Goal: Transaction & Acquisition: Purchase product/service

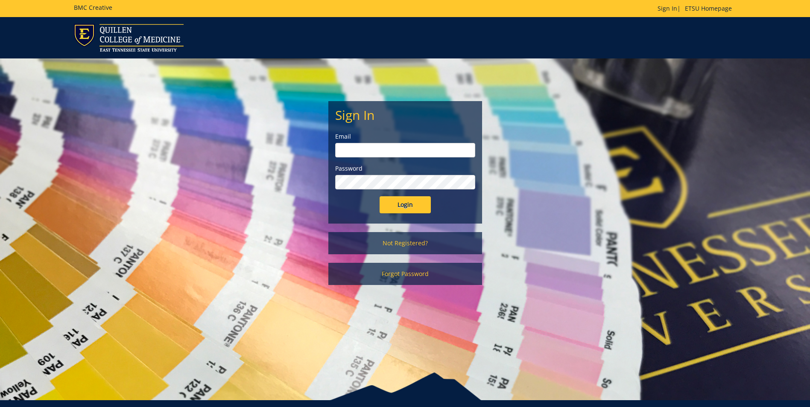
click at [388, 155] on input "email" at bounding box center [405, 150] width 140 height 15
type input "[EMAIL_ADDRESS][DOMAIN_NAME]"
click at [379, 196] on input "Login" at bounding box center [404, 204] width 51 height 17
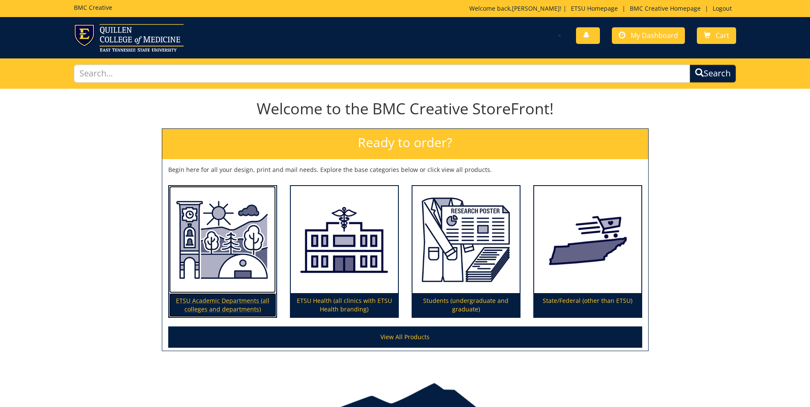
click at [252, 304] on p "ETSU Academic Departments (all colleges and departments)" at bounding box center [222, 305] width 107 height 24
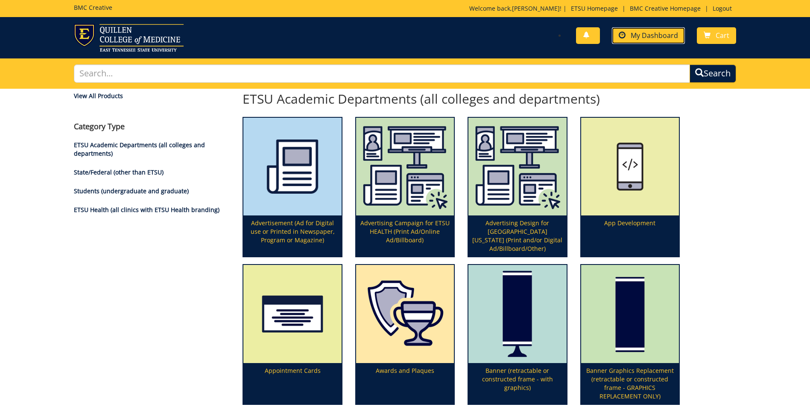
click at [651, 40] on span "My Dashboard" at bounding box center [653, 35] width 47 height 9
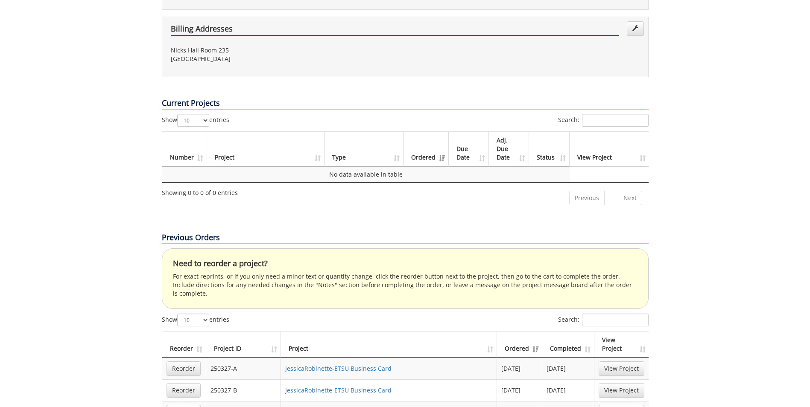
scroll to position [427, 0]
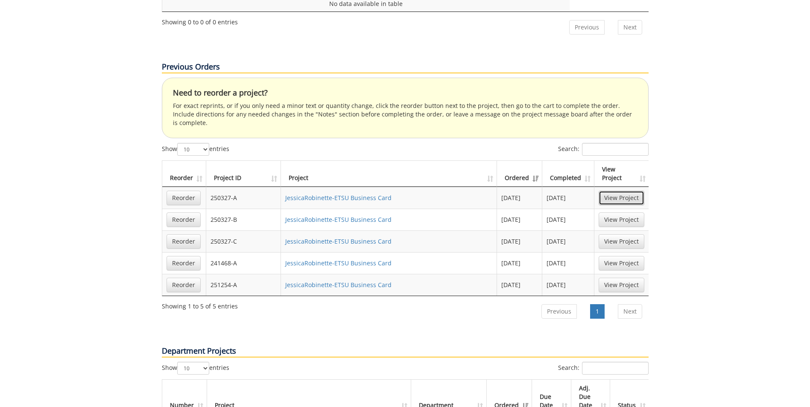
click at [630, 191] on link "View Project" at bounding box center [621, 198] width 46 height 15
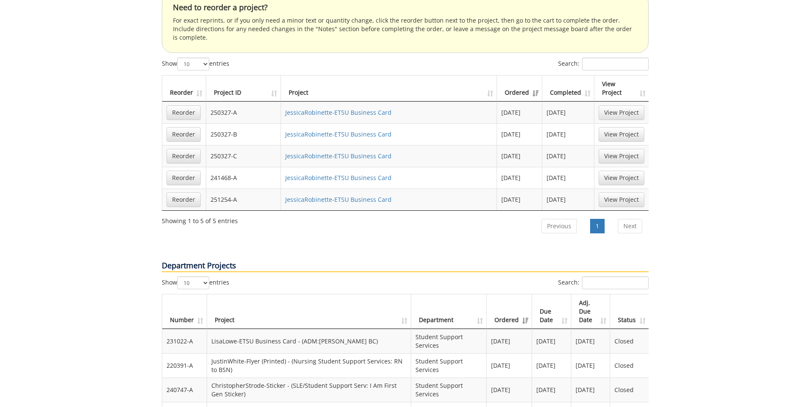
scroll to position [555, 0]
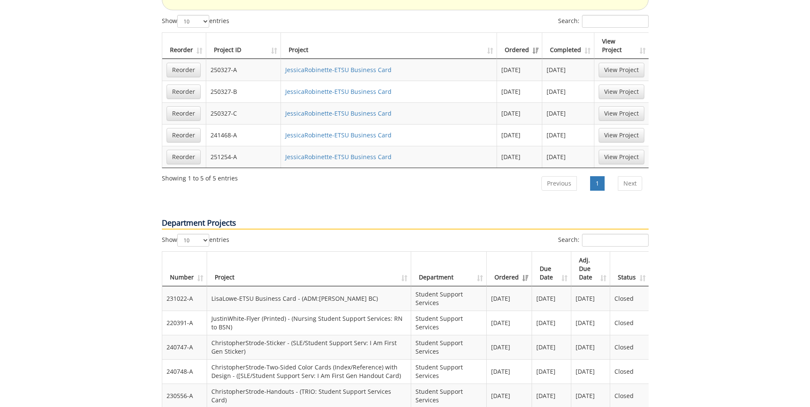
drag, startPoint x: 338, startPoint y: 228, endPoint x: 246, endPoint y: 225, distance: 91.9
click at [246, 234] on div "Show 10 25 50 100 entries" at bounding box center [283, 241] width 243 height 15
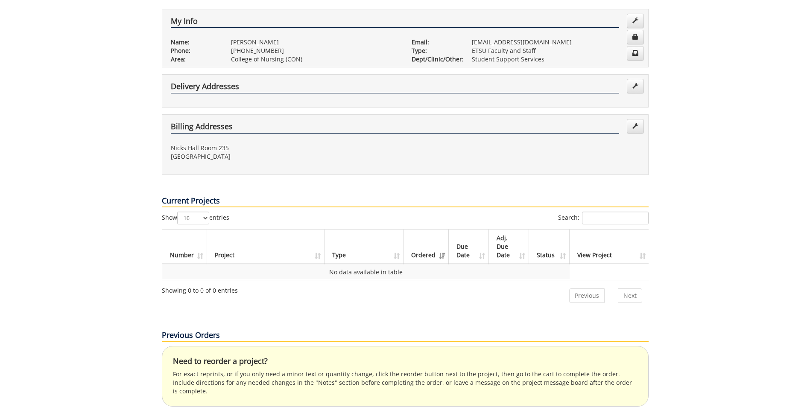
scroll to position [0, 0]
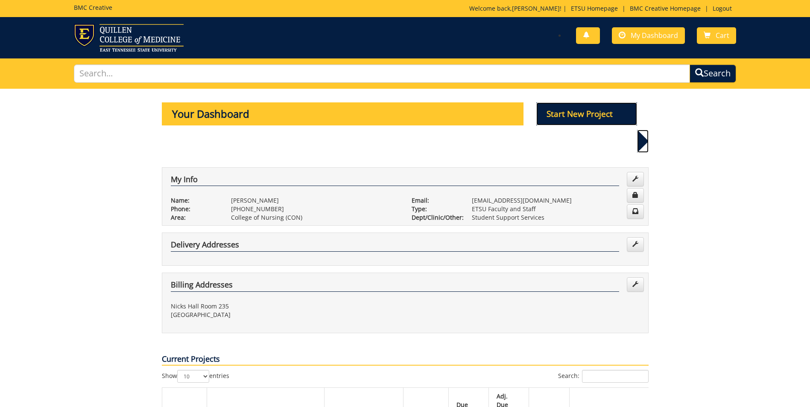
click at [600, 113] on p "Start New Project" at bounding box center [586, 113] width 101 height 23
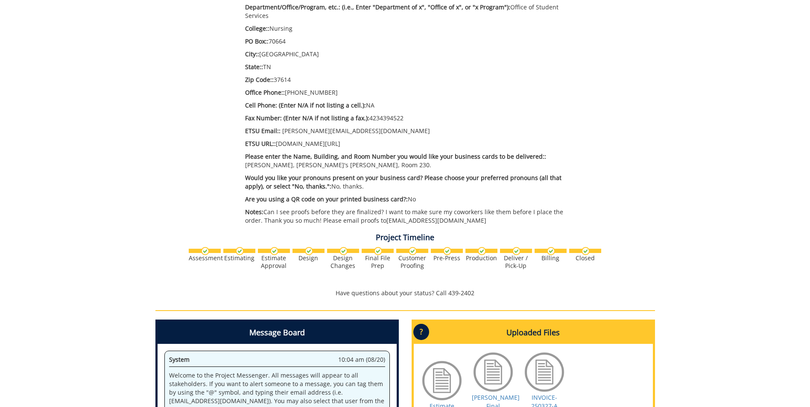
scroll to position [128, 0]
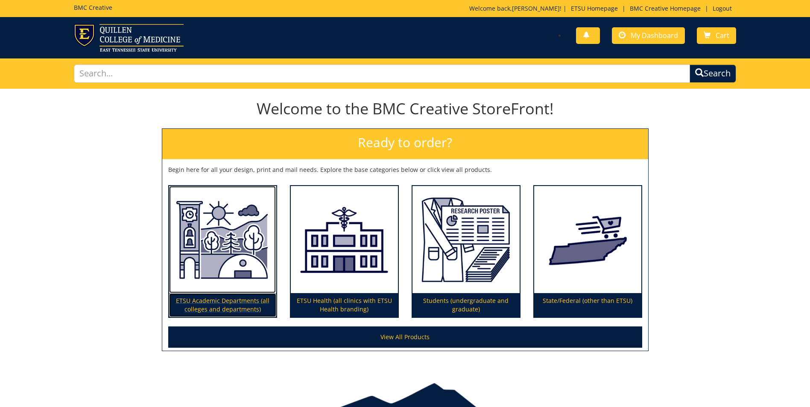
click at [248, 308] on p "ETSU Academic Departments (all colleges and departments)" at bounding box center [222, 305] width 107 height 24
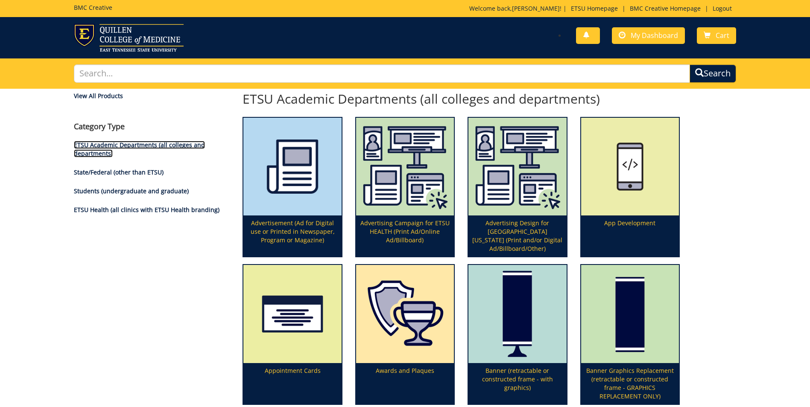
click at [159, 143] on link "ETSU Academic Departments (all colleges and departments)" at bounding box center [139, 149] width 131 height 17
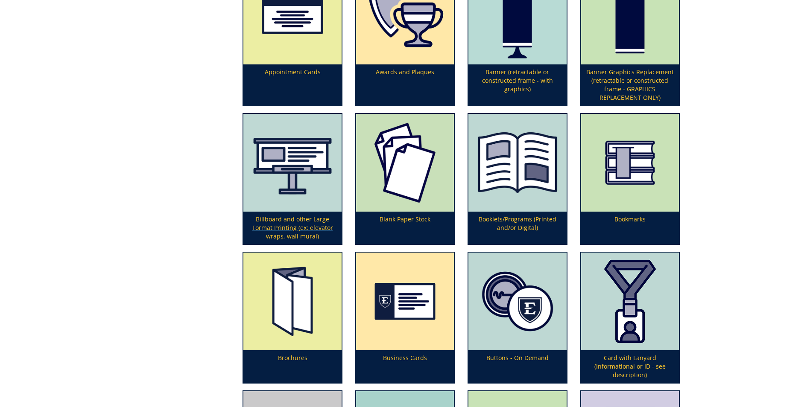
scroll to position [341, 0]
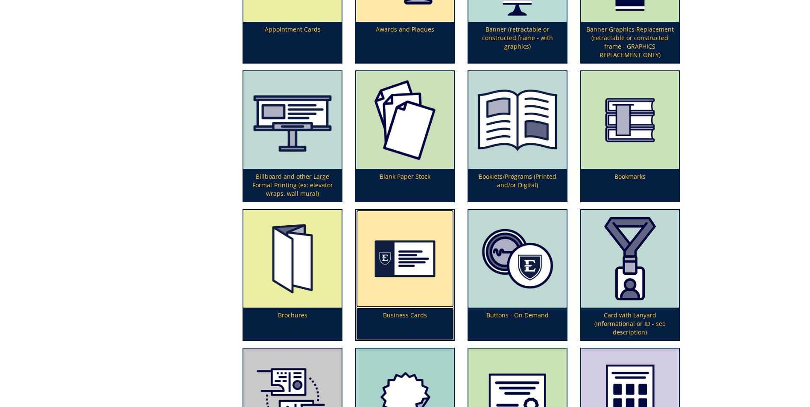
click at [426, 294] on img at bounding box center [405, 259] width 98 height 98
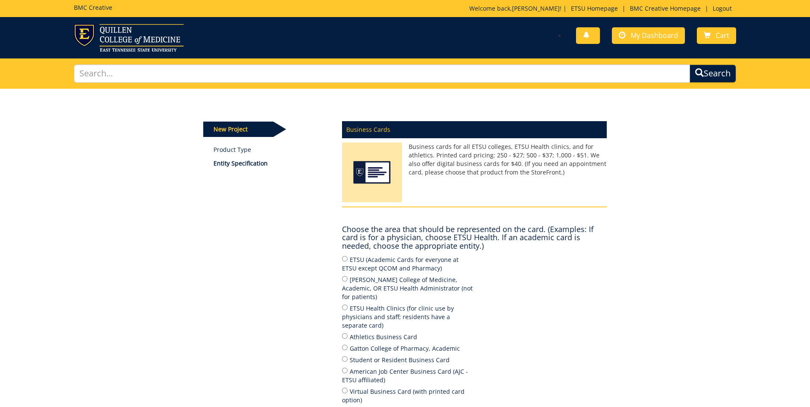
scroll to position [85, 0]
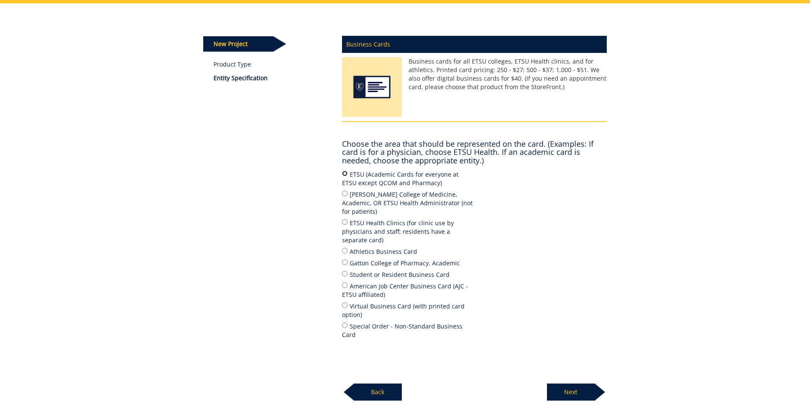
click at [345, 175] on input "ETSU (Academic Cards for everyone at ETSU except QCOM and Pharmacy)" at bounding box center [345, 174] width 6 height 6
radio input "true"
click at [499, 248] on div "ETSU (Academic Cards for everyone at ETSU except QCOM and Pharmacy) Quillen Col…" at bounding box center [474, 255] width 265 height 172
click at [581, 384] on p "Next" at bounding box center [571, 392] width 48 height 17
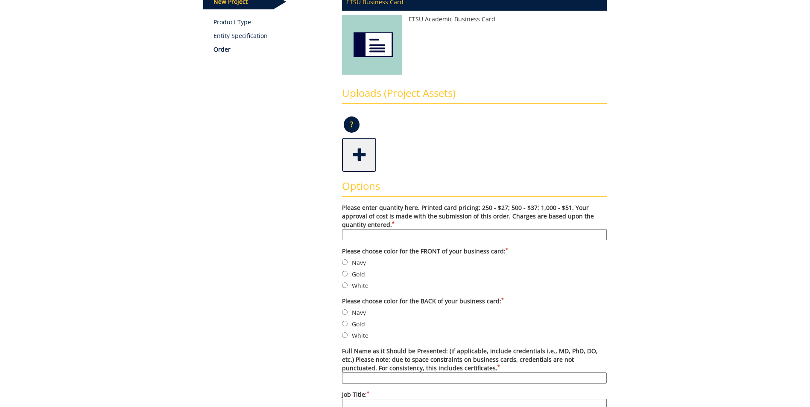
scroll to position [171, 0]
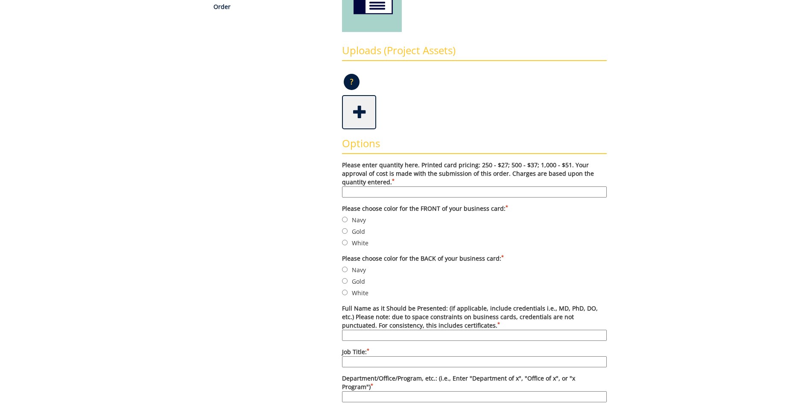
click at [364, 115] on span at bounding box center [360, 111] width 34 height 30
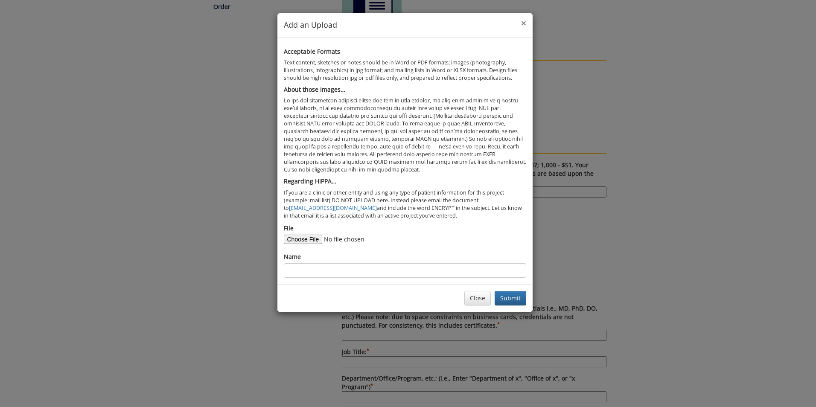
click at [522, 22] on span "×" at bounding box center [523, 23] width 5 height 12
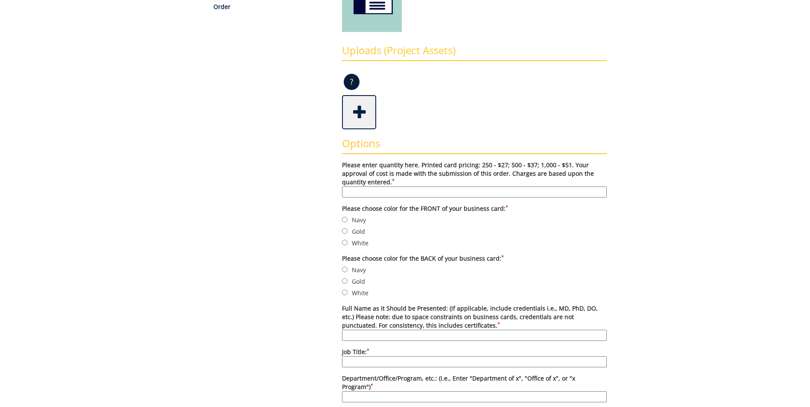
click at [473, 107] on div at bounding box center [474, 112] width 265 height 34
click at [423, 194] on input "Please enter quantity here. Printed card pricing: 250 - $27; 500 - $37; 1,000 -…" at bounding box center [474, 192] width 265 height 11
type input "500"
click at [422, 222] on label "Navy" at bounding box center [474, 219] width 265 height 9
click at [347, 222] on input "Navy" at bounding box center [345, 220] width 6 height 6
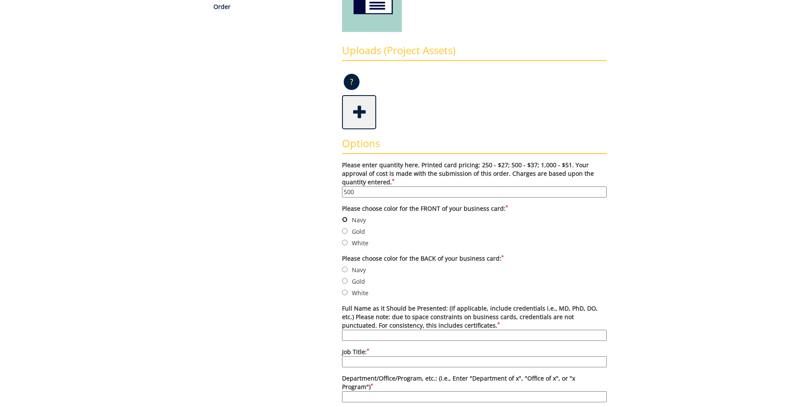
radio input "true"
click at [346, 232] on input "Gold" at bounding box center [345, 231] width 6 height 6
radio input "true"
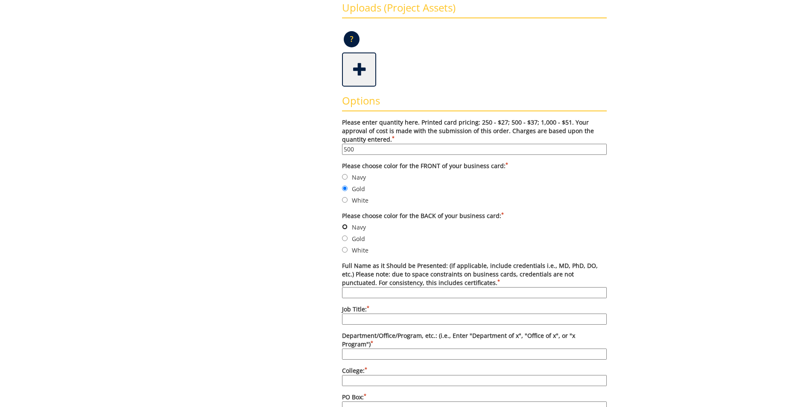
click at [344, 228] on input "Navy" at bounding box center [345, 227] width 6 height 6
radio input "true"
click at [434, 239] on label "Gold" at bounding box center [474, 238] width 265 height 9
click at [347, 239] on input "Gold" at bounding box center [345, 239] width 6 height 6
radio input "true"
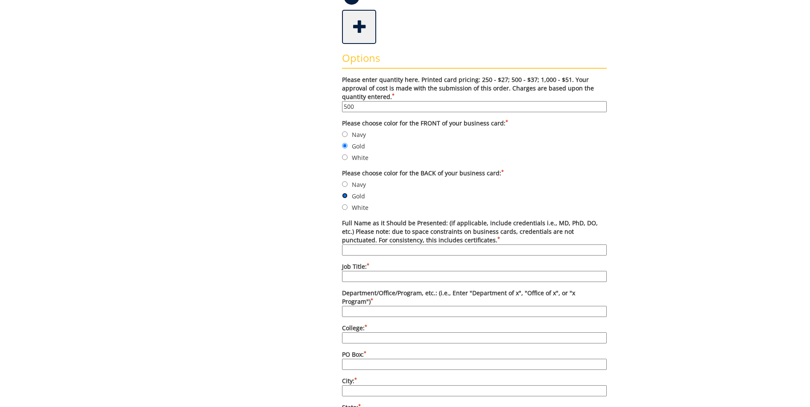
scroll to position [299, 0]
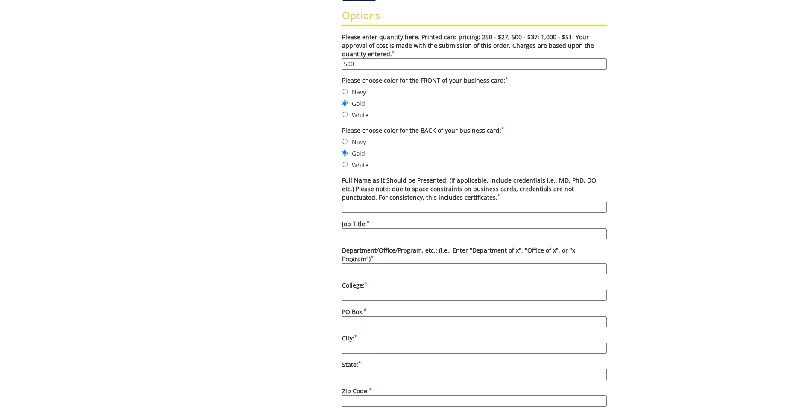
click at [397, 212] on input "Full Name as it Should be Presented: (if applicable, include credentials i.e., …" at bounding box center [474, 207] width 265 height 11
click at [344, 141] on input "Navy" at bounding box center [345, 142] width 6 height 6
radio input "true"
click at [401, 146] on label "Navy" at bounding box center [474, 141] width 265 height 9
click at [347, 144] on input "Navy" at bounding box center [345, 142] width 6 height 6
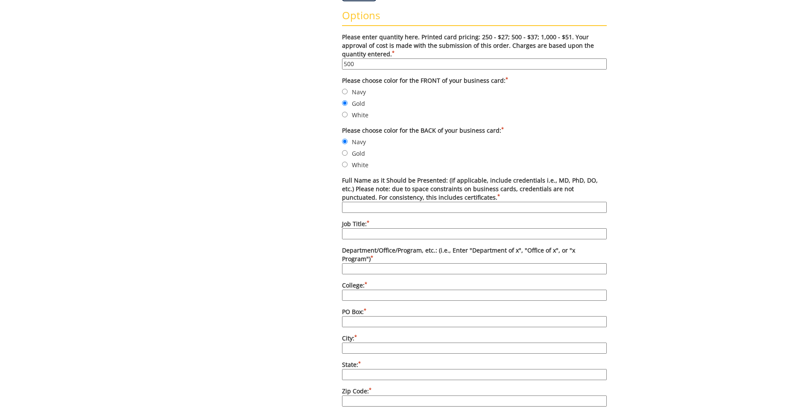
click at [394, 207] on input "Full Name as it Should be Presented: (if applicable, include credentials i.e., …" at bounding box center [474, 207] width 265 height 11
type input "[PERSON_NAME]"
click at [371, 232] on input "Job Title: *" at bounding box center [474, 233] width 265 height 11
click at [370, 236] on input "Ca" at bounding box center [474, 233] width 265 height 11
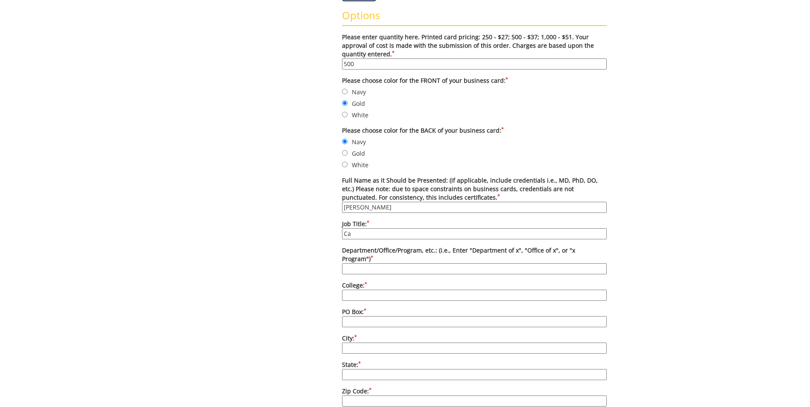
click at [370, 236] on input "Ca" at bounding box center [474, 233] width 265 height 11
type input "Academic Advisor"
click at [386, 263] on input "Department/Office/Program, etc.: (i.e., Enter "Department of x", "Office of x",…" at bounding box center [474, 268] width 265 height 11
type input "Office of Student Services"
click at [318, 252] on div "Some kind of message here. New Project Product Type Entity Specification Order …" at bounding box center [405, 285] width 416 height 991
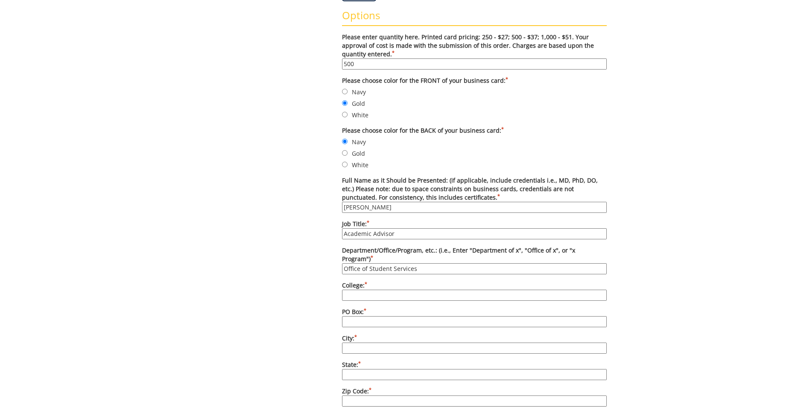
click at [362, 281] on label "College: *" at bounding box center [474, 291] width 265 height 20
click at [362, 290] on input "College: *" at bounding box center [474, 295] width 265 height 11
click at [362, 281] on label "College: *" at bounding box center [474, 291] width 265 height 20
click at [362, 290] on input "College: *" at bounding box center [474, 295] width 265 height 11
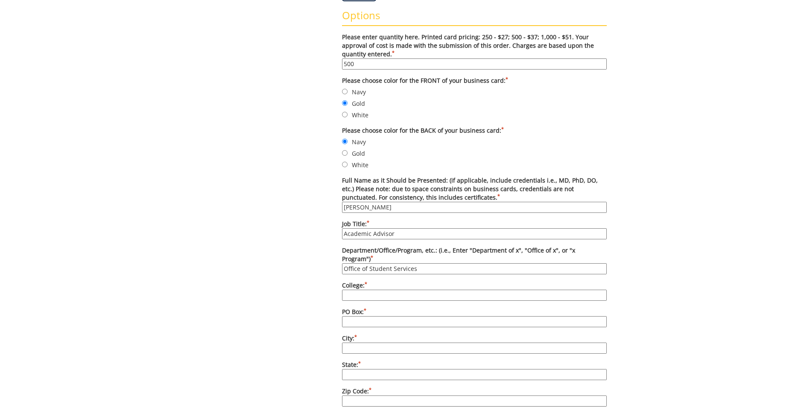
type input "College of Nursing"
click at [368, 316] on input "PO Box: *" at bounding box center [474, 321] width 265 height 11
type input "70664"
click at [373, 343] on input "City: *" at bounding box center [474, 348] width 265 height 11
type input "[GEOGRAPHIC_DATA]"
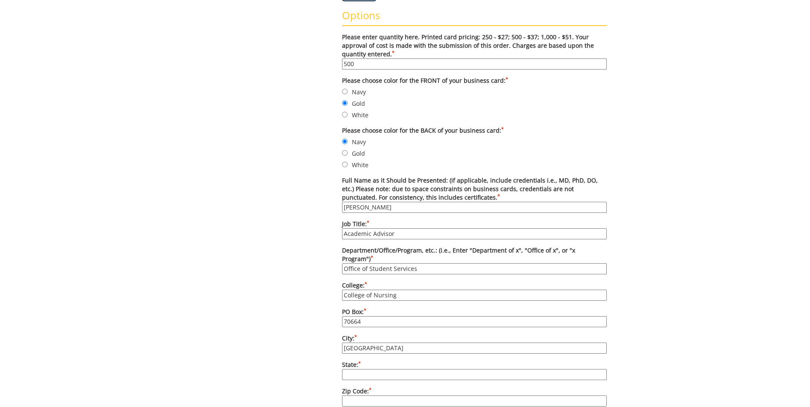
type input "37641"
type input "4234394578"
type input "robinettejb@etsu.edu"
type input "kingsport"
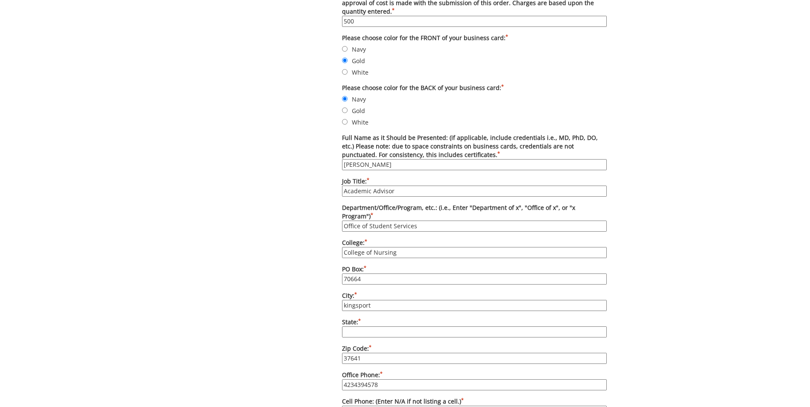
drag, startPoint x: 378, startPoint y: 295, endPoint x: 311, endPoint y: 288, distance: 67.7
click at [311, 288] on div "Some kind of message here. New Project Product Type Entity Specification Order …" at bounding box center [405, 242] width 416 height 991
click at [376, 311] on input "This field is required. City: *" at bounding box center [474, 316] width 265 height 11
type input "[GEOGRAPHIC_DATA]"
type input "[US_STATE]"
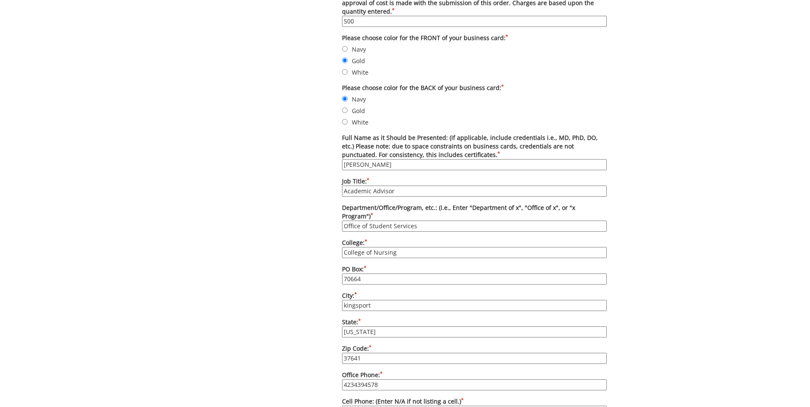
click at [379, 292] on label "City: * kingsport" at bounding box center [474, 302] width 265 height 20
click at [379, 300] on input "kingsport" at bounding box center [474, 305] width 265 height 11
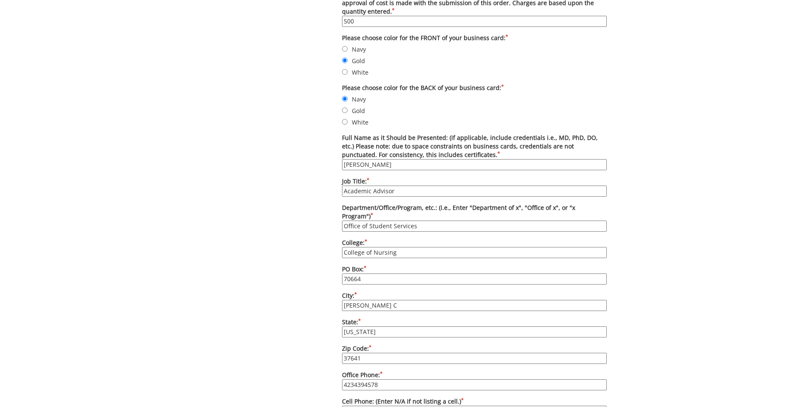
type input "[GEOGRAPHIC_DATA]"
click at [384, 327] on input "[US_STATE]" at bounding box center [474, 332] width 265 height 11
click at [290, 330] on div "Some kind of message here. New Project Product Type Entity Specification Order …" at bounding box center [405, 242] width 416 height 991
click at [365, 353] on input "37641" at bounding box center [474, 358] width 265 height 11
type input "37614"
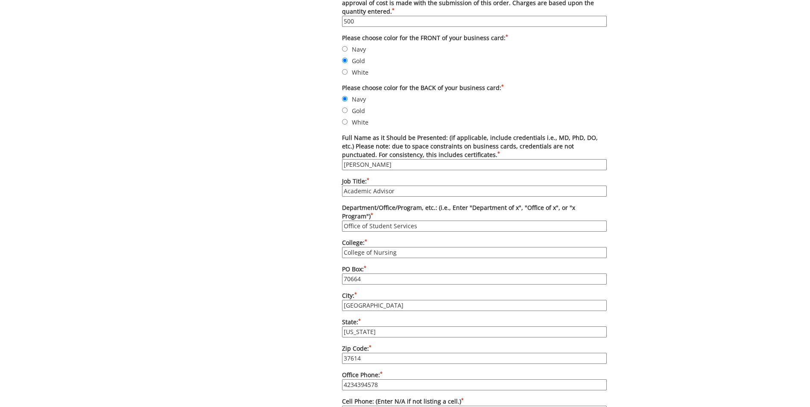
click at [291, 300] on div "Some kind of message here. New Project Product Type Entity Specification Order …" at bounding box center [405, 242] width 416 height 991
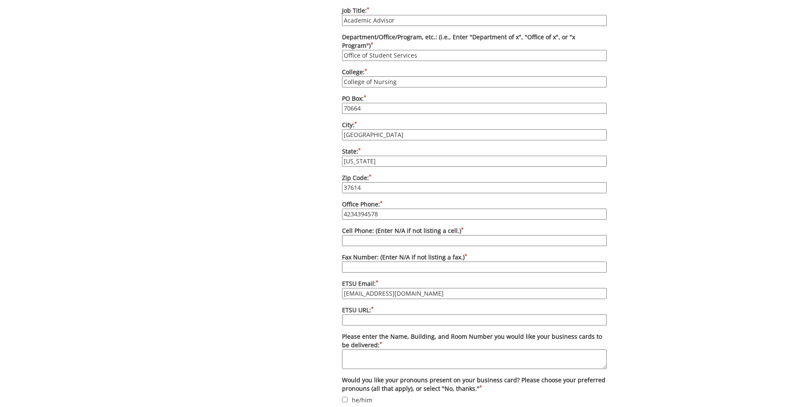
scroll to position [555, 0]
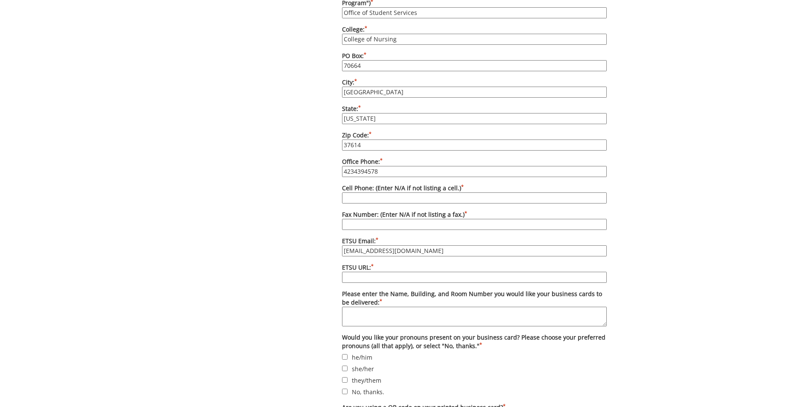
click at [358, 219] on input "Fax Number: (Enter N/A if not listing a fax.) *" at bounding box center [474, 224] width 265 height 11
type input "4234394522"
click at [308, 294] on div "Some kind of message here. New Project Product Type Entity Specification Order …" at bounding box center [405, 29] width 416 height 991
click at [347, 273] on input "ETSU URL: *" at bounding box center [474, 277] width 265 height 11
type input "https://www.etsu.edu/nursing"
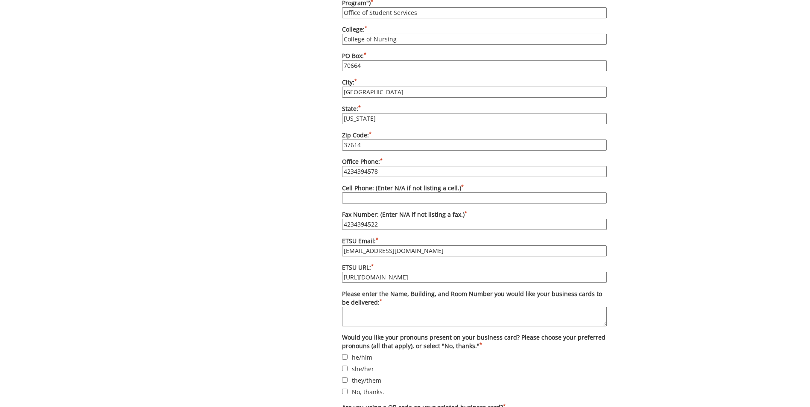
click at [387, 307] on textarea "Please enter the Name, Building, and Room Number you would like your business c…" at bounding box center [474, 317] width 265 height 20
click at [394, 307] on textarea "Please enter the Name, Building, and Room Number you would like your business c…" at bounding box center [474, 317] width 265 height 20
click at [395, 307] on textarea "Please enter the Name, Building, and Room Number you would like your business c…" at bounding box center [474, 317] width 265 height 20
type textarea "Jessica Robinette, Nick's Hall, Room # 230"
click at [346, 366] on input "she/her" at bounding box center [345, 369] width 6 height 6
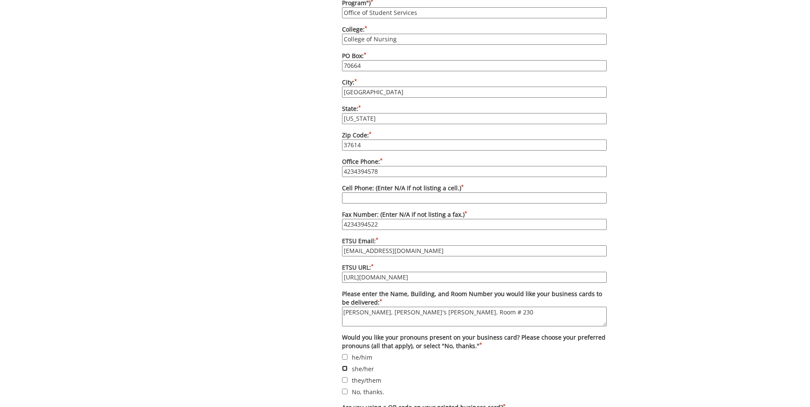
checkbox input "true"
click at [311, 359] on div "Some kind of message here. New Project Product Type Entity Specification Order …" at bounding box center [405, 29] width 416 height 991
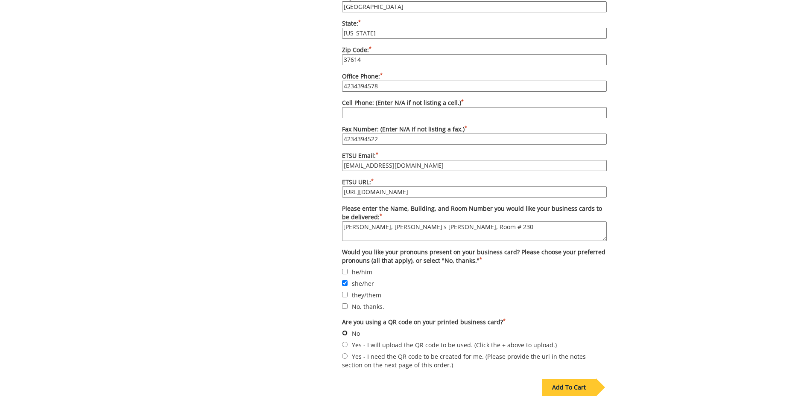
click at [344, 330] on input "No" at bounding box center [345, 333] width 6 height 6
radio input "true"
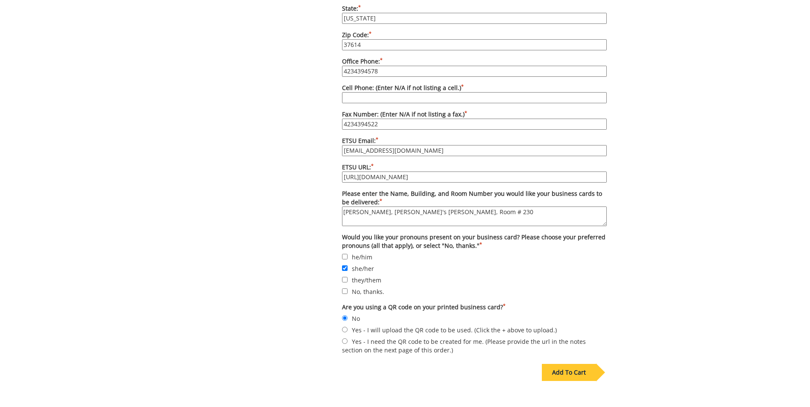
scroll to position [746, 0]
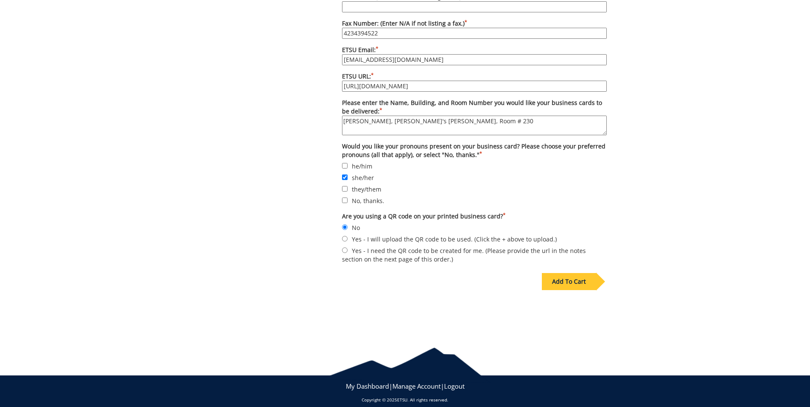
drag, startPoint x: 264, startPoint y: 190, endPoint x: 251, endPoint y: 306, distance: 117.3
click at [568, 274] on div "Add To Cart" at bounding box center [569, 281] width 54 height 17
click at [573, 273] on div "Add To Cart" at bounding box center [569, 281] width 54 height 17
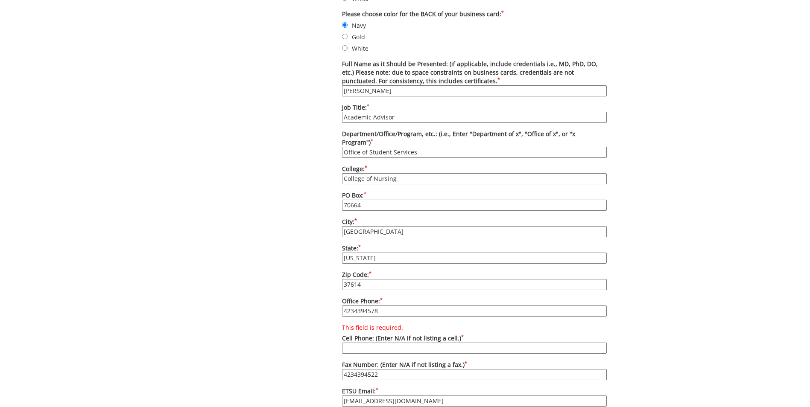
scroll to position [458, 0]
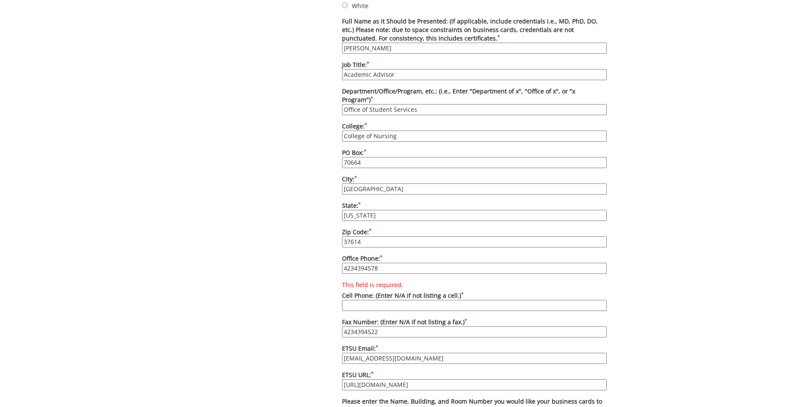
click at [451, 300] on input "This field is required. Cell Phone: (Enter N/A if not listing a cell.) *" at bounding box center [474, 305] width 265 height 11
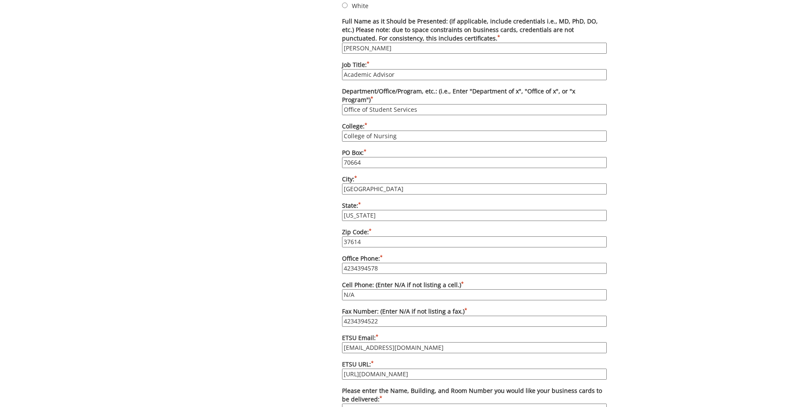
type input "N/A"
click at [656, 280] on div "Some kind of message here. New Project Product Type Entity Specification Order …" at bounding box center [405, 126] width 810 height 991
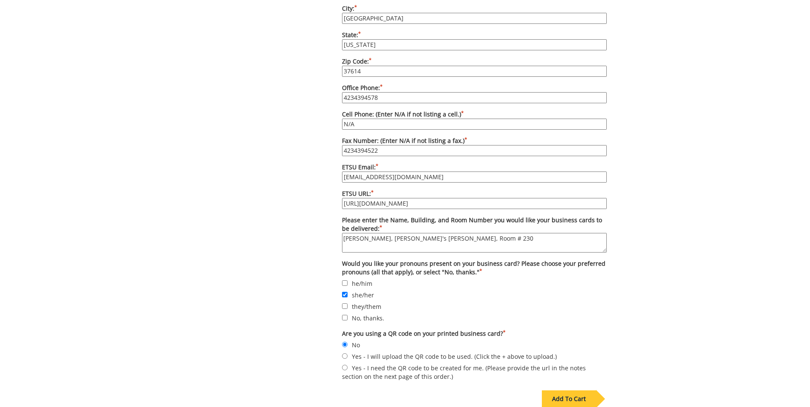
scroll to position [671, 0]
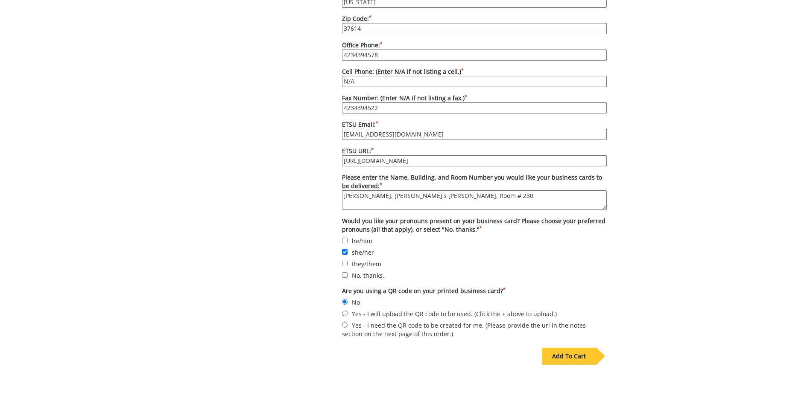
click at [593, 350] on div "Add To Cart" at bounding box center [569, 356] width 54 height 17
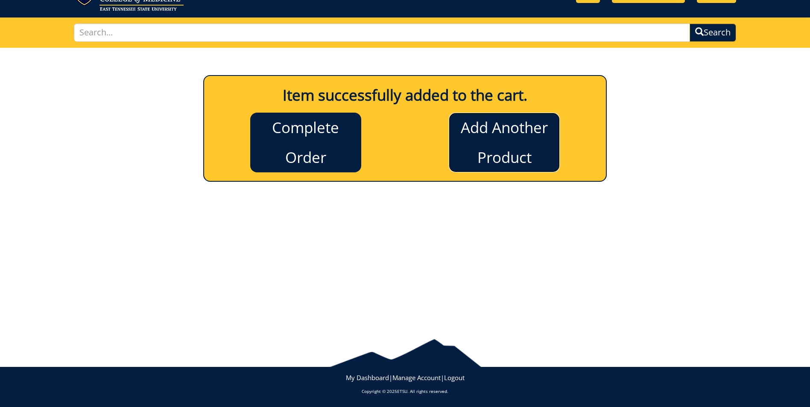
click at [502, 147] on link "Add Another Product" at bounding box center [504, 143] width 111 height 60
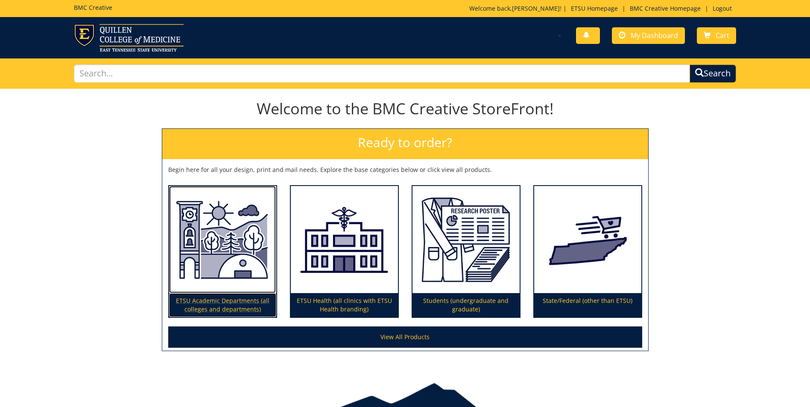
click at [227, 310] on p "ETSU Academic Departments (all colleges and departments)" at bounding box center [222, 305] width 107 height 24
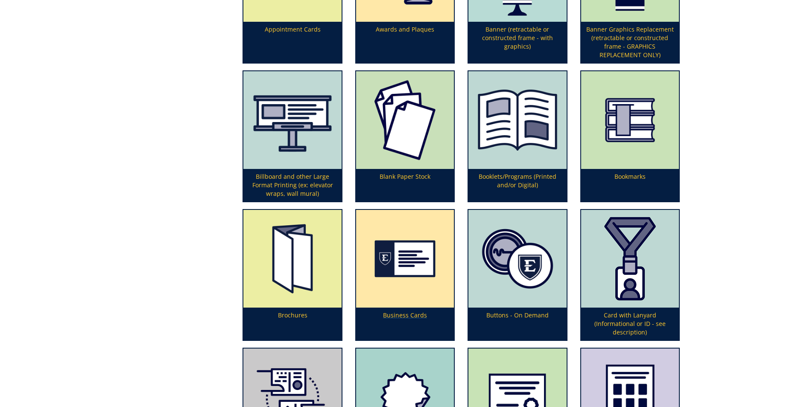
scroll to position [299, 0]
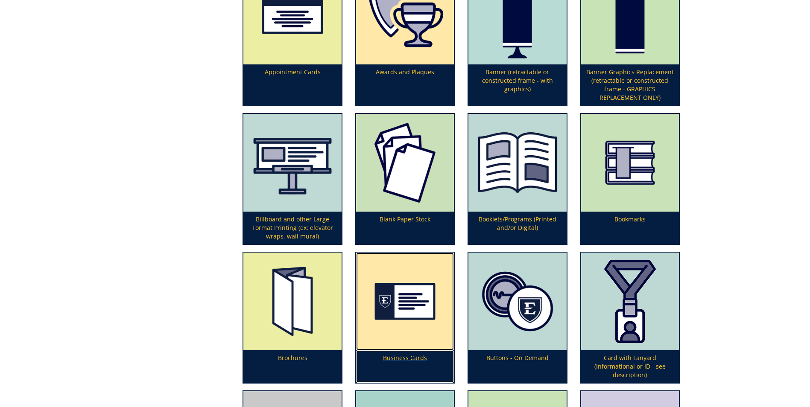
click at [419, 353] on p "Business Cards" at bounding box center [405, 366] width 98 height 32
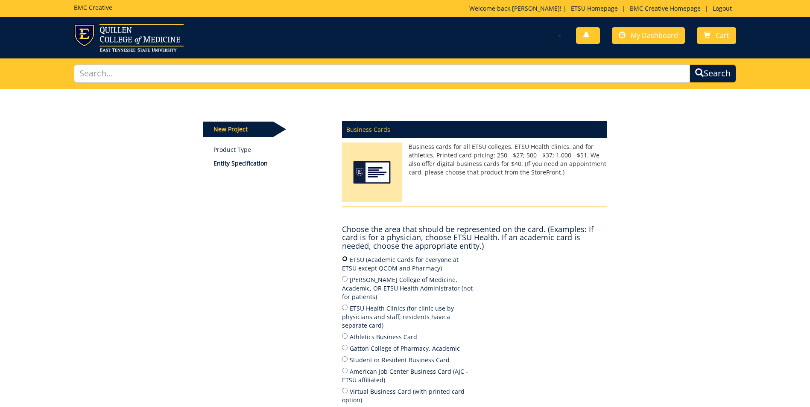
click at [344, 259] on input "ETSU (Academic Cards for everyone at ETSU except QCOM and Pharmacy)" at bounding box center [345, 259] width 6 height 6
radio input "true"
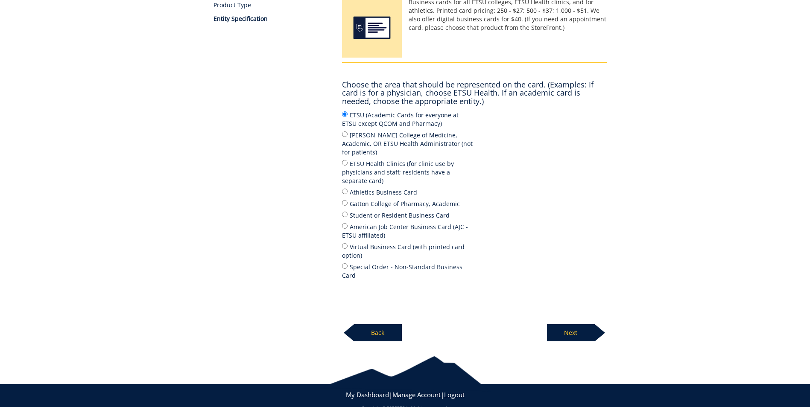
click at [548, 324] on p "Next" at bounding box center [571, 332] width 48 height 17
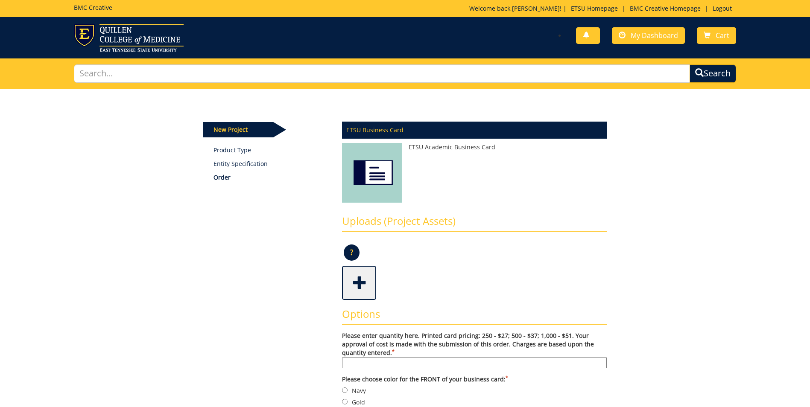
scroll to position [85, 0]
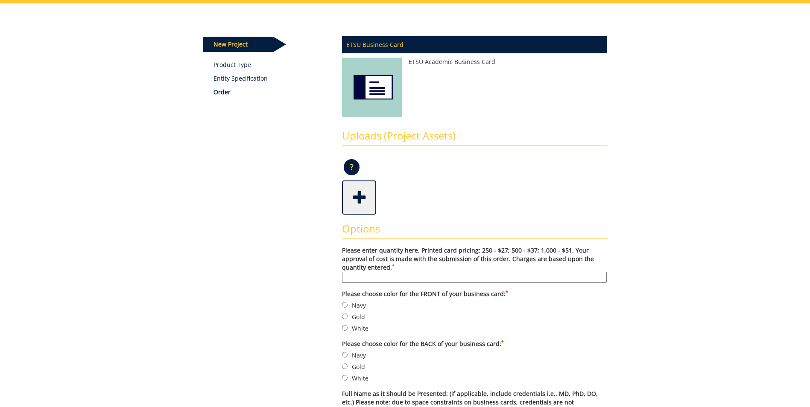
click at [366, 279] on input "Please enter quantity here. Printed card pricing: 250 - $27; 500 - $37; 1,000 -…" at bounding box center [474, 277] width 265 height 11
type input "500"
type input "[PERSON_NAME]"
type input "Academic Advisor"
type input "[GEOGRAPHIC_DATA]"
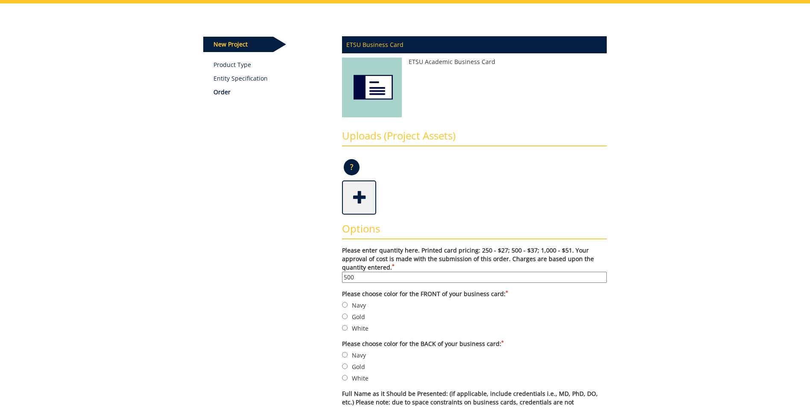
type input "37614"
type input "4234394522"
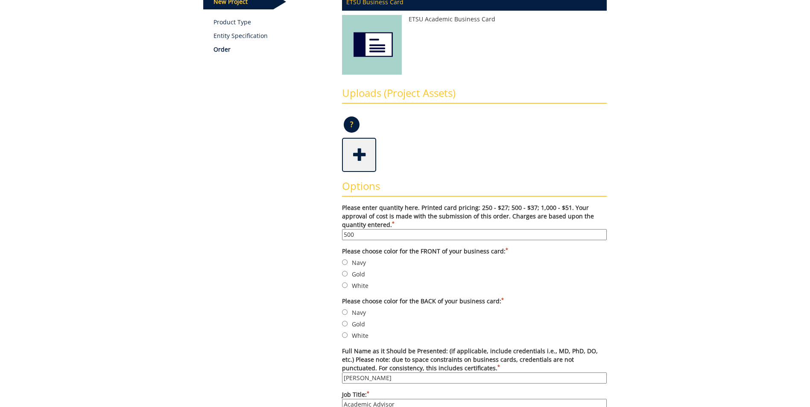
scroll to position [171, 0]
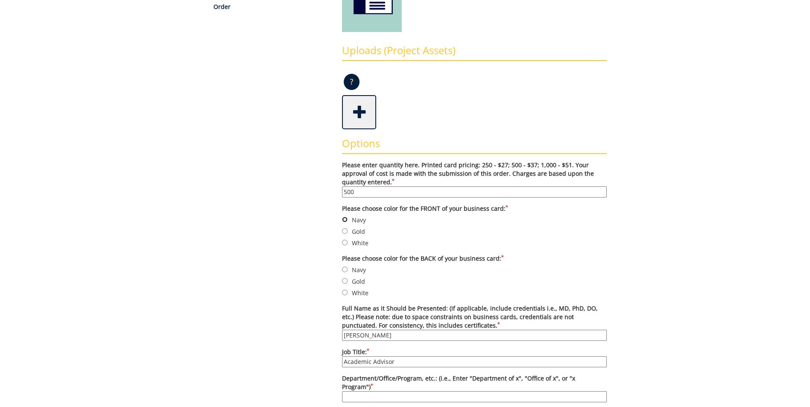
click at [347, 220] on input "Navy" at bounding box center [345, 220] width 6 height 6
radio input "true"
click at [344, 271] on input "Navy" at bounding box center [345, 270] width 6 height 6
radio input "true"
click at [414, 277] on label "Gold" at bounding box center [474, 281] width 265 height 9
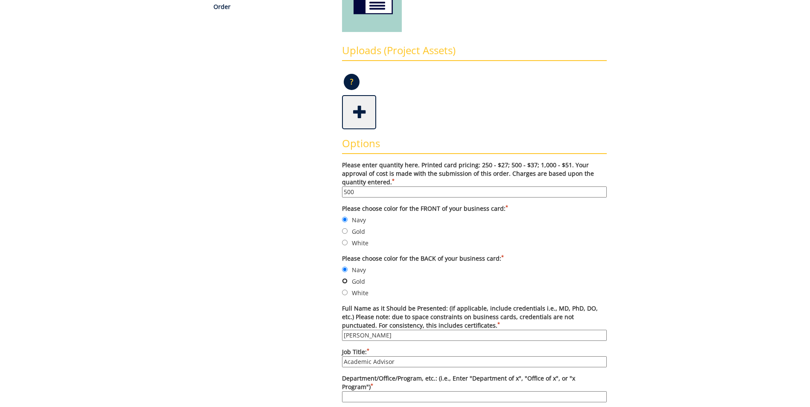
click at [347, 278] on input "Gold" at bounding box center [345, 281] width 6 height 6
radio input "true"
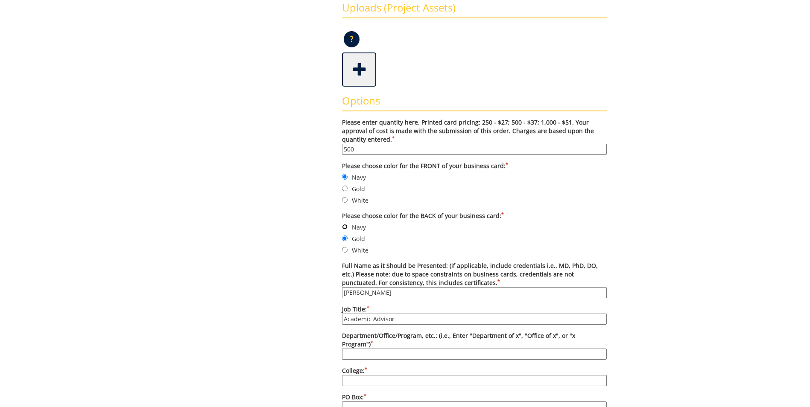
click at [344, 226] on input "Navy" at bounding box center [345, 227] width 6 height 6
radio input "true"
click at [419, 295] on input "Jessica Robinette-Looney" at bounding box center [474, 292] width 265 height 11
click at [416, 295] on input "Jessica Robinette-Looney" at bounding box center [474, 292] width 265 height 11
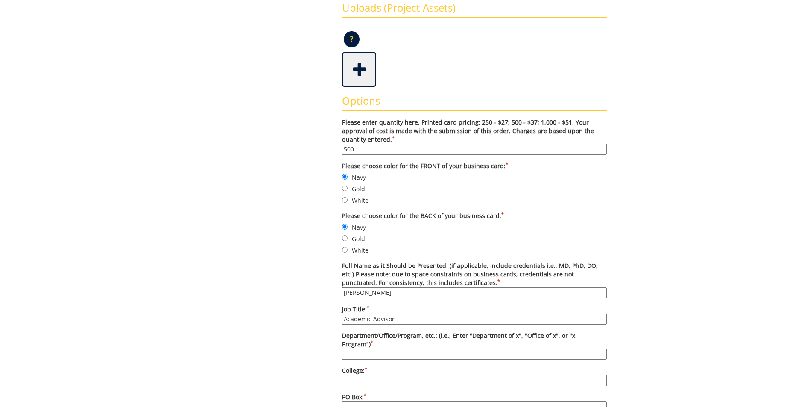
drag, startPoint x: 407, startPoint y: 291, endPoint x: 347, endPoint y: 287, distance: 60.7
click at [347, 287] on label "Full Name as it Should be Presented: (if applicable, include credentials i.e., …" at bounding box center [474, 280] width 265 height 37
click at [347, 287] on input "[PERSON_NAME]" at bounding box center [474, 292] width 265 height 11
type input "[PERSON_NAME]"
click at [396, 322] on input "Academic Advisor" at bounding box center [474, 319] width 265 height 11
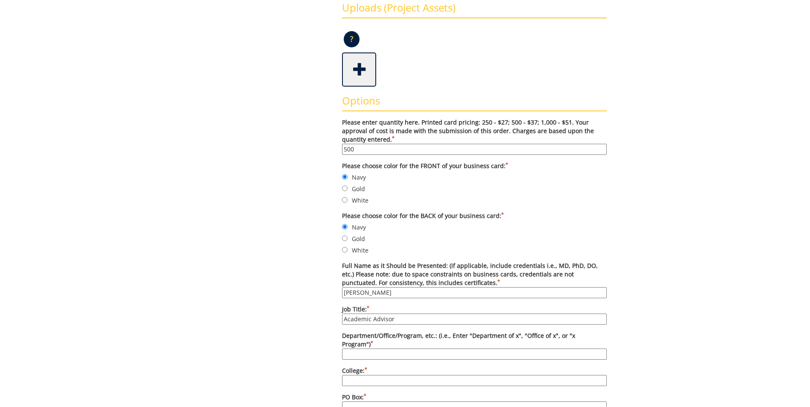
click at [396, 322] on input "Academic Advisor" at bounding box center [474, 319] width 265 height 11
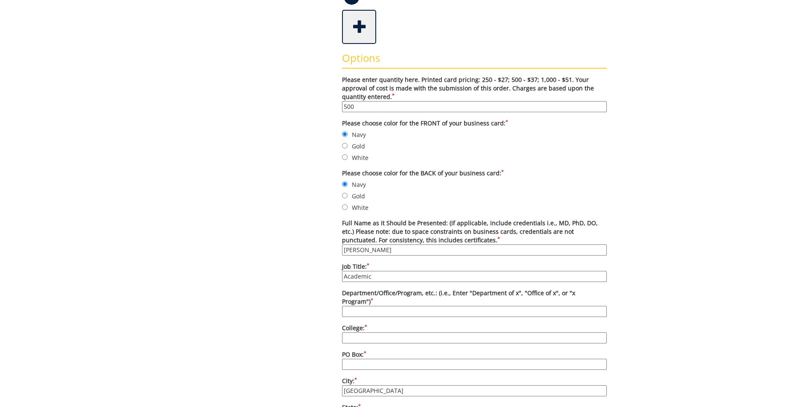
click at [382, 278] on input "Academic" at bounding box center [474, 276] width 265 height 11
type input "Recruiter"
click at [383, 306] on input "Department/Office/Program, etc.: (i.e., Enter "Department of x", "Office of x",…" at bounding box center [474, 311] width 265 height 11
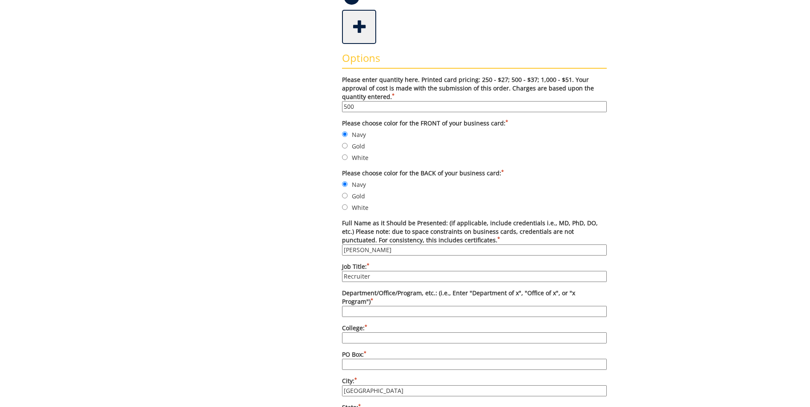
type input "Office of Student Services"
click at [380, 333] on input "College: *" at bounding box center [474, 338] width 265 height 11
type input "College of Nursing"
click at [389, 359] on input "PO Box: *" at bounding box center [474, 364] width 265 height 11
type input "70664"
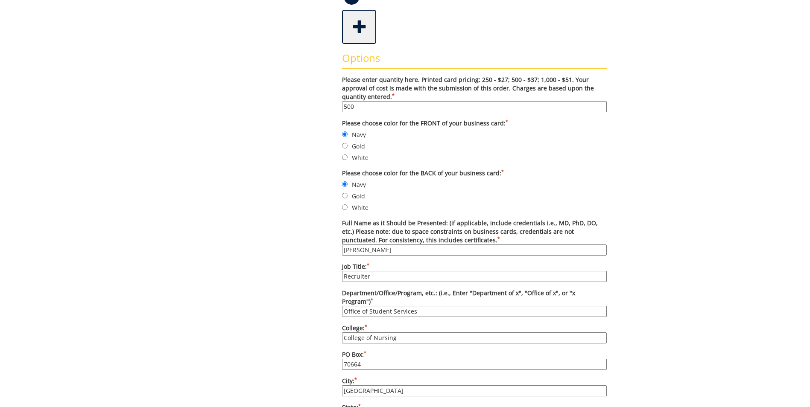
click at [283, 356] on div "Some kind of message here. New Project Product Type Entity Specification Order …" at bounding box center [405, 328] width 416 height 991
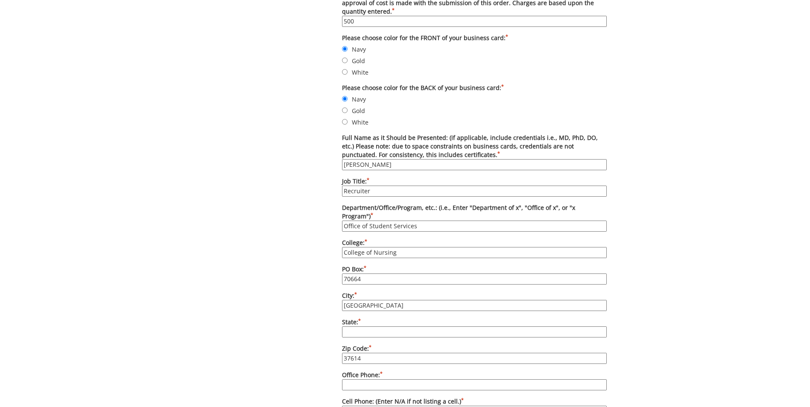
scroll to position [384, 0]
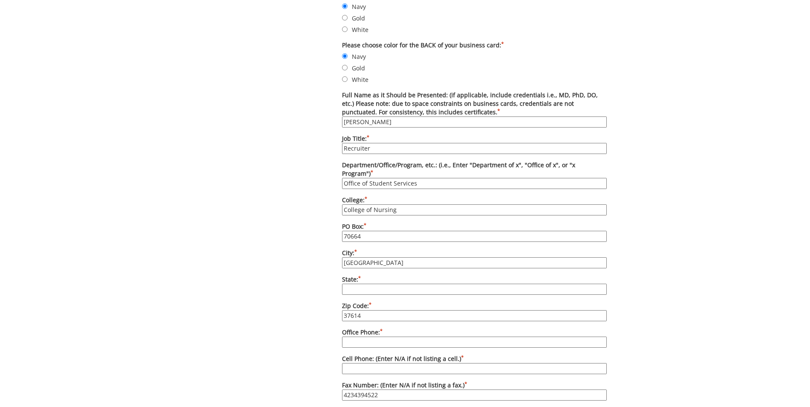
click at [354, 285] on input "State: *" at bounding box center [474, 289] width 265 height 11
type input "Tennessee"
click at [304, 312] on div "Some kind of message here. New Project Product Type Entity Specification Order …" at bounding box center [405, 200] width 416 height 991
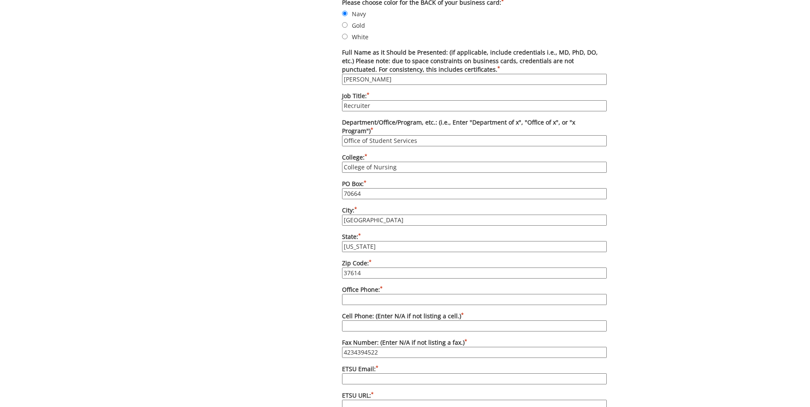
scroll to position [470, 0]
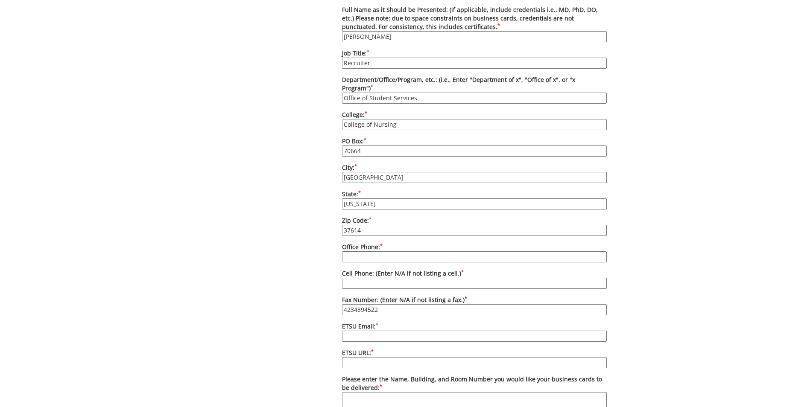
click at [386, 251] on input "Office Phone: *" at bounding box center [474, 256] width 265 height 11
type input "n"
click at [415, 251] on input "423" at bounding box center [474, 256] width 265 height 11
click at [397, 251] on input "423" at bounding box center [474, 256] width 265 height 11
click at [374, 251] on input "423" at bounding box center [474, 256] width 265 height 11
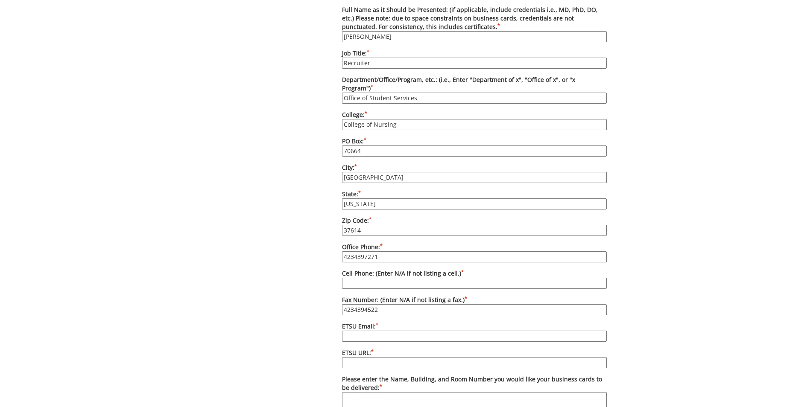
type input "4234397271"
click at [379, 278] on input "Cell Phone: (Enter N/A if not listing a cell.) *" at bounding box center [474, 283] width 265 height 11
type input "N/A"
click at [326, 306] on div "Some kind of message here. New Project Product Type Entity Specification Order …" at bounding box center [405, 114] width 416 height 991
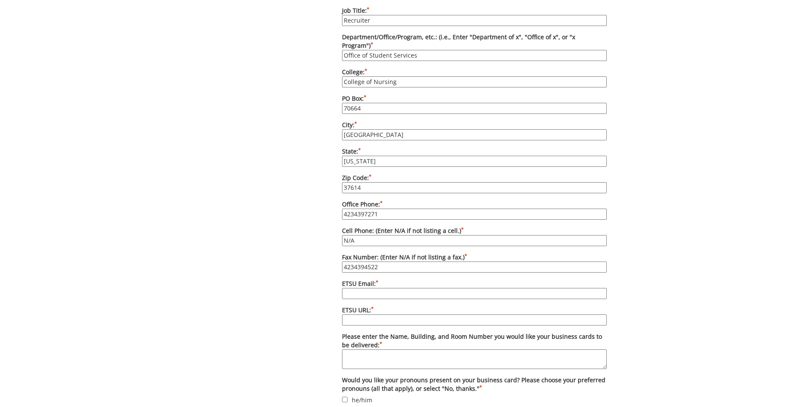
scroll to position [598, 0]
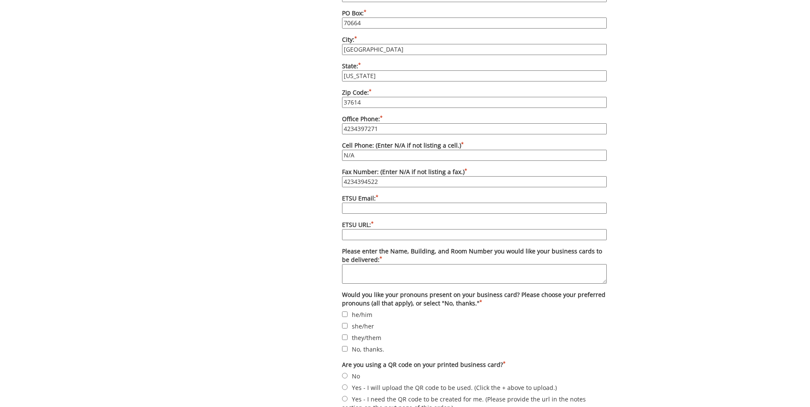
click at [368, 203] on input "ETSU Email: *" at bounding box center [474, 208] width 265 height 11
click at [445, 203] on input "ETSU Email: *" at bounding box center [474, 208] width 265 height 11
paste input "DEANEL@mail.etsu.edu"
type input "DEANEL@mail.etsu.edu"
click at [387, 229] on input "ETSU URL: *" at bounding box center [474, 234] width 265 height 11
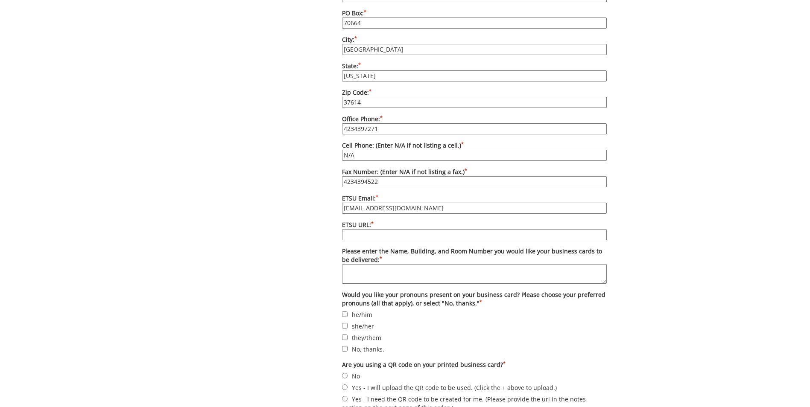
type input "https://www.etsu.edu/nursing"
click at [384, 271] on textarea "Please enter the Name, Building, and Room Number you would like your business c…" at bounding box center [474, 274] width 265 height 20
click at [379, 266] on textarea "Please enter the Name, Building, and Room Number you would like your business c…" at bounding box center [474, 274] width 265 height 20
type textarea "Rebecca Webb, Nick's Hall, Room #230"
click at [414, 344] on label "No, thanks." at bounding box center [474, 348] width 265 height 9
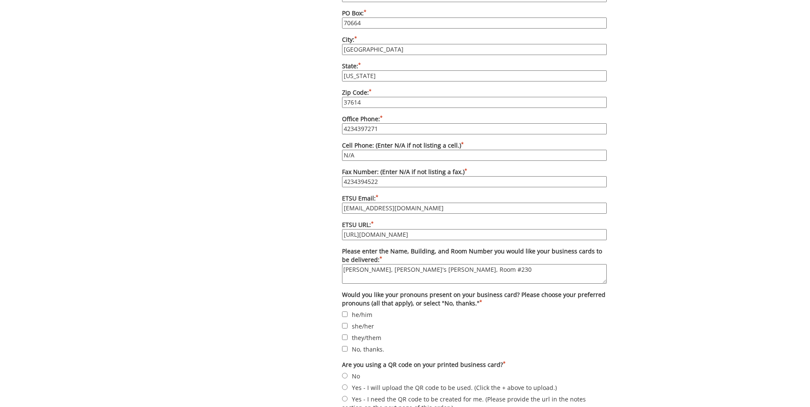
click at [347, 346] on input "No, thanks." at bounding box center [345, 349] width 6 height 6
checkbox input "true"
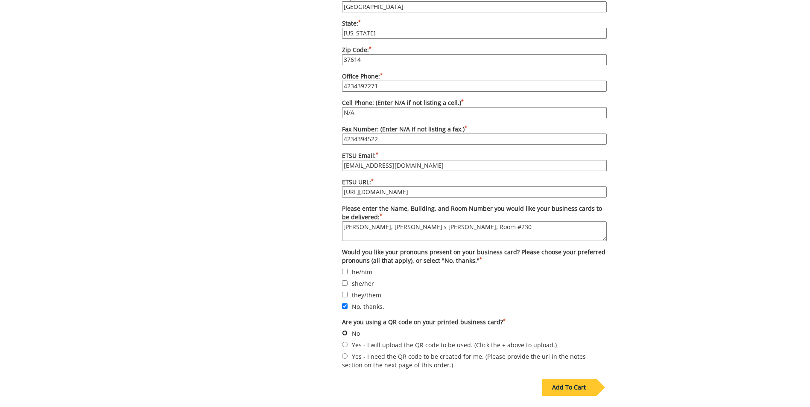
click at [345, 330] on input "No" at bounding box center [345, 333] width 6 height 6
radio input "true"
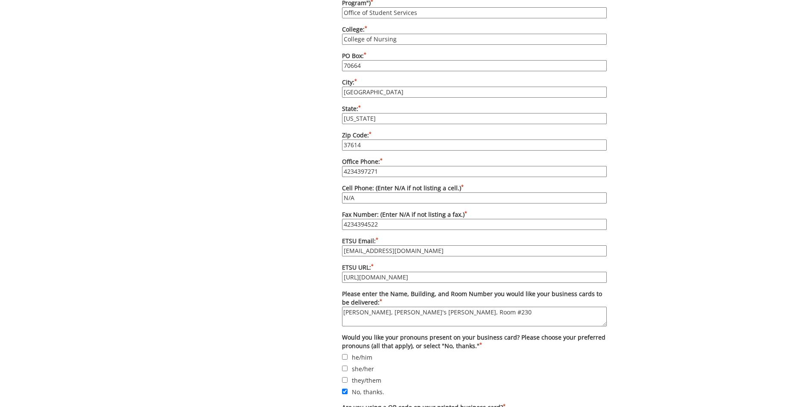
click at [362, 166] on input "4234397271" at bounding box center [474, 171] width 265 height 11
click at [365, 166] on input "4234397271" at bounding box center [474, 171] width 265 height 11
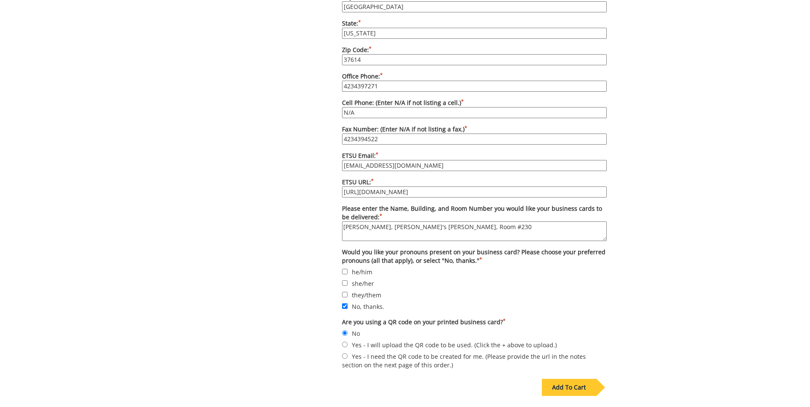
scroll to position [683, 0]
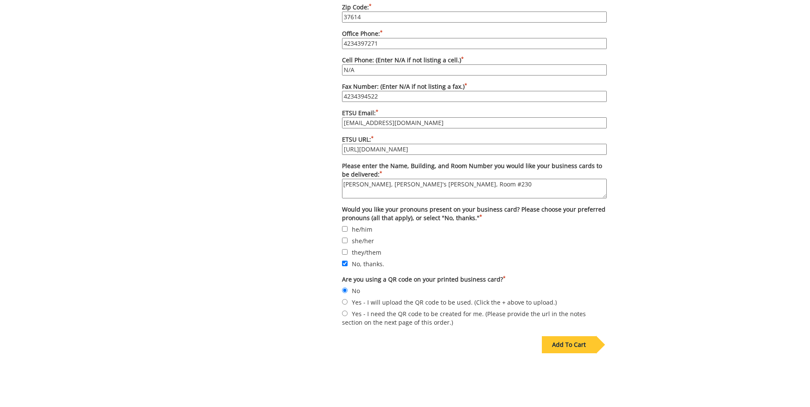
click at [584, 336] on div "Add To Cart" at bounding box center [569, 344] width 54 height 17
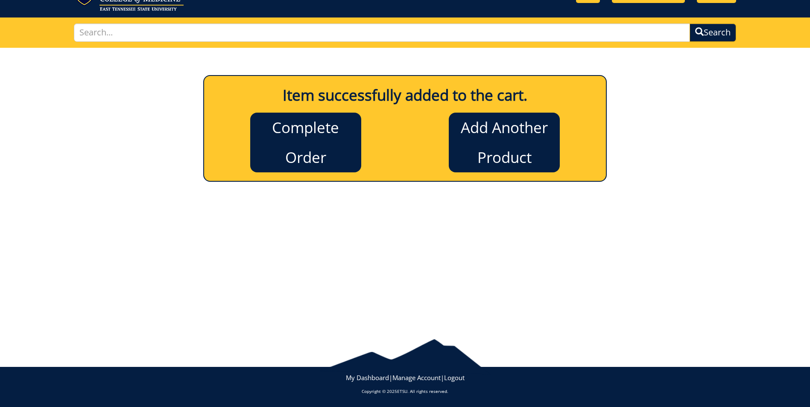
scroll to position [0, 0]
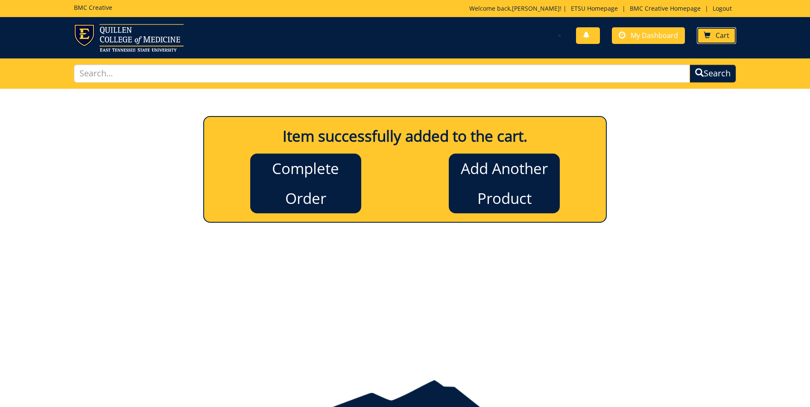
click at [714, 29] on link "Cart" at bounding box center [716, 35] width 39 height 17
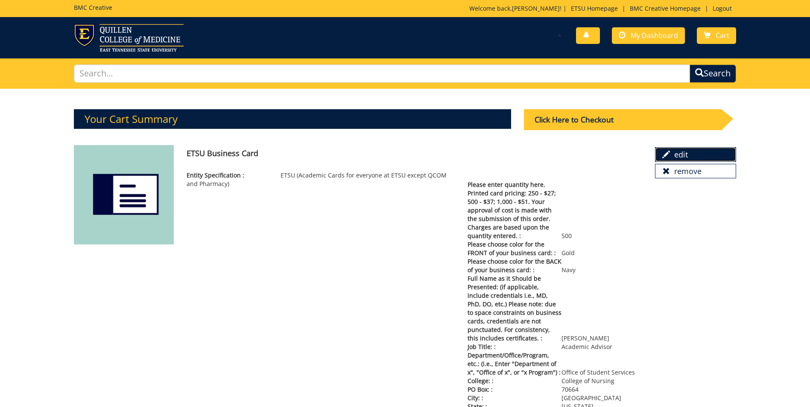
click at [684, 157] on link "edit" at bounding box center [695, 154] width 81 height 15
click at [682, 155] on link "edit" at bounding box center [695, 154] width 81 height 15
click at [668, 153] on span at bounding box center [666, 155] width 8 height 8
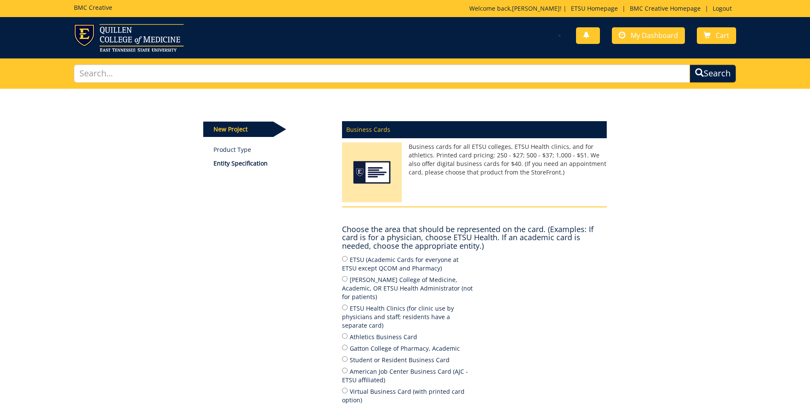
scroll to position [85, 0]
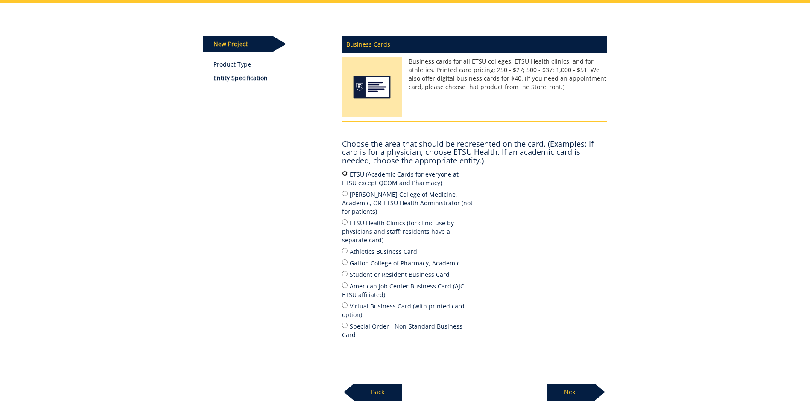
click at [346, 172] on input "ETSU (Academic Cards for everyone at ETSU except QCOM and Pharmacy)" at bounding box center [345, 174] width 6 height 6
radio input "true"
click at [590, 384] on p "Next" at bounding box center [571, 392] width 48 height 17
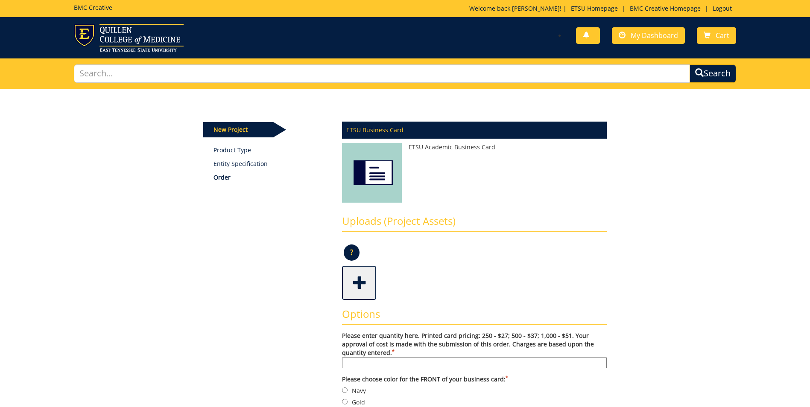
scroll to position [85, 0]
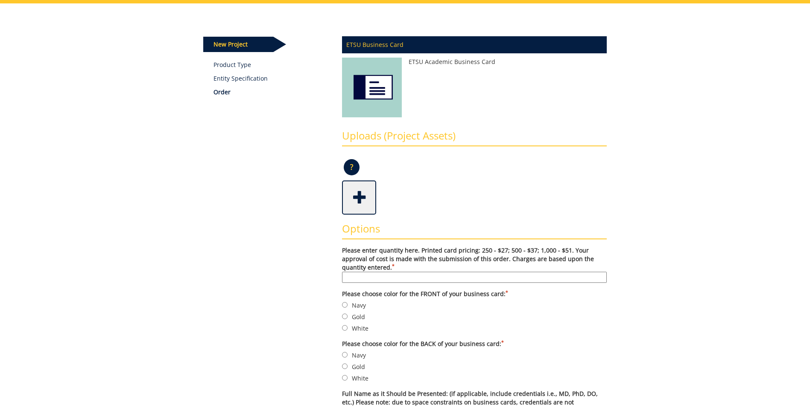
click at [426, 277] on input "Please enter quantity here. Printed card pricing: 250 - $27; 500 - $37; 1,000 -…" at bounding box center [474, 277] width 265 height 11
type input "500"
type input "[PERSON_NAME]"
type input "Recruiter"
type input "Office of Student Services"
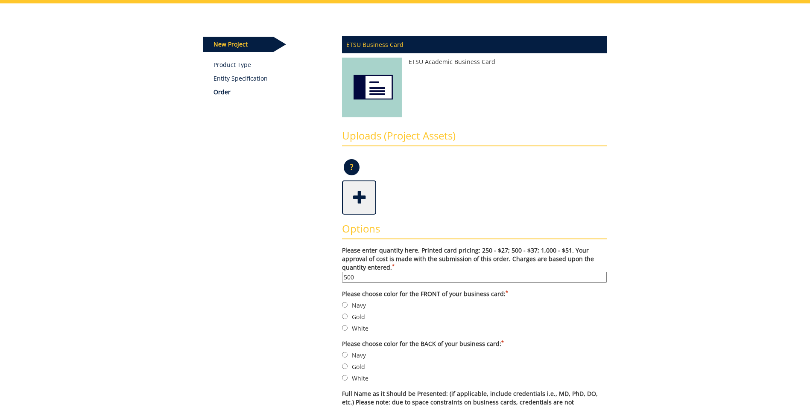
type input "College of Nursing"
type input "70664"
type input "Johnson City"
type input "Tennessee"
type input "37614"
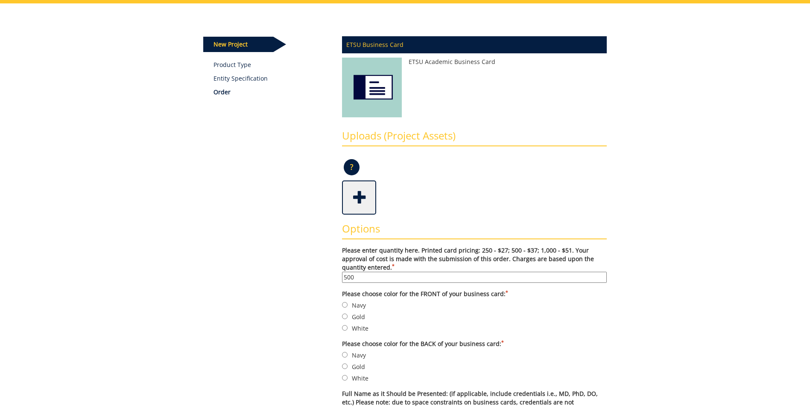
type input "4234397271"
type input "4234394522"
type input "DEANEL@mail.etsu.edu"
type input "https://www.etsu.edu/nursing"
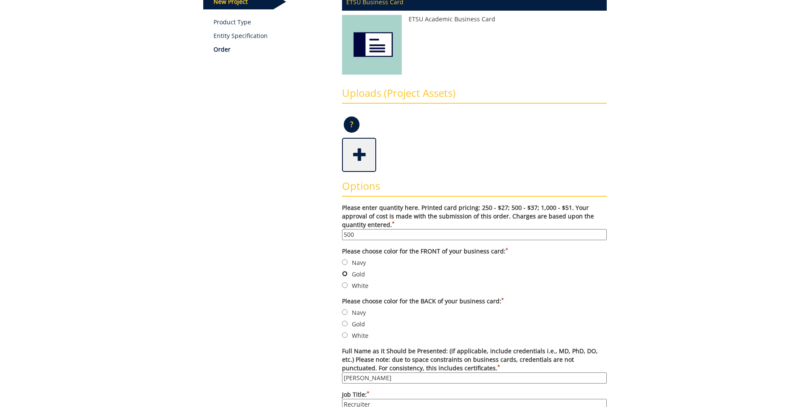
click at [346, 275] on input "Gold" at bounding box center [345, 274] width 6 height 6
radio input "true"
click at [345, 312] on input "Navy" at bounding box center [345, 312] width 6 height 6
radio input "true"
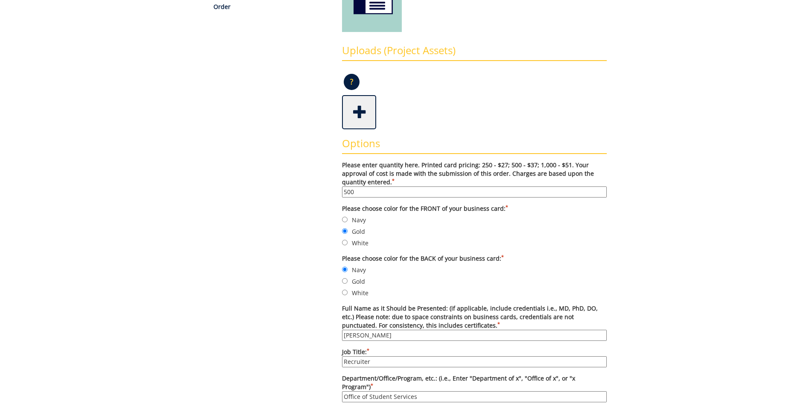
scroll to position [213, 0]
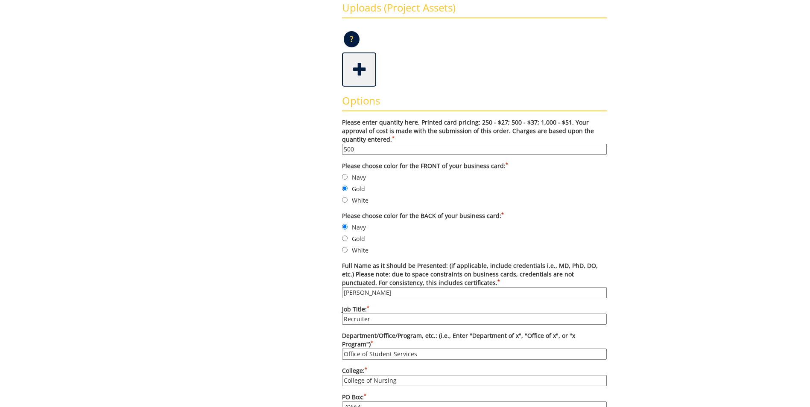
click at [397, 295] on input "Emily Dean" at bounding box center [474, 292] width 265 height 11
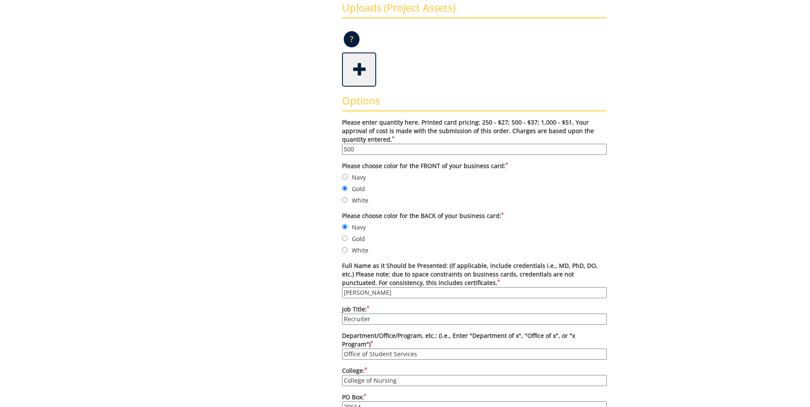
type input "Jessica Robinette-Looney"
click at [392, 319] on input "Recruiter" at bounding box center [474, 319] width 265 height 11
click at [391, 319] on input "Recruiter" at bounding box center [474, 319] width 265 height 11
click at [389, 319] on input "Recruiter" at bounding box center [474, 319] width 265 height 11
click at [373, 322] on input "Recruiter" at bounding box center [474, 319] width 265 height 11
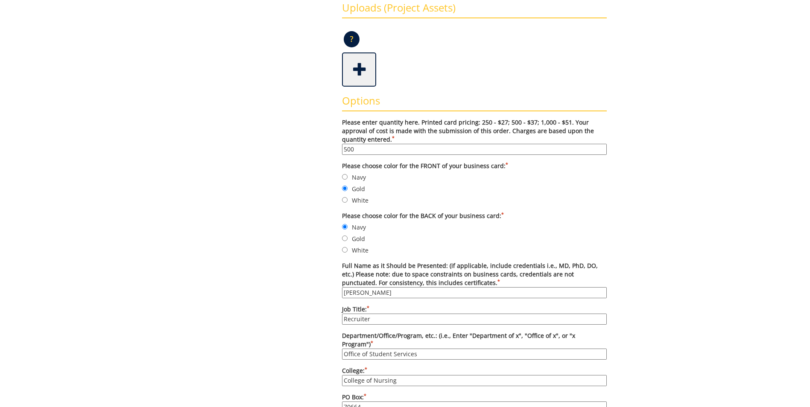
drag, startPoint x: 373, startPoint y: 321, endPoint x: 323, endPoint y: 316, distance: 50.2
click at [323, 317] on div "Some kind of message here. New Project Product Type Entity Specification Order …" at bounding box center [405, 370] width 416 height 991
click at [322, 315] on div "Some kind of message here. New Project Product Type Entity Specification Order …" at bounding box center [405, 370] width 416 height 991
click at [344, 317] on input "Advisor" at bounding box center [474, 319] width 265 height 11
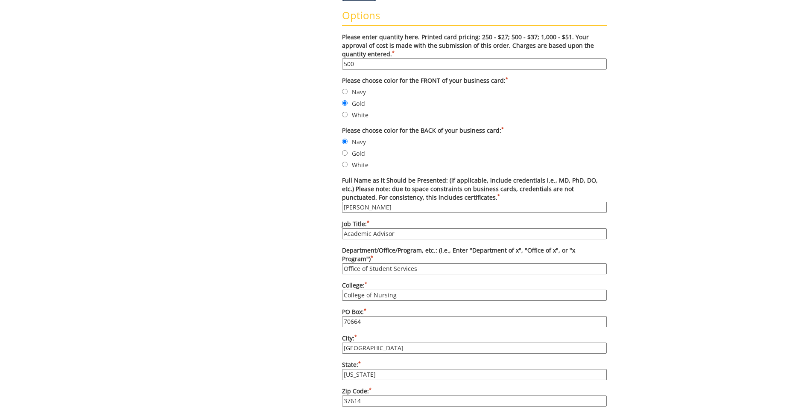
scroll to position [341, 0]
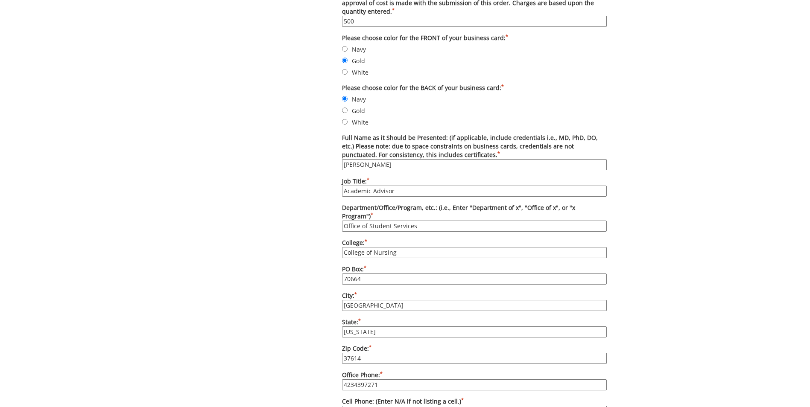
type input "Academic Advisor"
click at [403, 379] on input "4234397271" at bounding box center [474, 384] width 265 height 11
type input "4234394895"
click at [236, 338] on div "Some kind of message here. New Project Product Type Entity Specification Order …" at bounding box center [405, 242] width 416 height 991
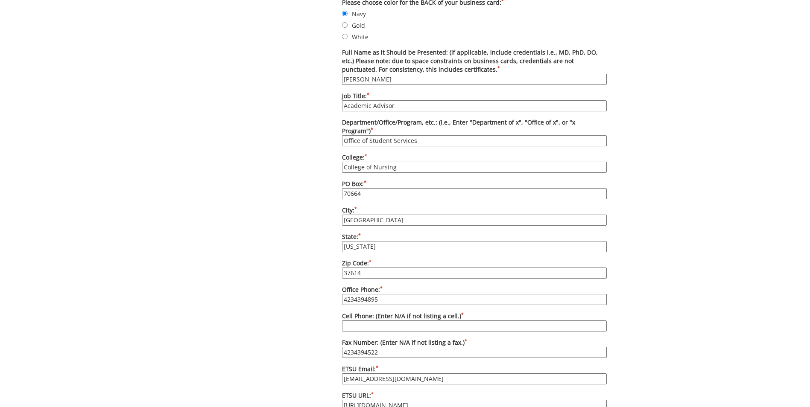
scroll to position [470, 0]
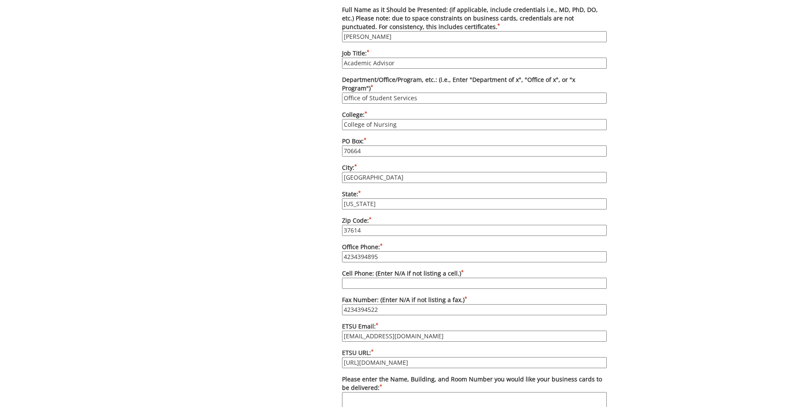
click at [403, 278] on input "Cell Phone: (Enter N/A if not listing a cell.) *" at bounding box center [474, 283] width 265 height 11
type input "N/A"
click at [296, 315] on div "Some kind of message here. New Project Product Type Entity Specification Order …" at bounding box center [405, 114] width 416 height 991
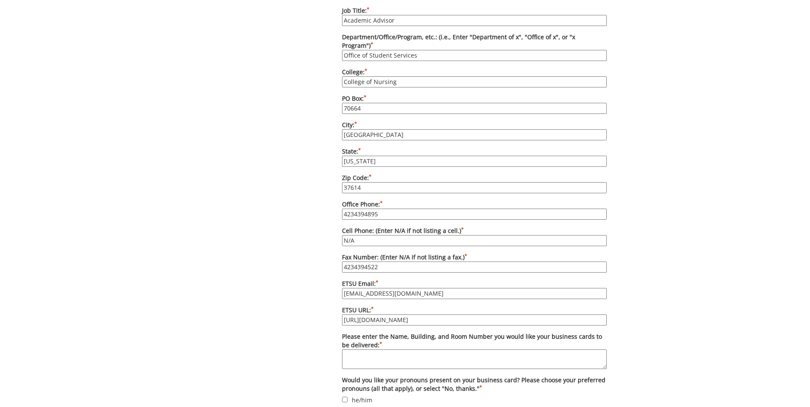
click at [427, 288] on input "DEANEL@mail.etsu.edu" at bounding box center [474, 293] width 265 height 11
click at [420, 288] on input "DEANEL@mail.etsu.edu" at bounding box center [474, 293] width 265 height 11
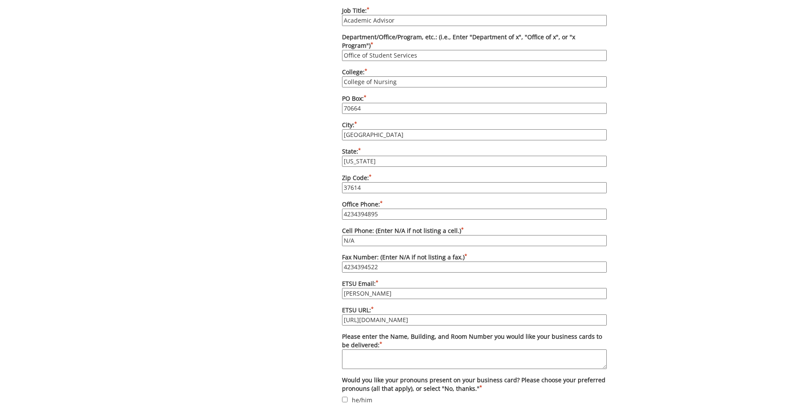
type input "[EMAIL_ADDRESS][DOMAIN_NAME]"
click at [304, 354] on div "Some kind of message here. New Project Product Type Entity Specification Order …" at bounding box center [405, 72] width 416 height 991
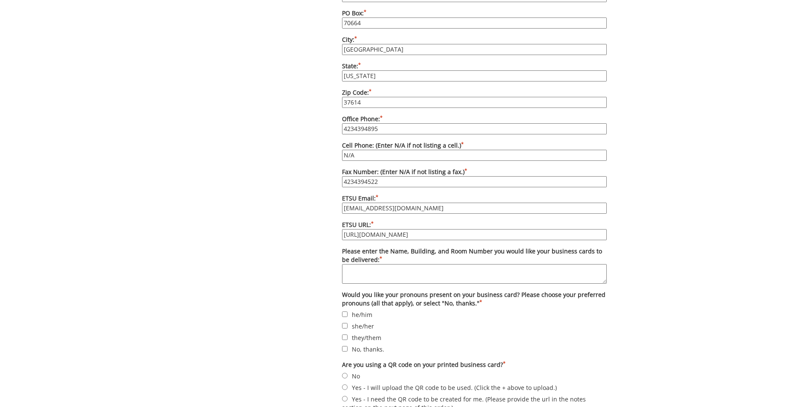
click at [369, 264] on textarea "Please enter the Name, Building, and Room Number you would like your business c…" at bounding box center [474, 274] width 265 height 20
type textarea "Jessica Robinette, Nick's Hall, Room #230"
drag, startPoint x: 262, startPoint y: 262, endPoint x: 283, endPoint y: 292, distance: 37.1
click at [346, 323] on input "she/her" at bounding box center [345, 326] width 6 height 6
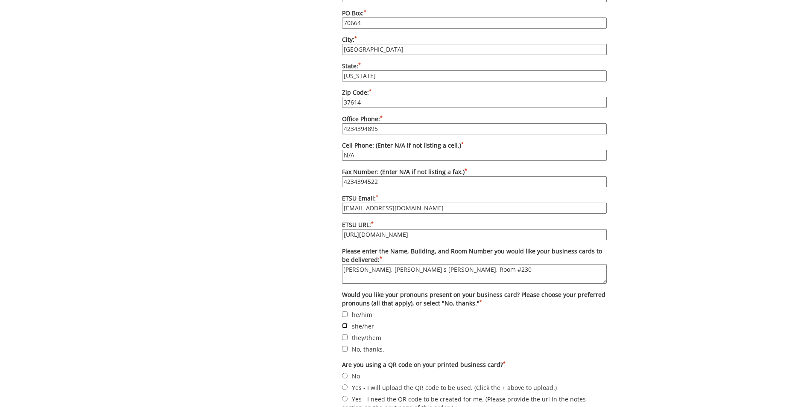
checkbox input "true"
click at [428, 333] on label "they/them" at bounding box center [474, 337] width 265 height 9
click at [347, 335] on input "they/them" at bounding box center [345, 338] width 6 height 6
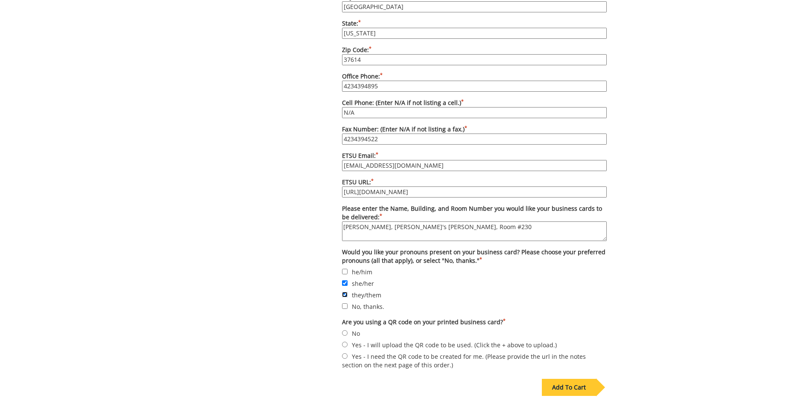
click at [347, 292] on input "they/them" at bounding box center [345, 295] width 6 height 6
checkbox input "false"
click at [496, 302] on label "No, thanks." at bounding box center [474, 306] width 265 height 9
click at [347, 303] on input "No, thanks." at bounding box center [345, 306] width 6 height 6
click at [344, 303] on input "No, thanks." at bounding box center [345, 306] width 6 height 6
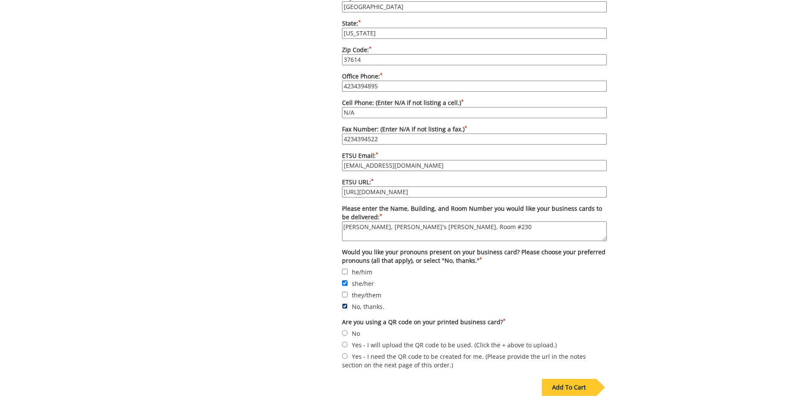
checkbox input "false"
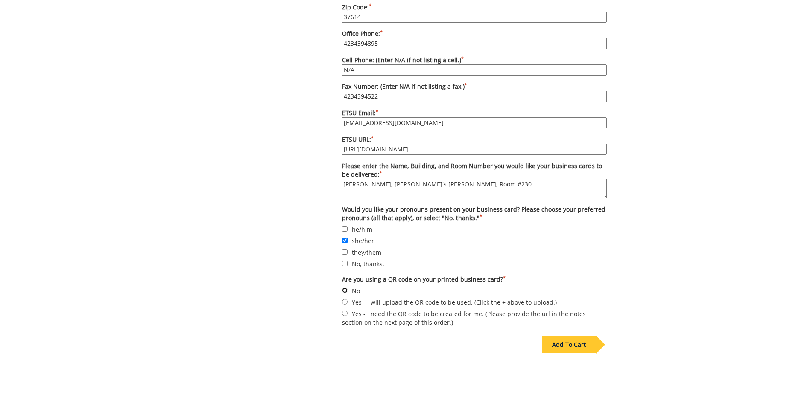
click at [345, 288] on input "No" at bounding box center [345, 291] width 6 height 6
radio input "true"
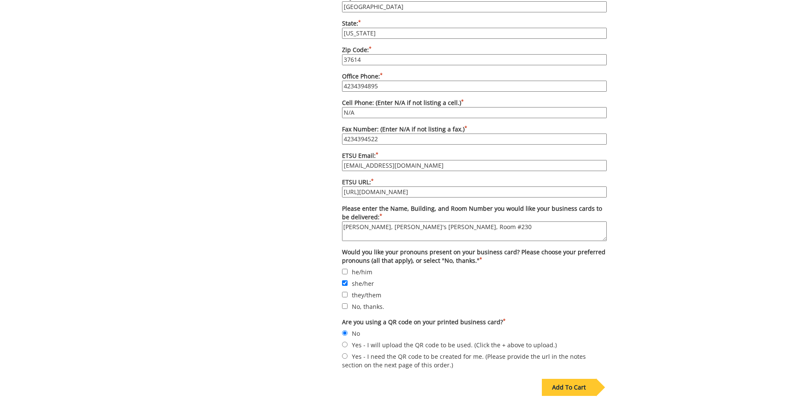
scroll to position [746, 0]
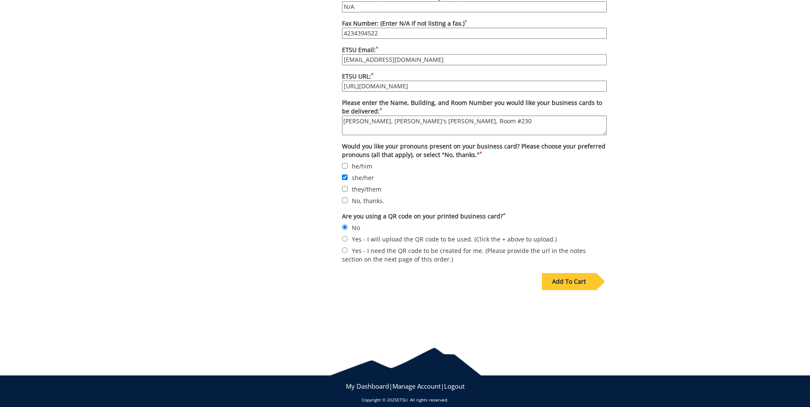
click at [563, 276] on div "Add To Cart" at bounding box center [569, 281] width 54 height 17
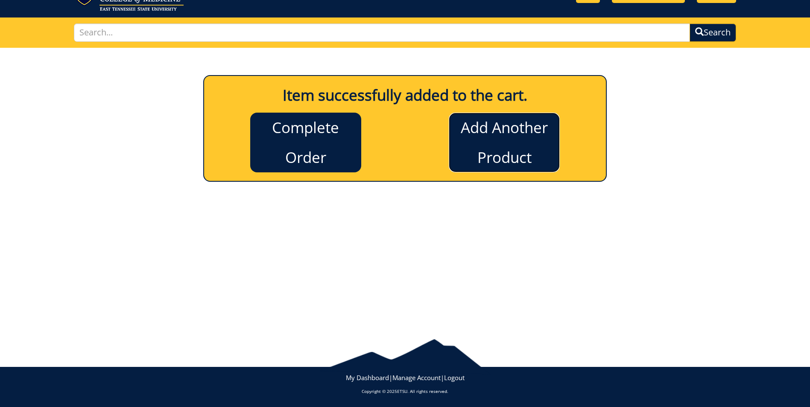
click at [521, 140] on link "Add Another Product" at bounding box center [504, 143] width 111 height 60
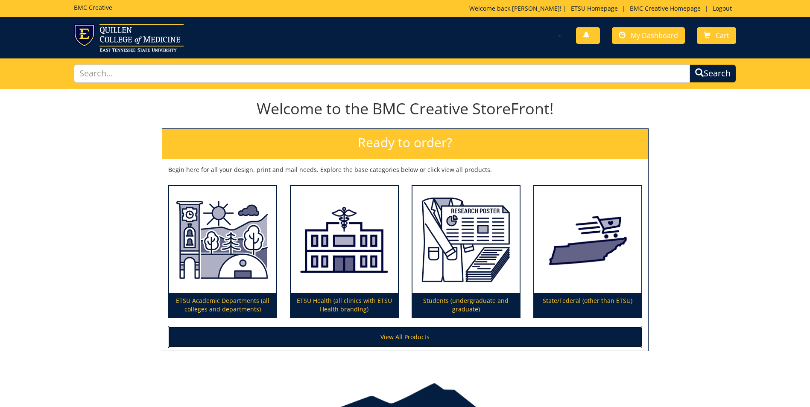
click at [393, 338] on link "View All Products" at bounding box center [405, 337] width 474 height 21
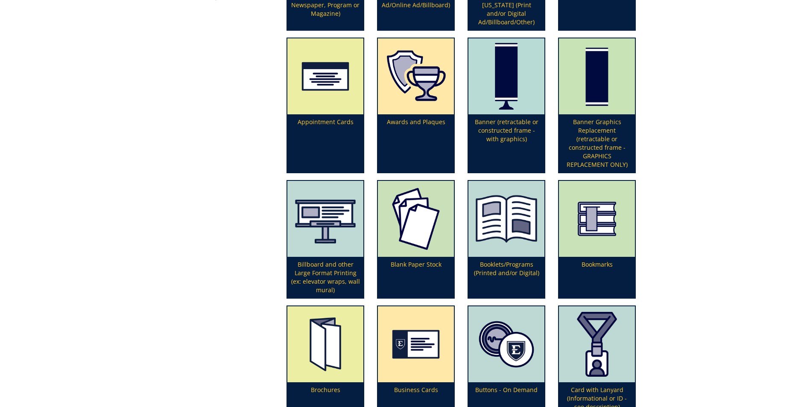
scroll to position [384, 0]
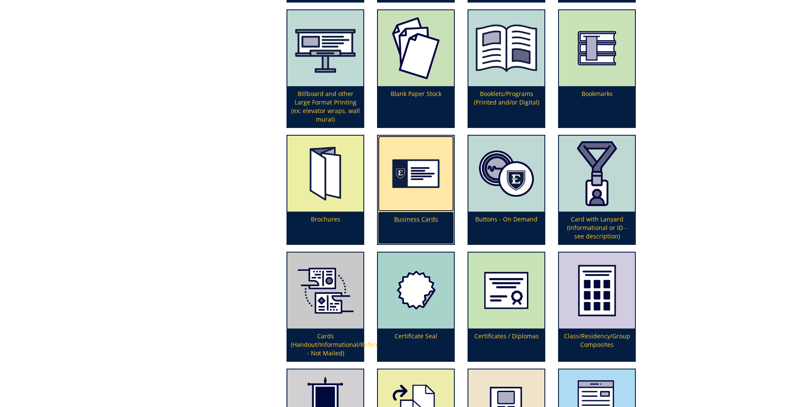
click at [389, 225] on p "Business Cards" at bounding box center [416, 228] width 76 height 32
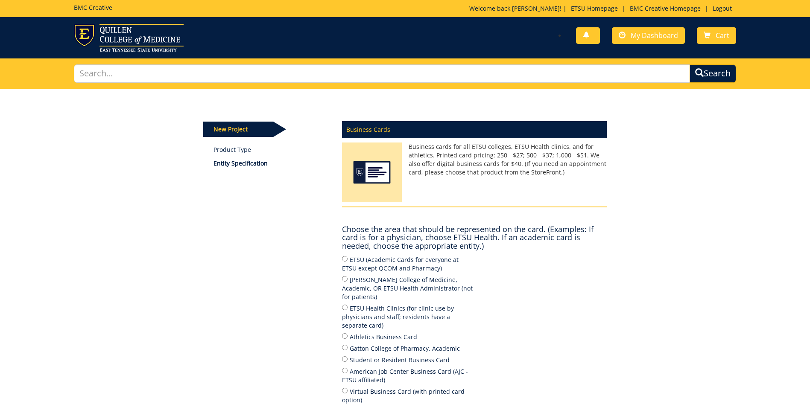
click at [339, 257] on div "Business Cards Business cards for all ETSU colleges, ETSU Health clinics, and f…" at bounding box center [474, 301] width 277 height 370
click at [341, 257] on div "Business Cards Business cards for all ETSU colleges, ETSU Health clinics, and f…" at bounding box center [474, 301] width 277 height 370
click at [346, 259] on input "ETSU (Academic Cards for everyone at ETSU except QCOM and Pharmacy)" at bounding box center [345, 259] width 6 height 6
radio input "true"
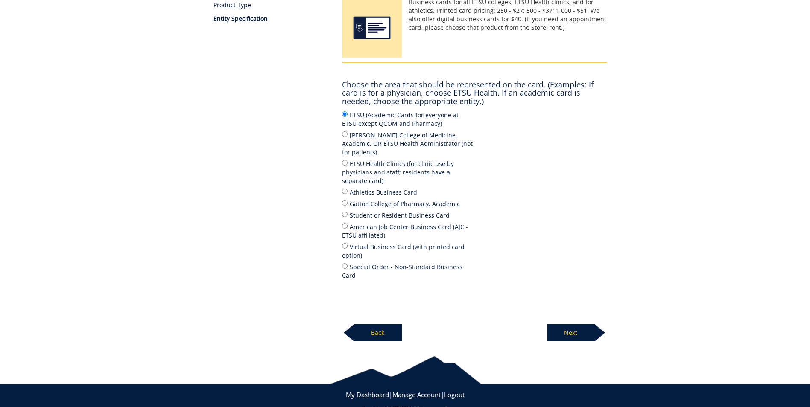
click at [588, 324] on p "Next" at bounding box center [571, 332] width 48 height 17
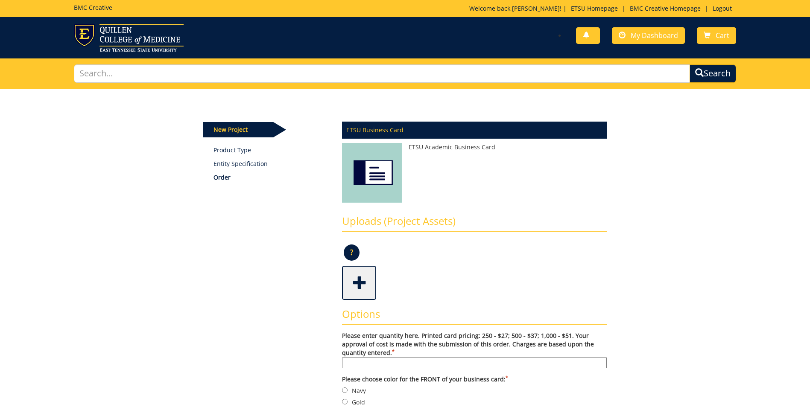
scroll to position [85, 0]
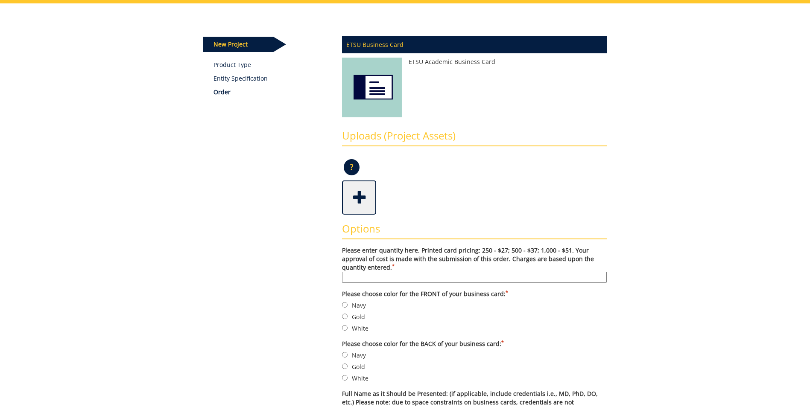
click at [414, 277] on input "Please enter quantity here. Printed card pricing: 250 - $27; 500 - $37; 1,000 -…" at bounding box center [474, 277] width 265 height 11
click at [435, 275] on input "Please enter quantity here. Printed card pricing: 250 - $27; 500 - $37; 1,000 -…" at bounding box center [474, 277] width 265 height 11
type input "Larissa Ferguson"
click at [344, 304] on input "Navy" at bounding box center [345, 305] width 6 height 6
radio input "true"
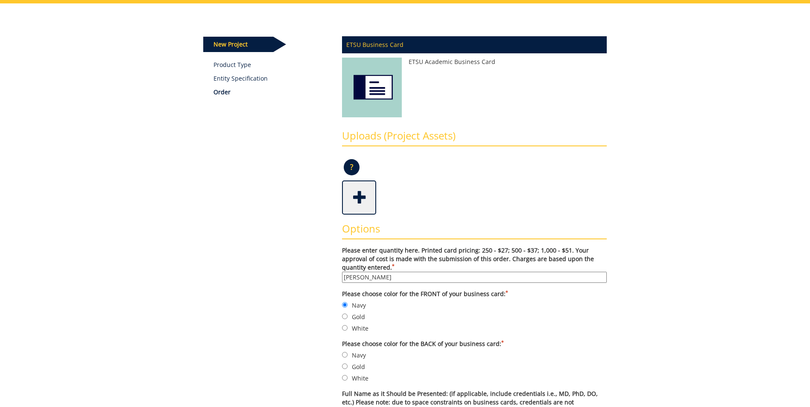
click at [414, 318] on label "Gold" at bounding box center [474, 316] width 265 height 9
click at [347, 318] on input "Gold" at bounding box center [345, 317] width 6 height 6
radio input "true"
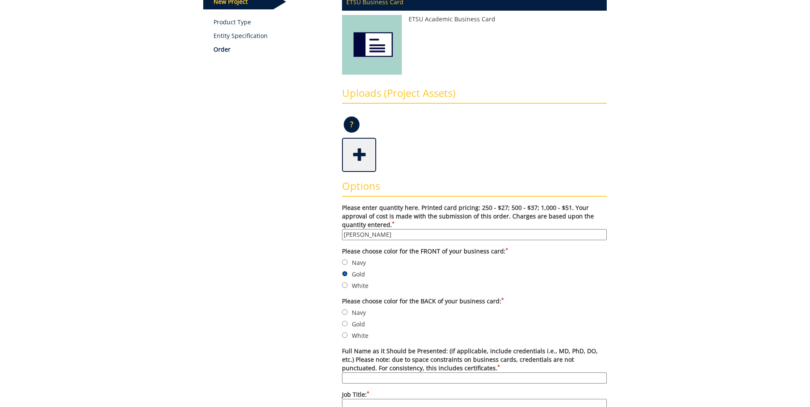
scroll to position [213, 0]
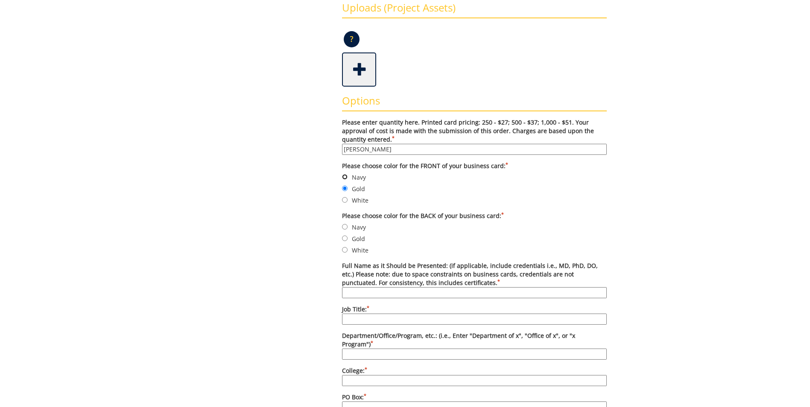
click at [344, 177] on input "Navy" at bounding box center [345, 177] width 6 height 6
radio input "true"
click at [344, 225] on input "Navy" at bounding box center [345, 227] width 6 height 6
radio input "true"
click at [312, 239] on div "Some kind of message here. New Project Product Type Entity Specification Order …" at bounding box center [405, 370] width 416 height 991
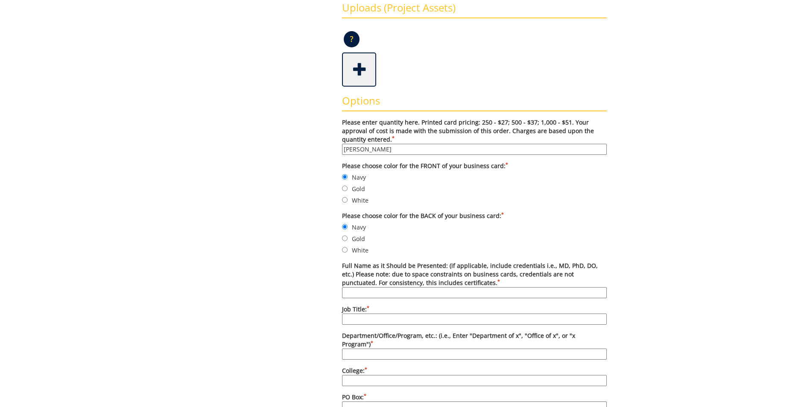
scroll to position [256, 0]
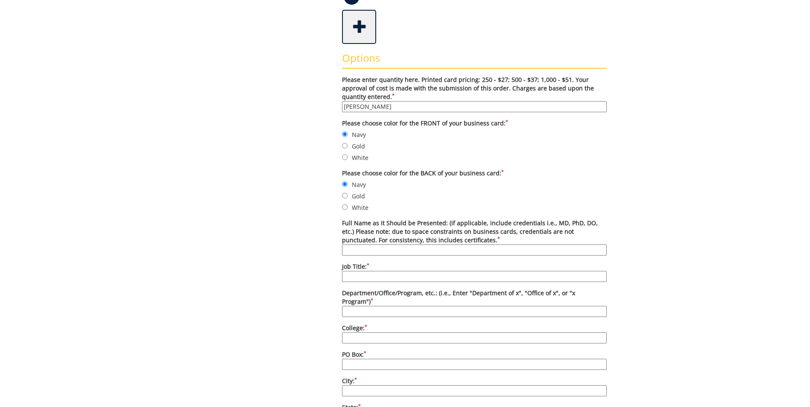
click at [375, 257] on form "Please enter quantity here. Printed card pricing: 250 - $27; 500 - $37; 1,000 -…" at bounding box center [474, 415] width 265 height 678
click at [375, 252] on input "Full Name as it Should be Presented: (if applicable, include credentials i.e., …" at bounding box center [474, 250] width 265 height 11
click at [392, 103] on input "Larissa Ferguson" at bounding box center [474, 106] width 265 height 11
click at [392, 105] on input "Larissa Ferguson" at bounding box center [474, 106] width 265 height 11
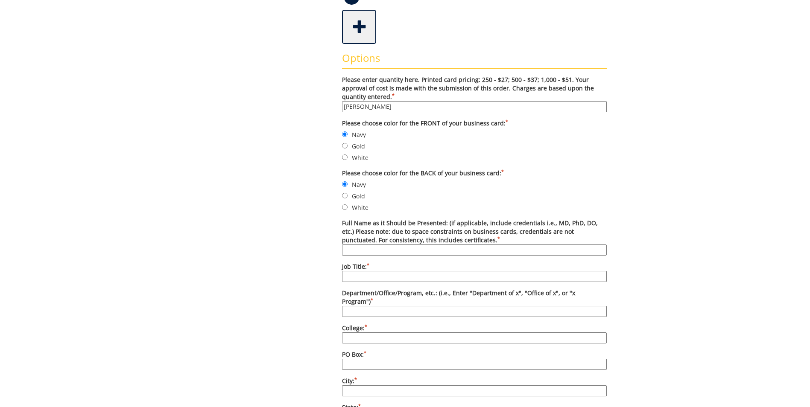
drag, startPoint x: 391, startPoint y: 106, endPoint x: 340, endPoint y: 104, distance: 51.3
click at [341, 104] on div "Options Please enter quantity here. Printed card pricing: 250 - $27; 500 - $37;…" at bounding box center [474, 400] width 277 height 712
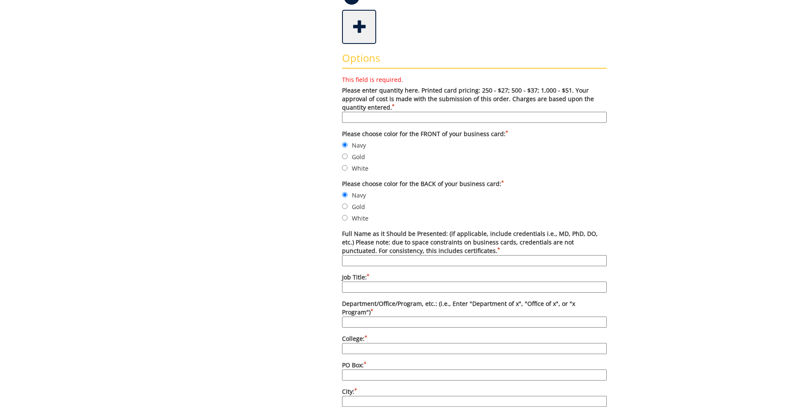
click at [370, 114] on input "This field is required. Please enter quantity here. Printed card pricing: 250 -…" at bounding box center [474, 117] width 265 height 11
type input "500"
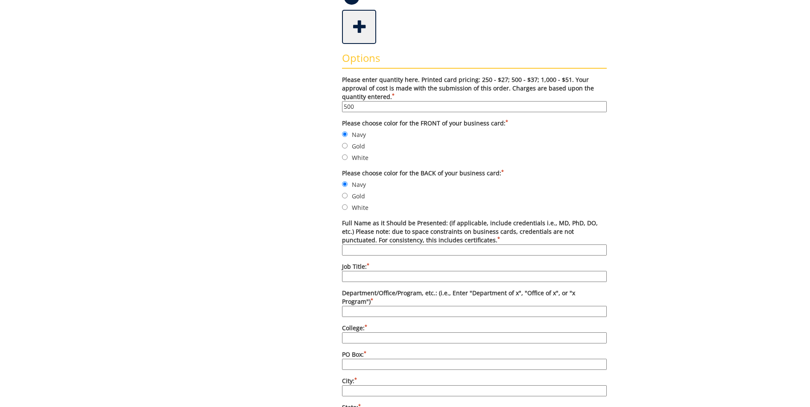
click at [480, 185] on label "Navy" at bounding box center [474, 184] width 265 height 9
click at [347, 185] on input "Navy" at bounding box center [345, 184] width 6 height 6
click at [411, 248] on input "Full Name as it Should be Presented: (if applicable, include credentials i.e., …" at bounding box center [474, 250] width 265 height 11
type input "Larissa Ferguson"
click at [376, 270] on label "Job Title: *" at bounding box center [474, 273] width 265 height 20
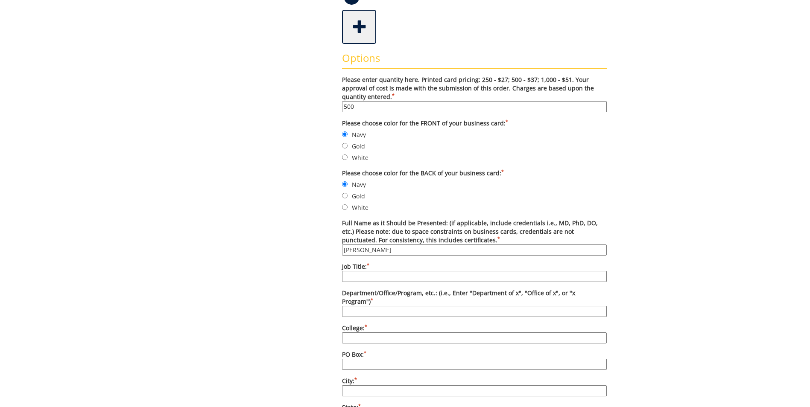
click at [376, 271] on input "Job Title: *" at bounding box center [474, 276] width 265 height 11
click at [376, 276] on input "Job Title: *" at bounding box center [474, 276] width 265 height 11
type input "Academic Advisor"
type input "Office of Student Services"
type input "College of Nursing"
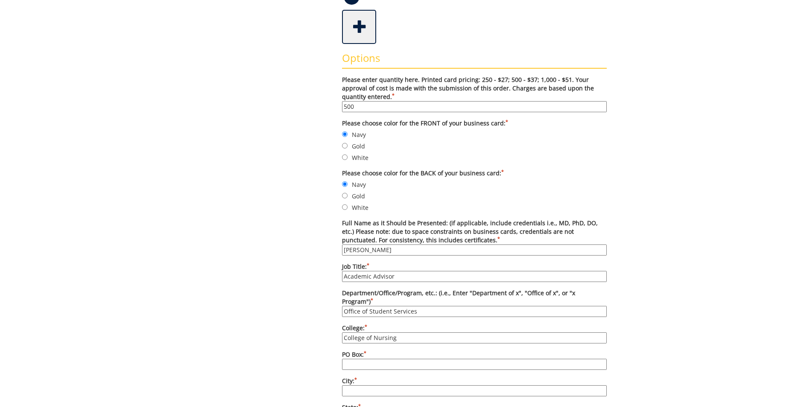
type input "70664"
type input "Johnson City"
type input "Tennessee"
type input "37614"
type input "4234394895"
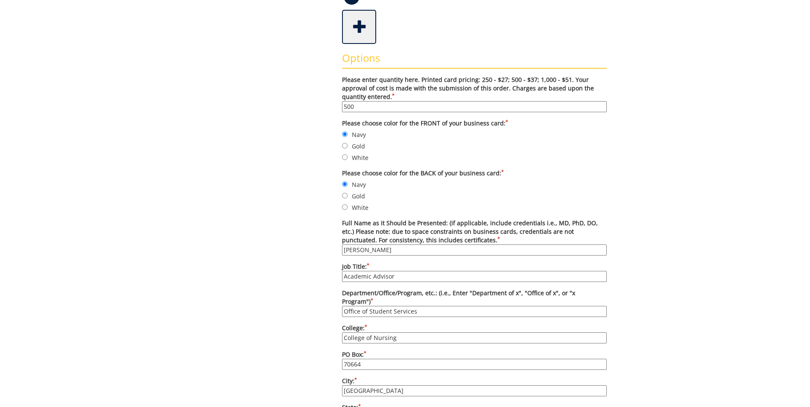
type input "4234394522"
type input "robinettejb@etsu.edu"
type input "https://www.etsu.edu/nursing"
click at [298, 304] on div "Some kind of message here. New Project Product Type Entity Specification Order …" at bounding box center [405, 328] width 416 height 991
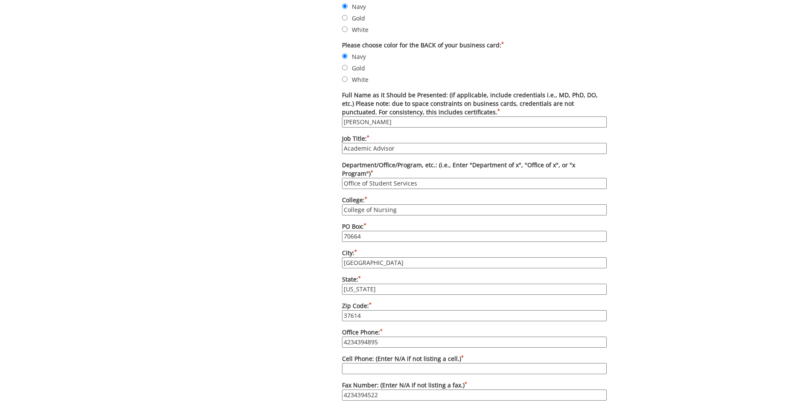
scroll to position [427, 0]
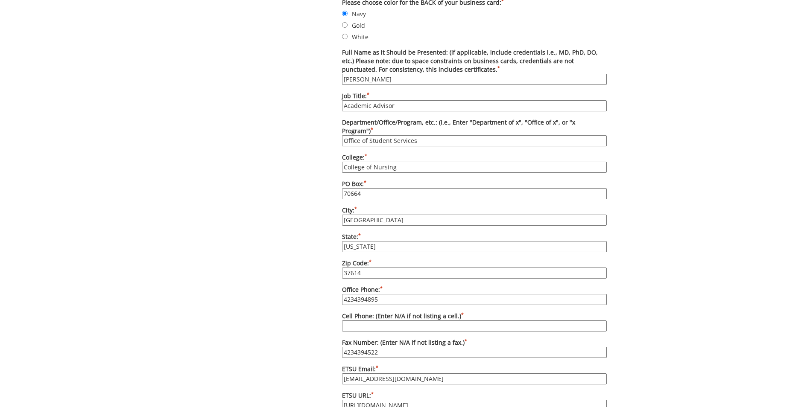
click at [413, 294] on input "4234394895" at bounding box center [474, 299] width 265 height 11
click at [380, 297] on form "Please enter quantity here. Printed card pricing: 250 - $27; 500 - $37; 1,000 -…" at bounding box center [474, 244] width 265 height 678
click at [382, 294] on input "423439" at bounding box center [474, 299] width 265 height 11
type input "4234394532"
click at [289, 272] on div "Some kind of message here. New Project Product Type Entity Specification Order …" at bounding box center [405, 157] width 416 height 991
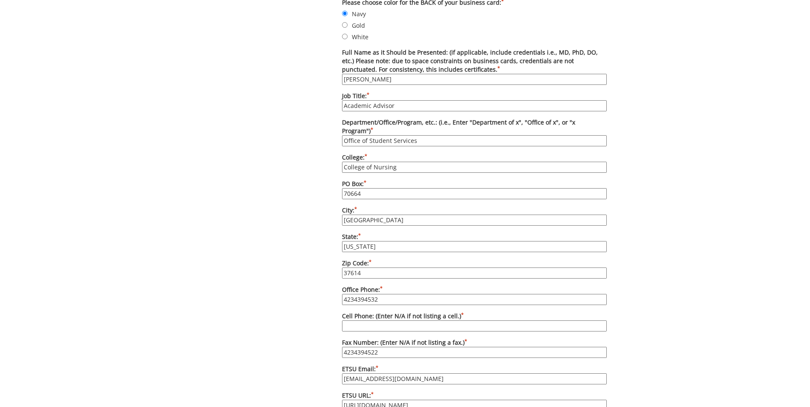
scroll to position [470, 0]
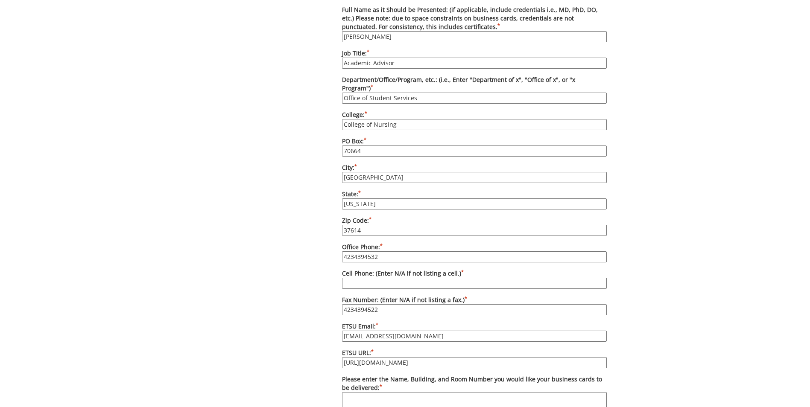
click at [365, 278] on input "Cell Phone: (Enter N/A if not listing a cell.) *" at bounding box center [474, 283] width 265 height 11
type input "N/A"
click at [282, 313] on div "Some kind of message here. New Project Product Type Entity Specification Order …" at bounding box center [405, 114] width 416 height 991
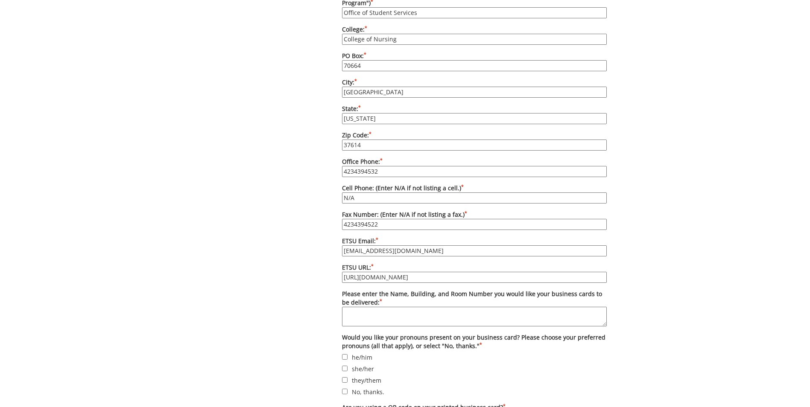
click at [419, 246] on input "robinettejb@etsu.edu" at bounding box center [474, 250] width 265 height 11
click at [419, 245] on input "robinettejb@etsu.edu" at bounding box center [474, 250] width 265 height 11
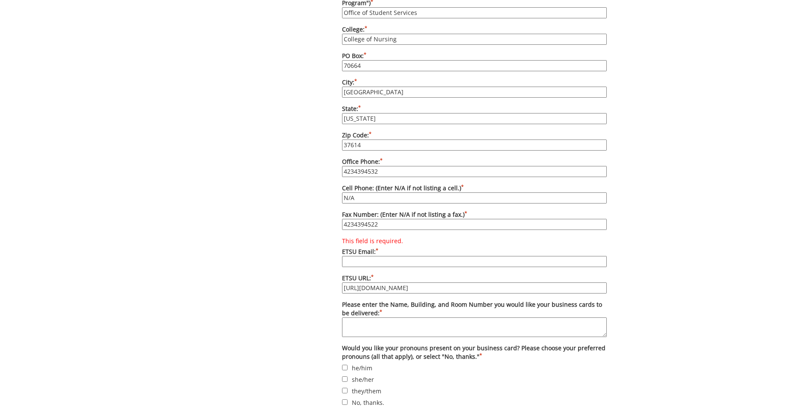
paste input "FERGUSONLA1@mail.etsu.edu"
type input "FERGUSONLA1@mail.etsu.edu"
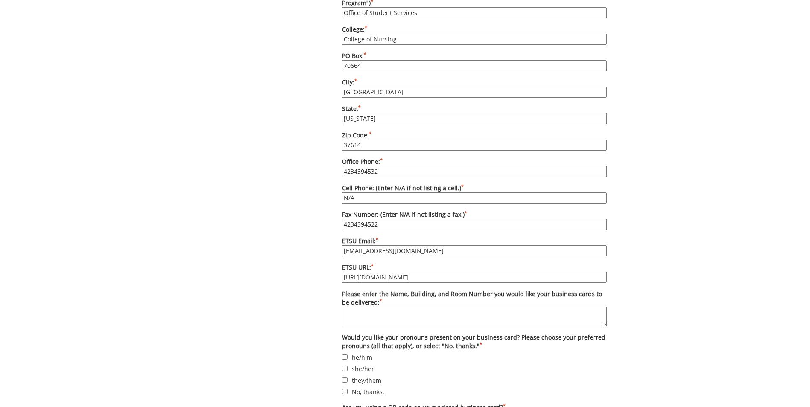
click at [241, 201] on div "Some kind of message here. New Project Product Type Entity Specification Order …" at bounding box center [405, 29] width 416 height 991
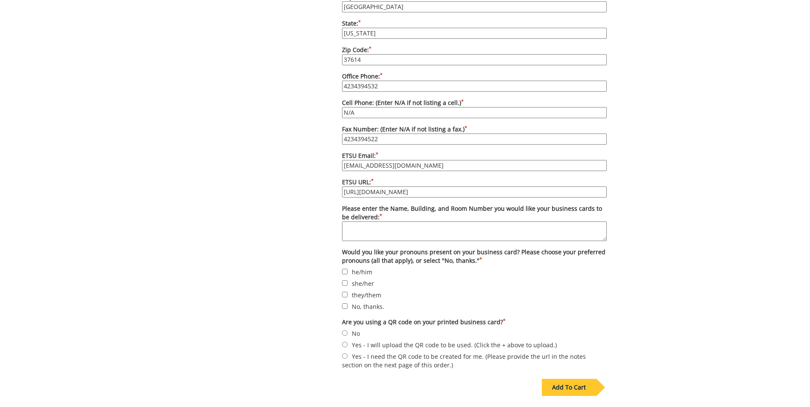
scroll to position [683, 0]
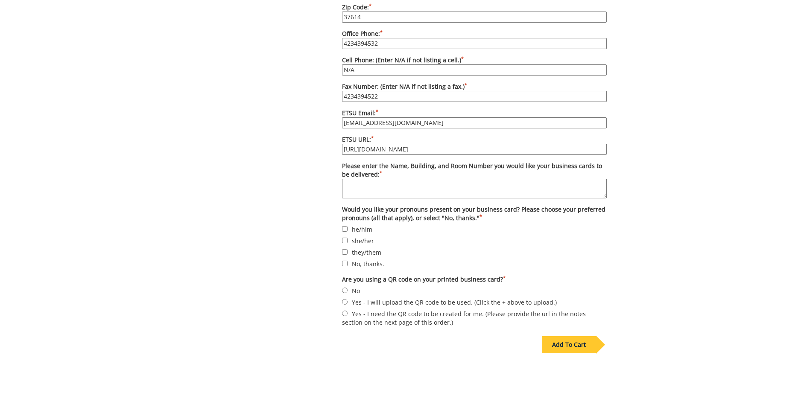
click at [385, 179] on textarea "Please enter the Name, Building, and Room Number you would like your business c…" at bounding box center [474, 189] width 265 height 20
type textarea "Rebecca Webb, Nick's Hall, Room #230"
click at [346, 261] on input "No, thanks." at bounding box center [345, 264] width 6 height 6
checkbox input "true"
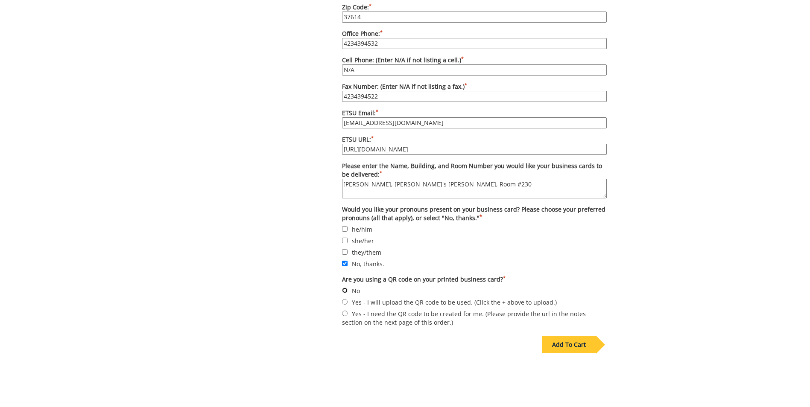
click at [342, 288] on input "No" at bounding box center [345, 291] width 6 height 6
radio input "true"
click at [511, 374] on div "Add To Cart" at bounding box center [405, 362] width 416 height 67
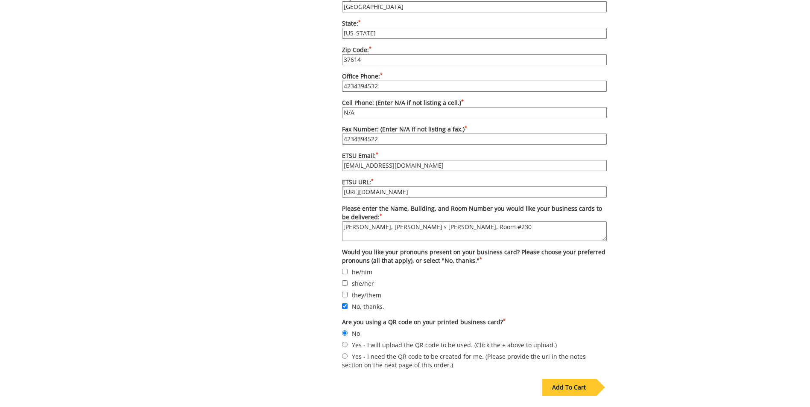
scroll to position [726, 0]
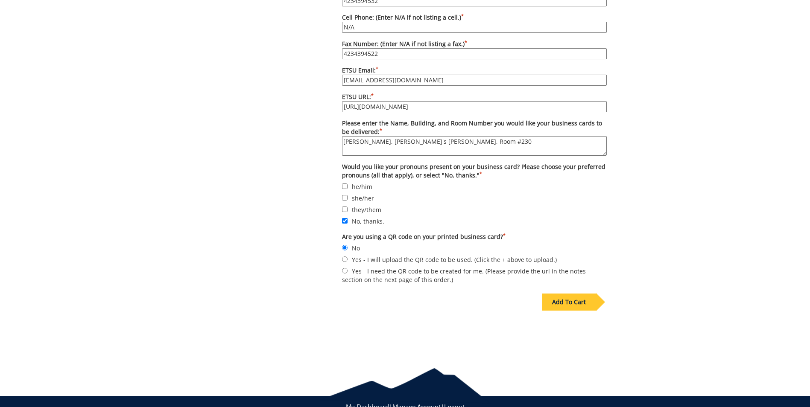
click at [588, 294] on div "Add To Cart" at bounding box center [569, 302] width 54 height 17
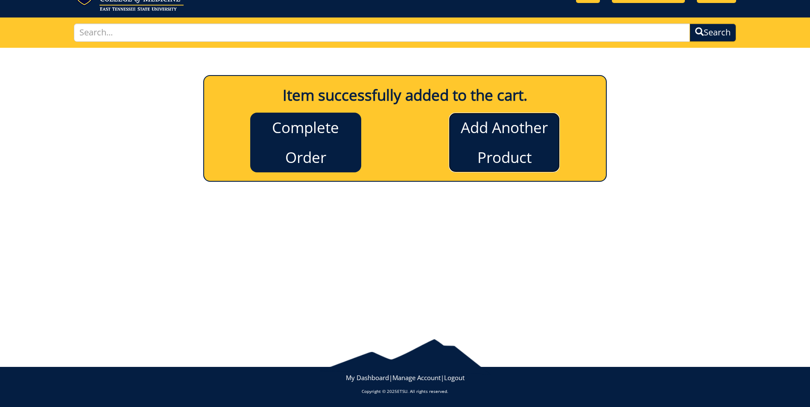
click at [549, 147] on link "Add Another Product" at bounding box center [504, 143] width 111 height 60
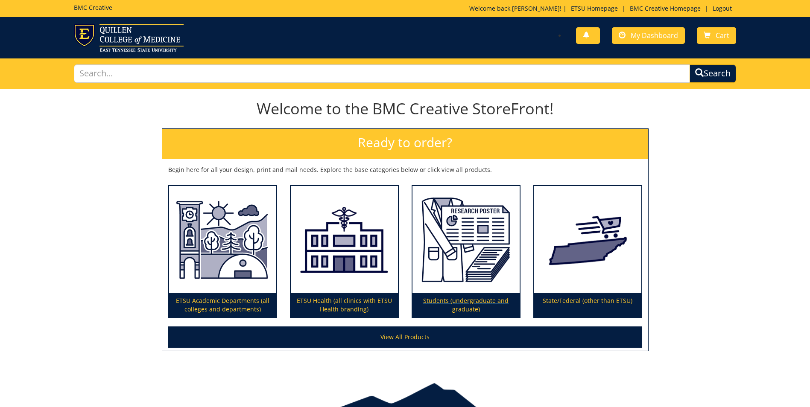
scroll to position [43, 0]
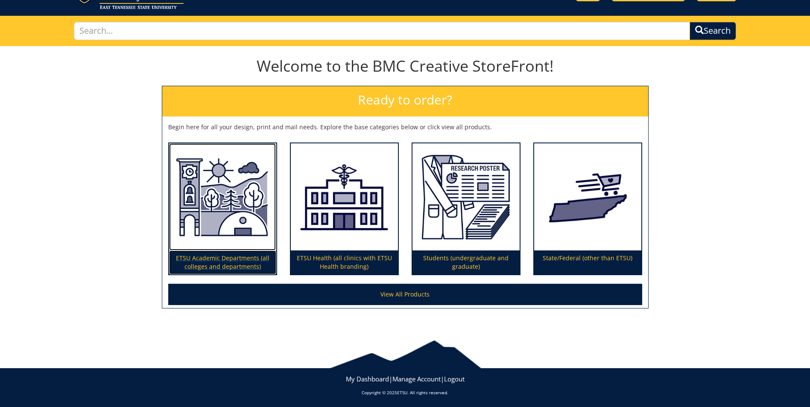
click at [251, 266] on p "ETSU Academic Departments (all colleges and departments)" at bounding box center [222, 263] width 107 height 24
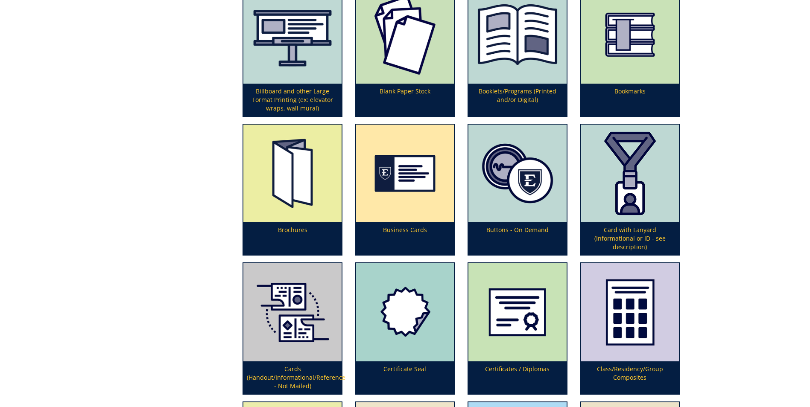
scroll to position [512, 0]
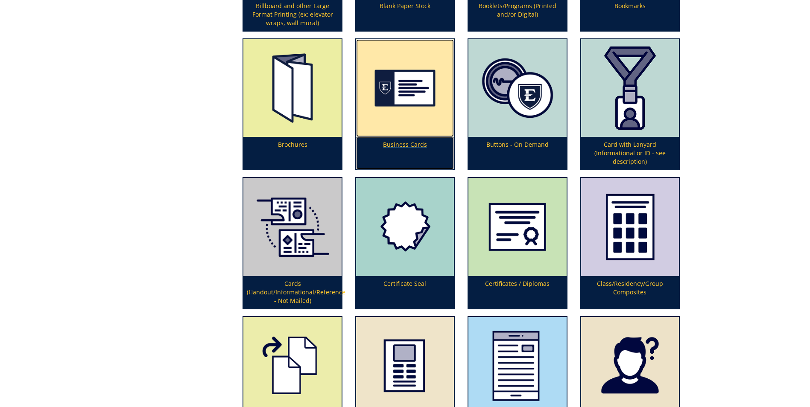
click at [407, 130] on img at bounding box center [405, 88] width 98 height 98
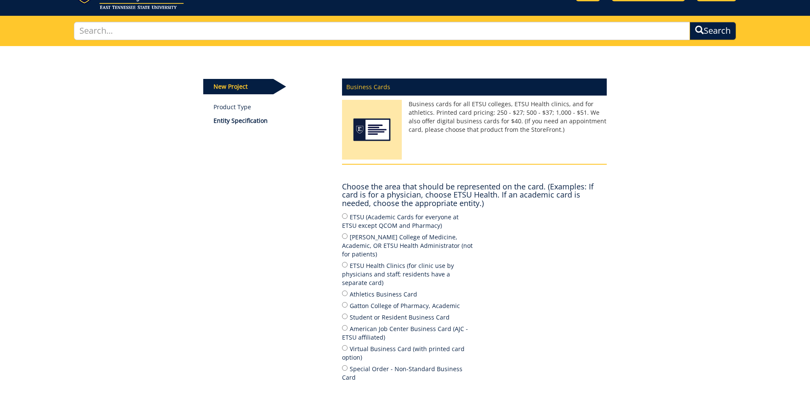
scroll to position [85, 0]
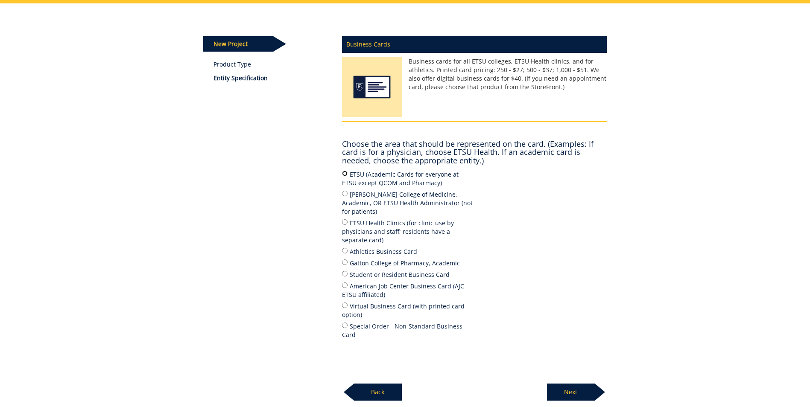
click at [342, 171] on input "ETSU (Academic Cards for everyone at ETSU except QCOM and Pharmacy)" at bounding box center [345, 174] width 6 height 6
radio input "true"
click at [579, 384] on p "Next" at bounding box center [571, 392] width 48 height 17
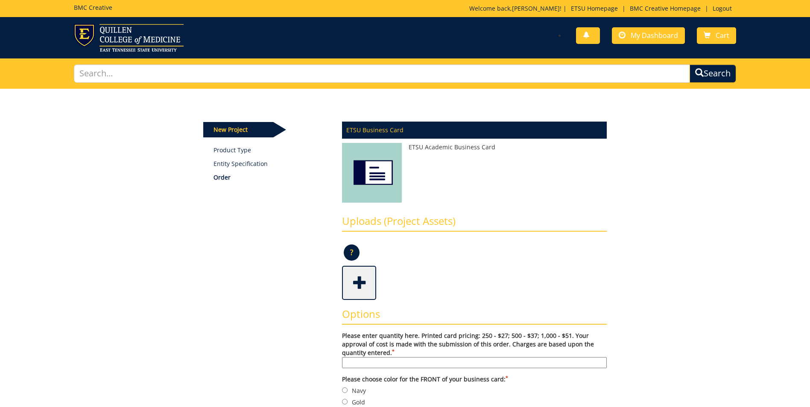
scroll to position [85, 0]
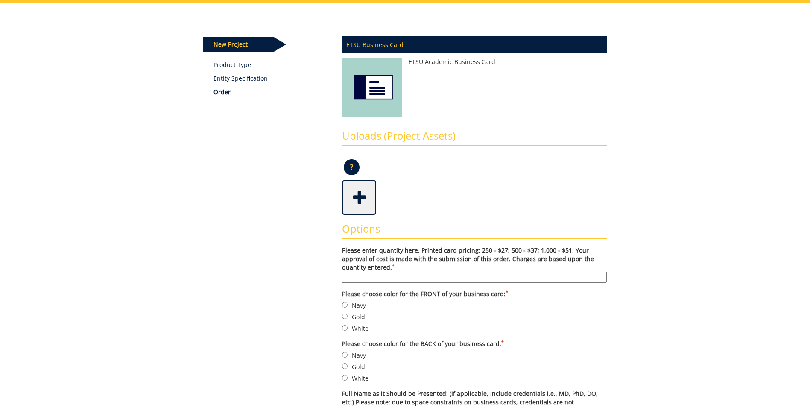
click at [384, 276] on input "Please enter quantity here. Printed card pricing: 250 - $27; 500 - $37; 1,000 -…" at bounding box center [474, 277] width 265 height 11
type input "500"
type input "[PERSON_NAME]"
type input "Academic Advisor"
type input "Office of Student Services"
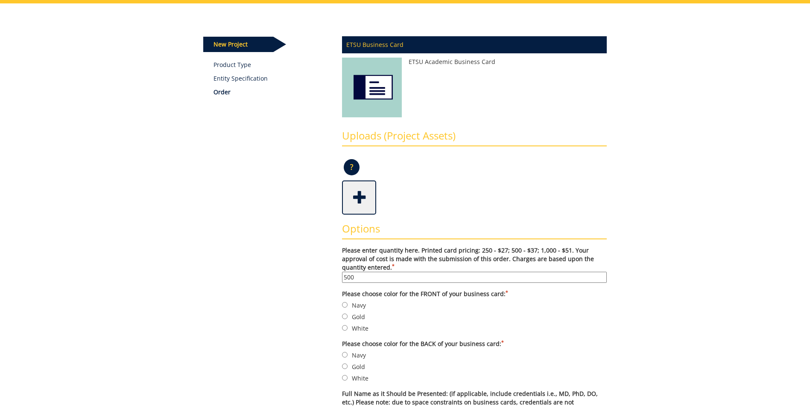
type input "College of Nursing"
type input "70664"
type input "Johnson City"
type input "Tennessee"
type input "37614"
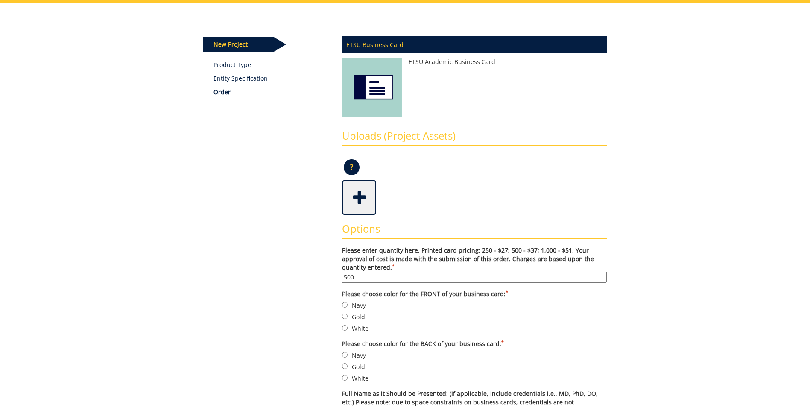
type input "4234394895"
type input "4234394522"
type input "robinettejb@etsu.edu"
type input "https://www.etsu.edu/nursing"
click at [420, 333] on label "White" at bounding box center [474, 328] width 265 height 9
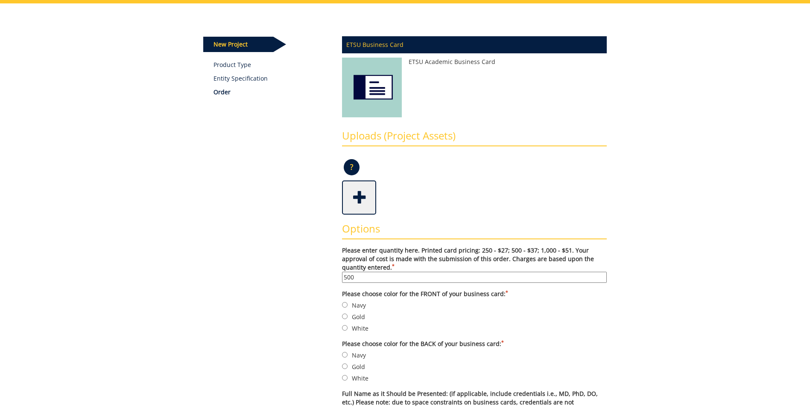
click at [347, 331] on input "White" at bounding box center [345, 328] width 6 height 6
radio input "true"
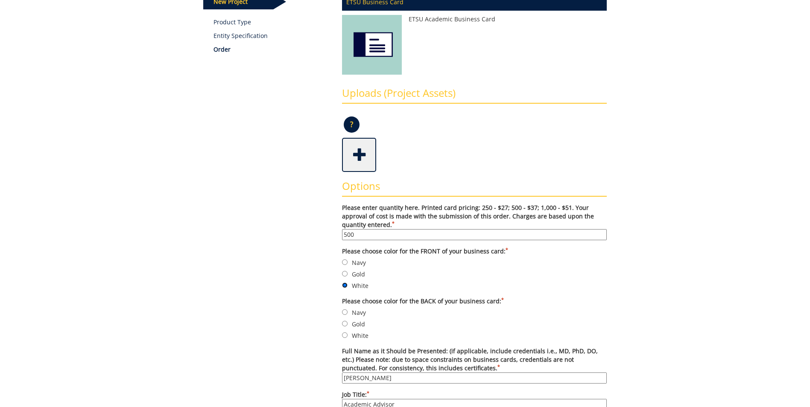
scroll to position [171, 0]
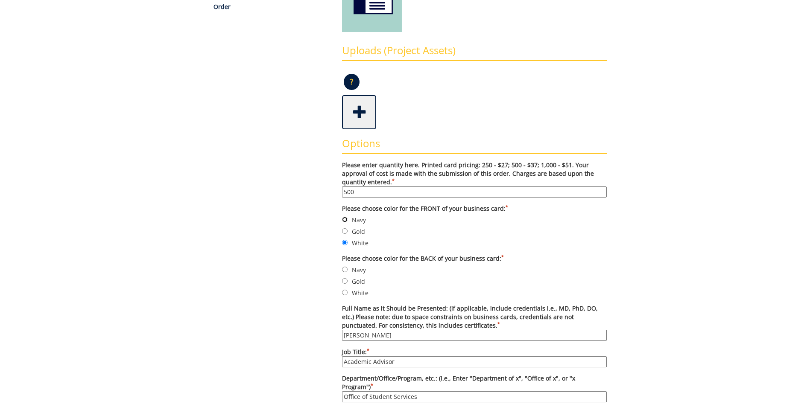
click at [344, 220] on input "Navy" at bounding box center [345, 220] width 6 height 6
radio input "true"
click at [344, 271] on input "Navy" at bounding box center [345, 270] width 6 height 6
radio input "true"
click at [445, 279] on label "Gold" at bounding box center [474, 281] width 265 height 9
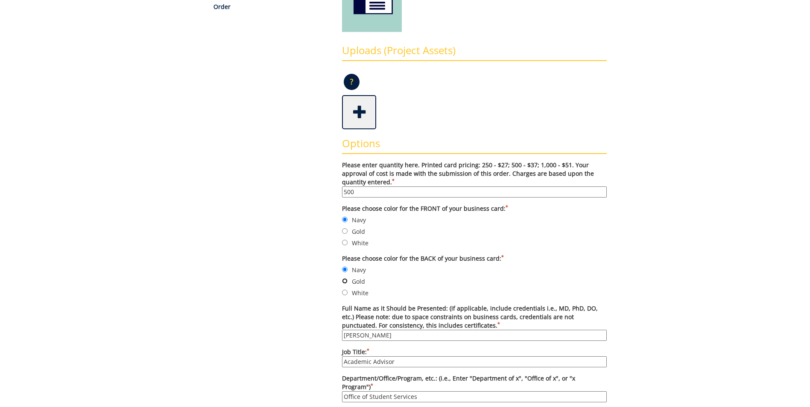
click at [347, 279] on input "Gold" at bounding box center [345, 281] width 6 height 6
radio input "true"
click at [347, 269] on input "Navy" at bounding box center [345, 270] width 6 height 6
radio input "true"
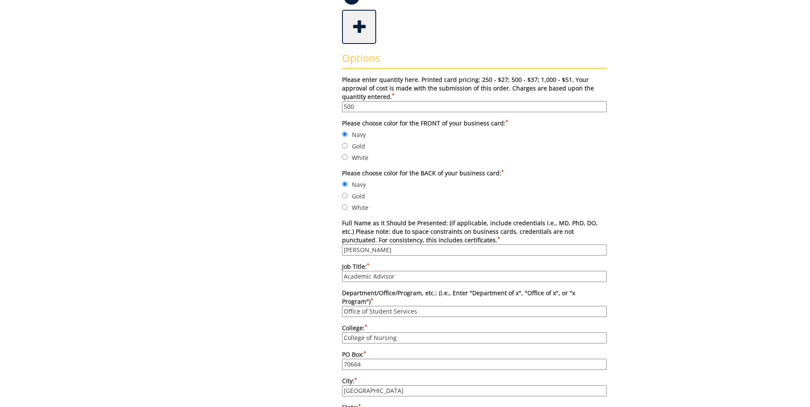
click at [423, 250] on input "[PERSON_NAME]" at bounding box center [474, 250] width 265 height 11
type input "Office of Student Services"
click at [394, 276] on input "Academic Advisor" at bounding box center [474, 276] width 265 height 11
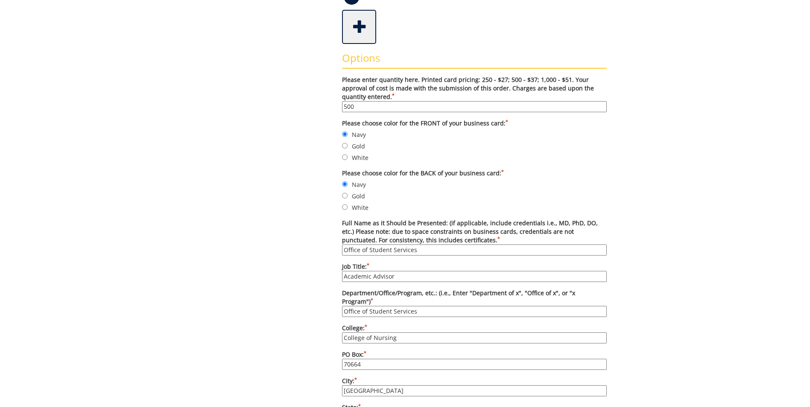
click at [394, 276] on input "Academic Advisor" at bounding box center [474, 276] width 265 height 11
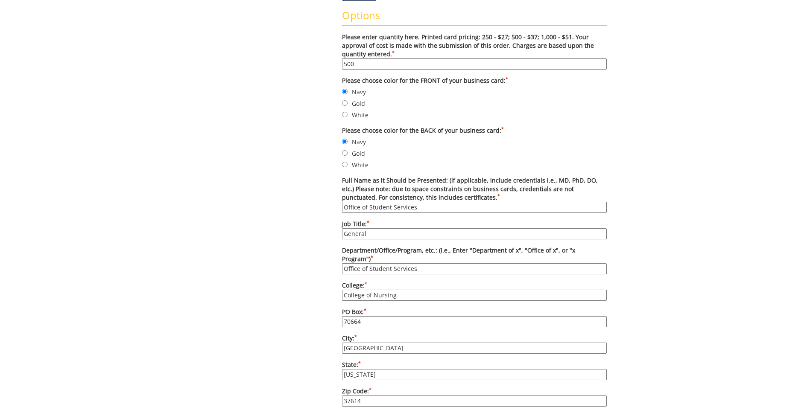
type input "General"
click at [289, 330] on div "Some kind of message here. New Project Product Type Entity Specification Order …" at bounding box center [405, 285] width 416 height 991
click at [419, 209] on input "Office of Student Services" at bounding box center [474, 207] width 265 height 11
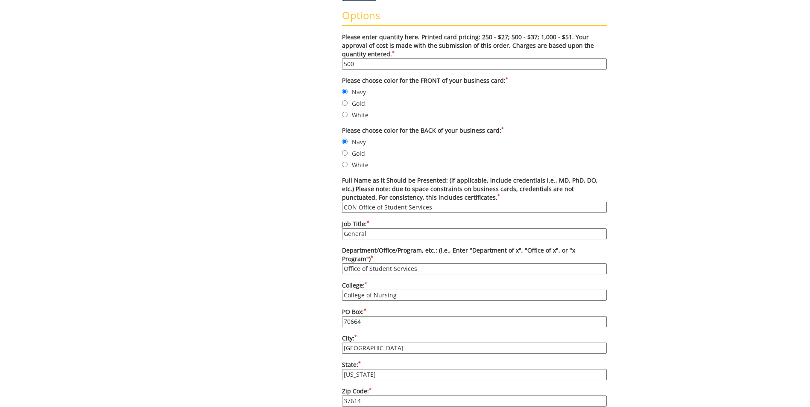
type input "CON Office of Student Services"
click at [715, 179] on div "Some kind of message here. New Project Product Type Entity Specification Order …" at bounding box center [405, 285] width 810 height 991
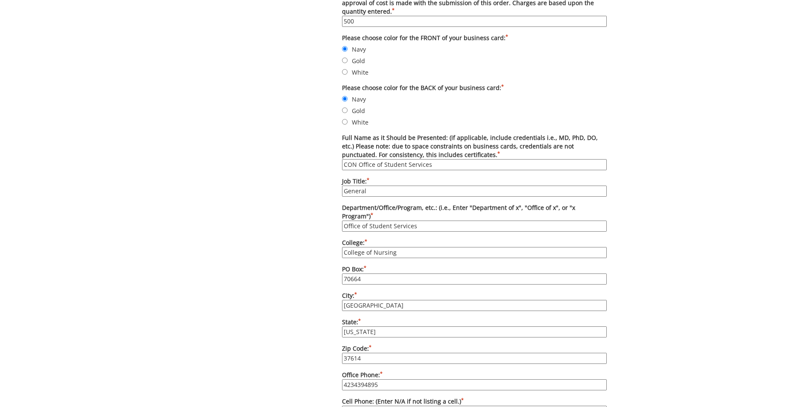
scroll to position [470, 0]
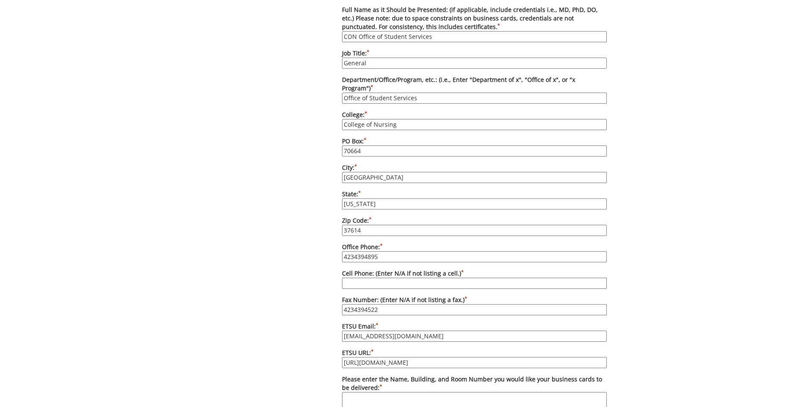
click at [393, 251] on input "4234394895" at bounding box center [474, 256] width 265 height 11
type input "4234394578"
click at [282, 255] on div "Some kind of message here. New Project Product Type Entity Specification Order …" at bounding box center [405, 114] width 416 height 991
click at [409, 331] on input "robinettejb@etsu.edu" at bounding box center [474, 336] width 265 height 11
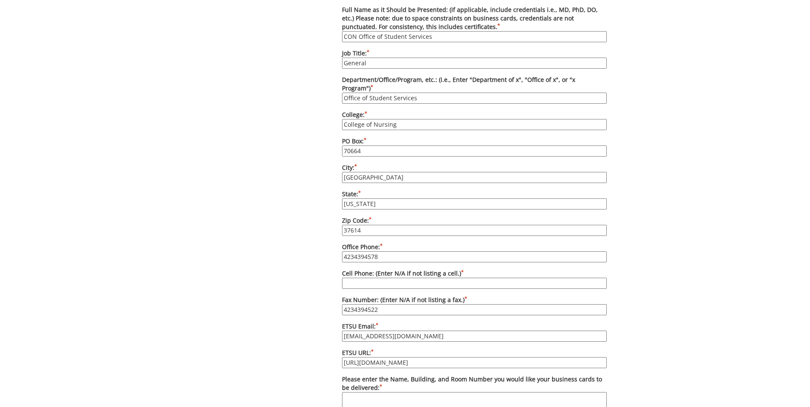
click at [409, 331] on input "robinettejb@etsu.edu" at bounding box center [474, 336] width 265 height 11
type input "nursing@etsu.edu"
click at [734, 261] on div "Some kind of message here. New Project Product Type Entity Specification Order …" at bounding box center [405, 114] width 810 height 991
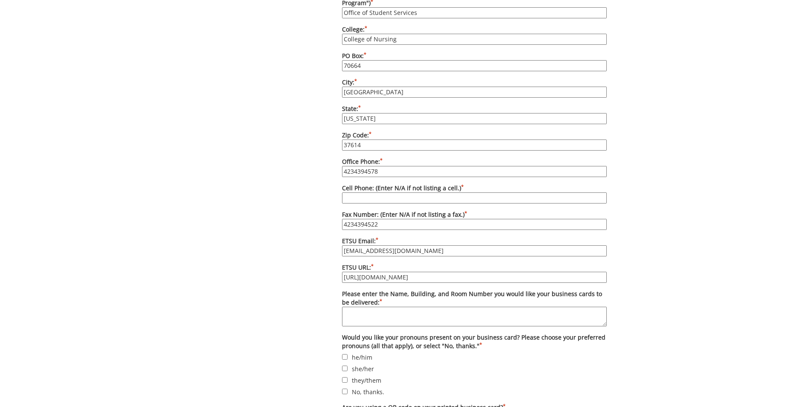
click at [473, 316] on textarea "Please enter the Name, Building, and Room Number you would like your business c…" at bounding box center [474, 317] width 265 height 20
type textarea "Rebecca Webb, Nick's Hall, Room #230"
click at [432, 364] on label "she/her" at bounding box center [474, 368] width 265 height 9
click at [347, 366] on input "she/her" at bounding box center [345, 369] width 6 height 6
checkbox input "true"
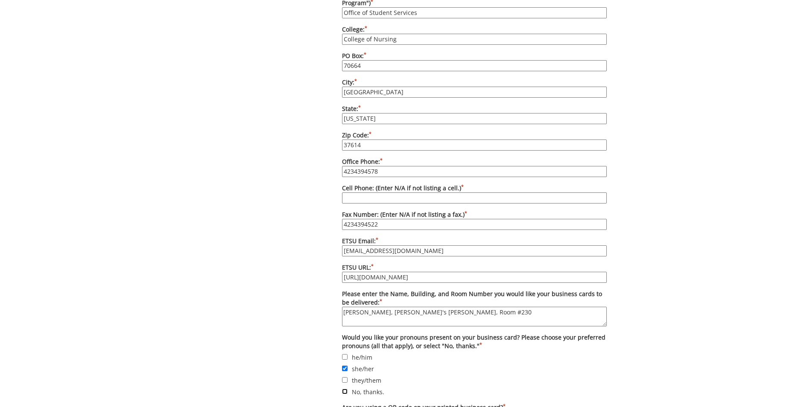
click at [345, 389] on input "No, thanks." at bounding box center [345, 392] width 6 height 6
checkbox input "true"
click at [345, 366] on input "she/her" at bounding box center [345, 369] width 6 height 6
click at [442, 364] on label "she/her" at bounding box center [474, 368] width 265 height 9
click at [347, 366] on input "she/her" at bounding box center [345, 369] width 6 height 6
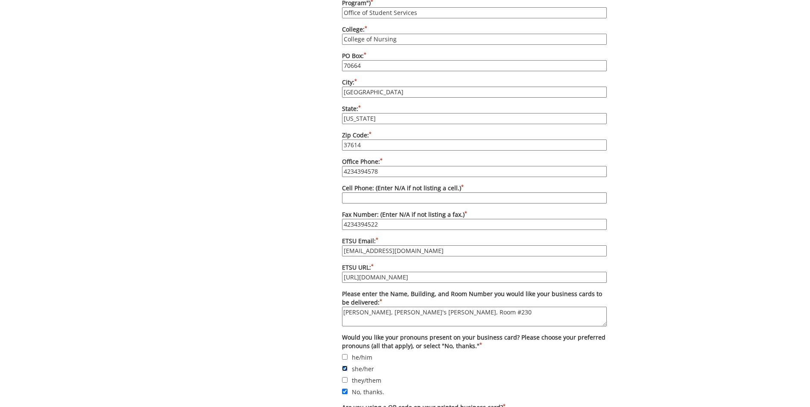
scroll to position [640, 0]
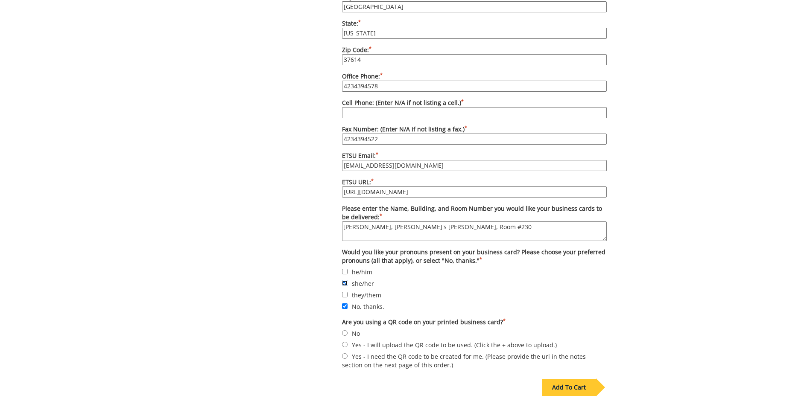
click at [343, 280] on input "she/her" at bounding box center [345, 283] width 6 height 6
checkbox input "false"
click at [347, 330] on input "No" at bounding box center [345, 333] width 6 height 6
radio input "true"
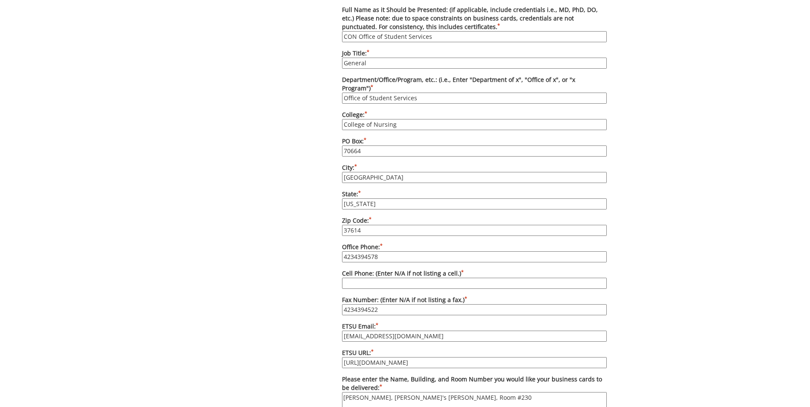
scroll to position [427, 0]
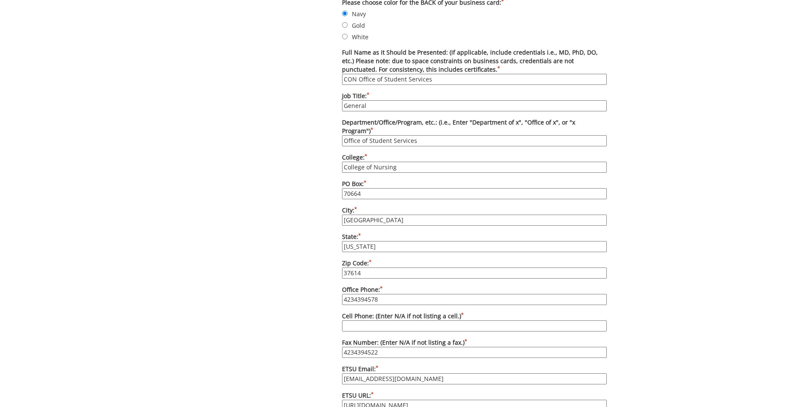
drag, startPoint x: 359, startPoint y: 80, endPoint x: 338, endPoint y: 79, distance: 20.1
click at [338, 79] on div "Options Please enter quantity here. Printed card pricing: 250 - $27; 500 - $37;…" at bounding box center [474, 229] width 277 height 712
type input "Office of Student Services"
click at [394, 105] on input "General" at bounding box center [474, 105] width 265 height 11
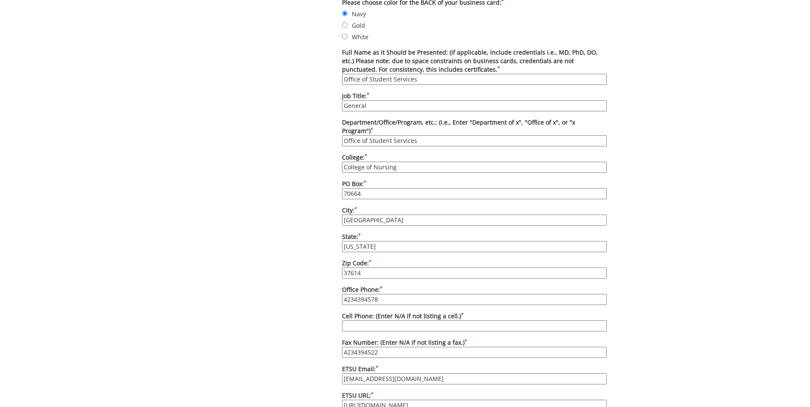
click at [394, 105] on input "General" at bounding box center [474, 105] width 265 height 11
type input "College of Nursing"
click at [297, 209] on div "Some kind of message here. New Project Product Type Entity Specification Order …" at bounding box center [405, 157] width 416 height 991
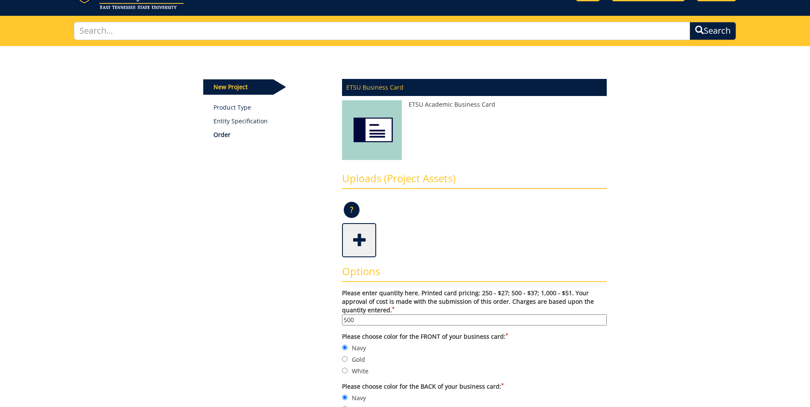
scroll to position [0, 0]
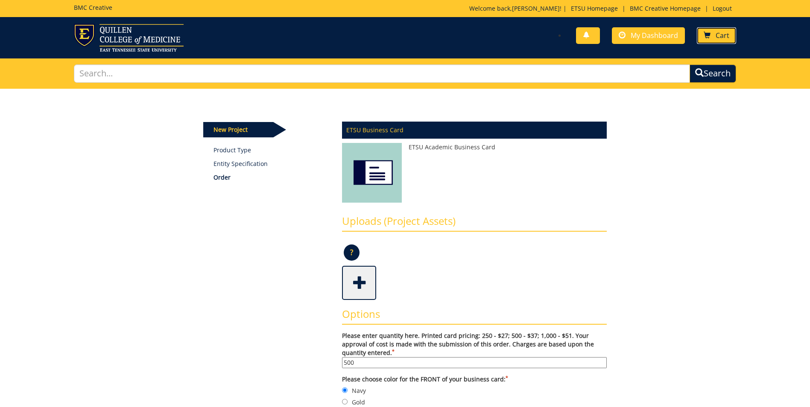
click at [709, 34] on span at bounding box center [706, 35] width 7 height 7
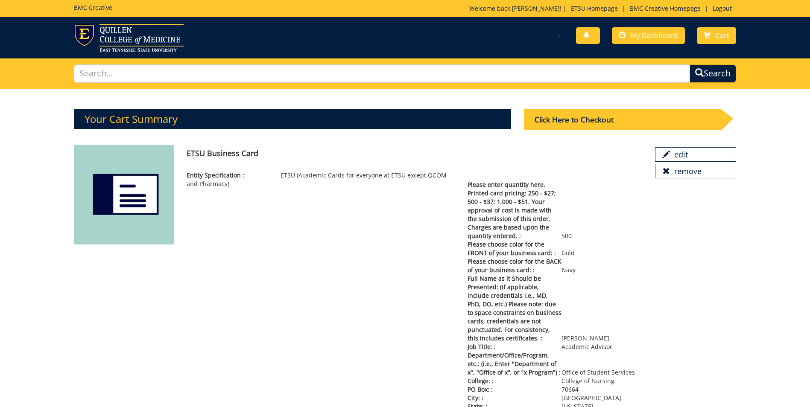
drag, startPoint x: 597, startPoint y: 308, endPoint x: 588, endPoint y: 85, distance: 223.0
click at [700, 32] on link "Cart" at bounding box center [716, 35] width 39 height 17
click at [725, 35] on span "Cart" at bounding box center [722, 35] width 14 height 9
click at [662, 38] on span "My Dashboard" at bounding box center [653, 35] width 47 height 9
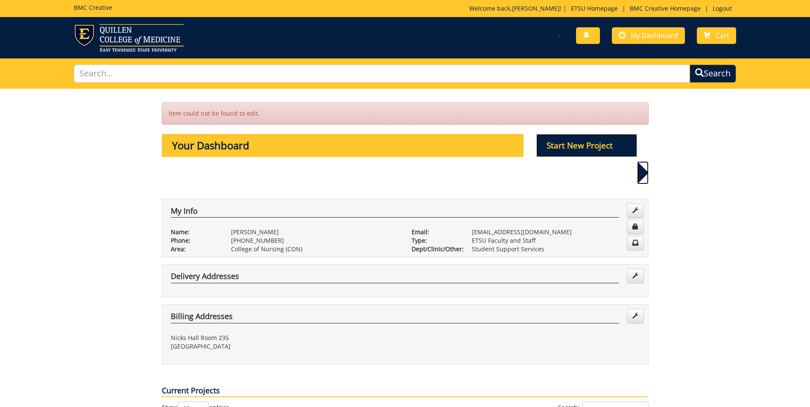
click at [595, 146] on p "Start New Project" at bounding box center [586, 145] width 101 height 23
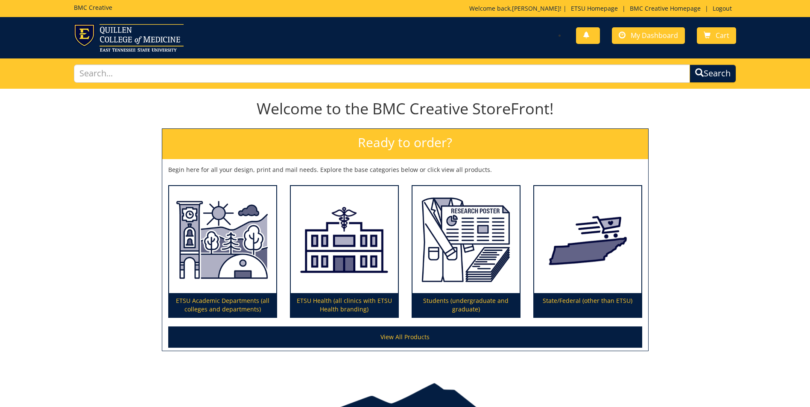
scroll to position [44, 0]
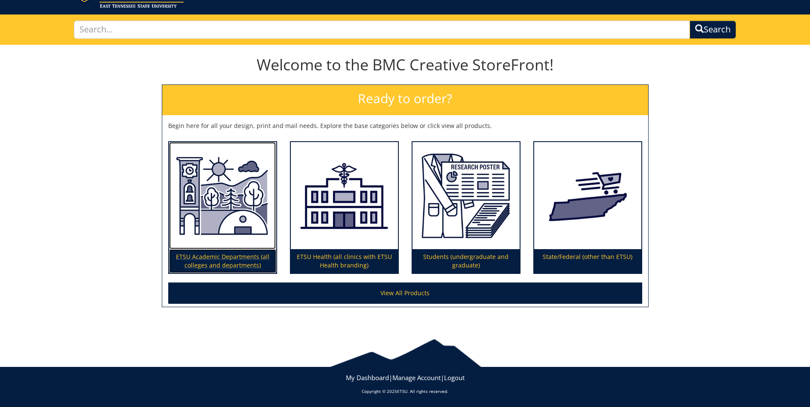
click at [190, 253] on p "ETSU Academic Departments (all colleges and departments)" at bounding box center [222, 261] width 107 height 24
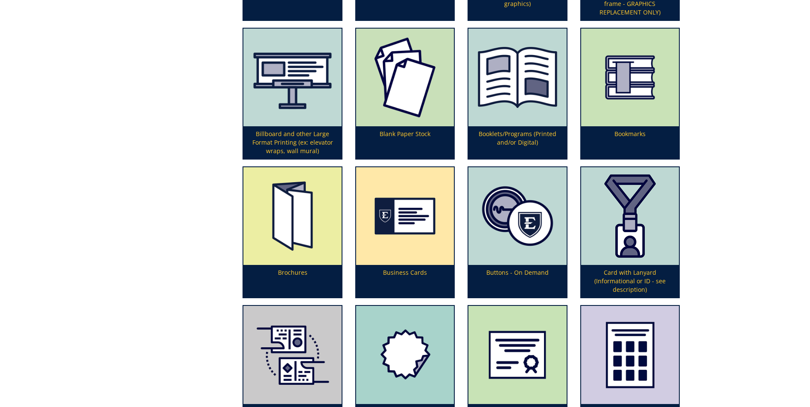
scroll to position [470, 0]
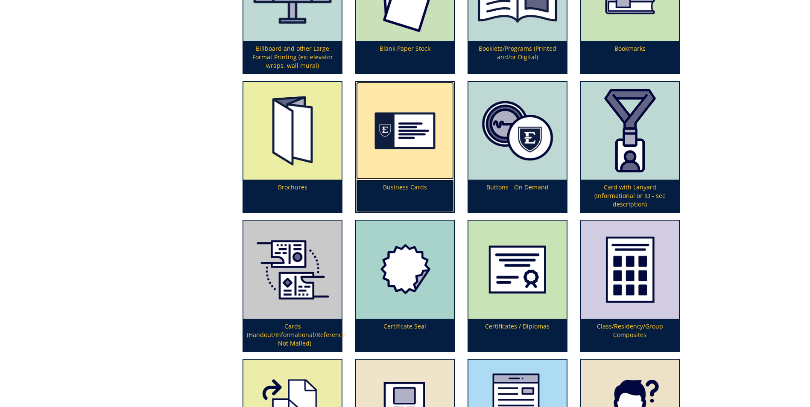
click at [401, 188] on p "Business Cards" at bounding box center [405, 196] width 98 height 32
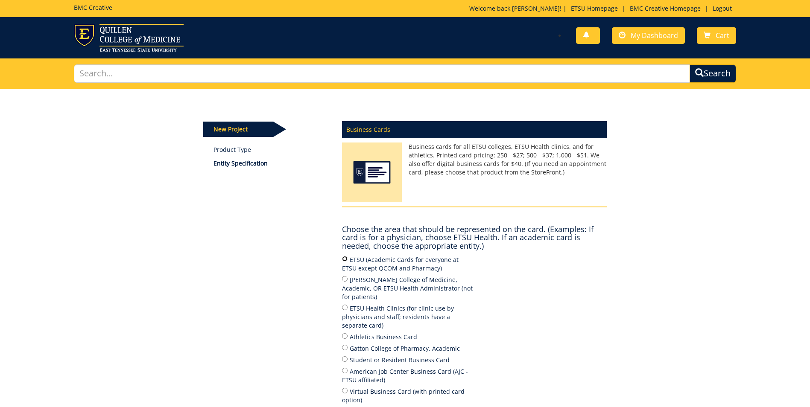
click at [344, 258] on input "ETSU (Academic Cards for everyone at ETSU except QCOM and Pharmacy)" at bounding box center [345, 259] width 6 height 6
radio input "true"
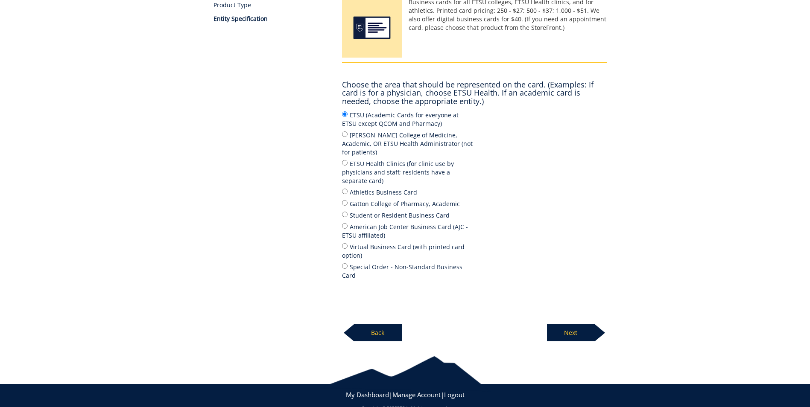
click at [567, 324] on p "Next" at bounding box center [571, 332] width 48 height 17
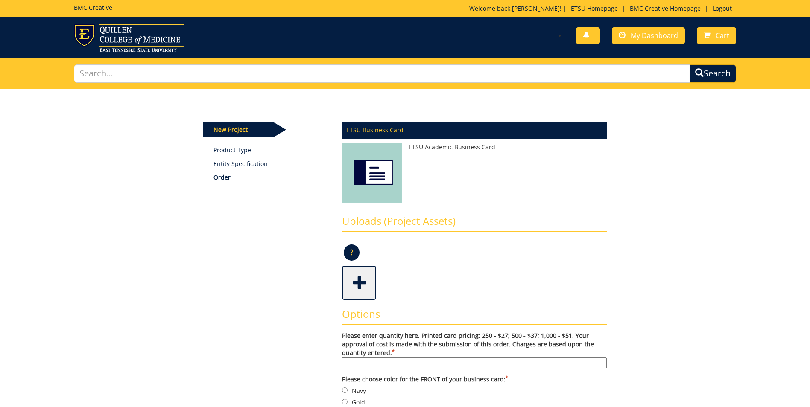
scroll to position [43, 0]
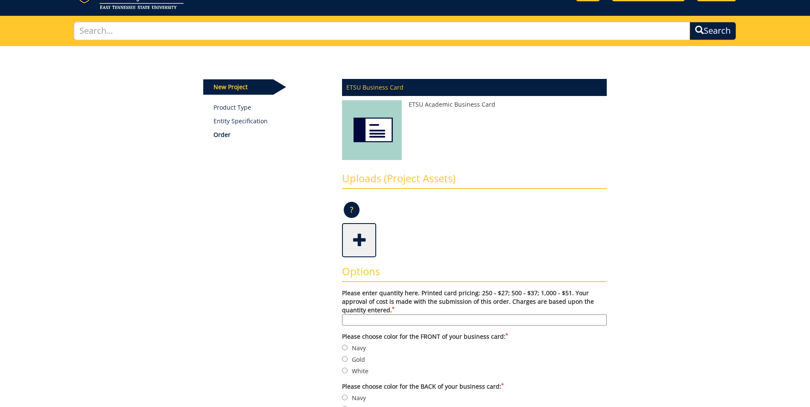
click at [437, 321] on input "Please enter quantity here. Printed card pricing: 250 - $27; 500 - $37; 1,000 -…" at bounding box center [474, 320] width 265 height 11
type input "500"
type input "[PERSON_NAME]"
type input "Academic Advisor"
type input "Office of Student Services"
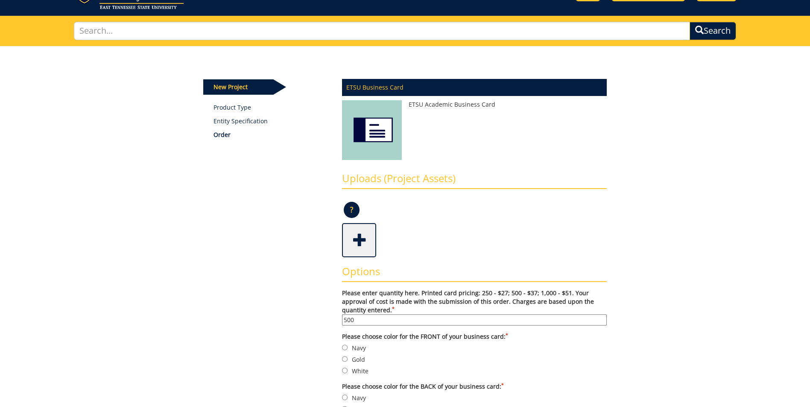
type input "College of Nursing"
type input "70664"
type input "[GEOGRAPHIC_DATA]"
type input "Tennessee"
type input "37614"
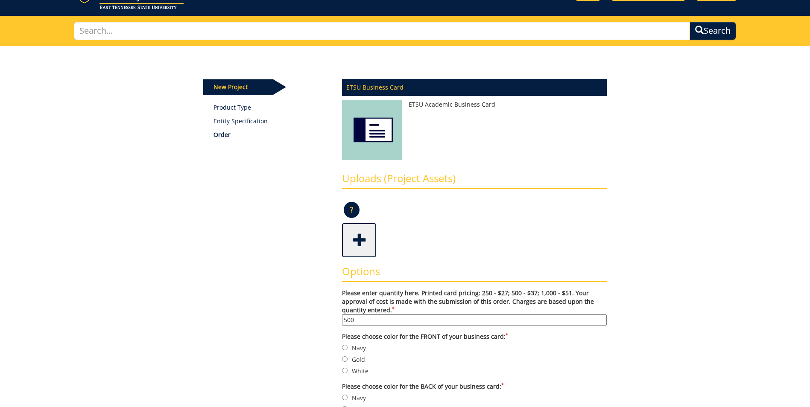
type input "4234394895"
type input "4234394522"
type input "robinettejb@etsu.edu"
type input "https://www.etsu.edu/nursing"
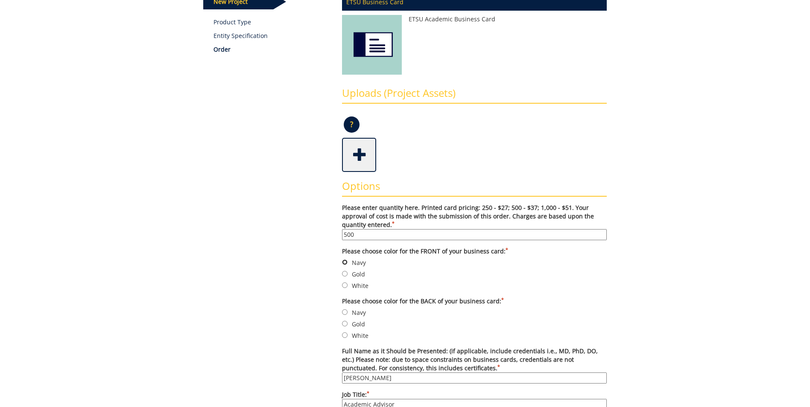
click at [345, 262] on input "Navy" at bounding box center [345, 263] width 6 height 6
radio input "true"
click at [346, 311] on input "Navy" at bounding box center [345, 312] width 6 height 6
radio input "true"
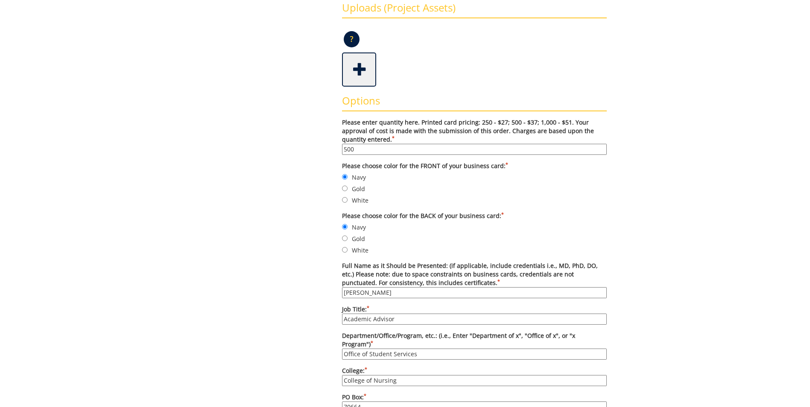
scroll to position [299, 0]
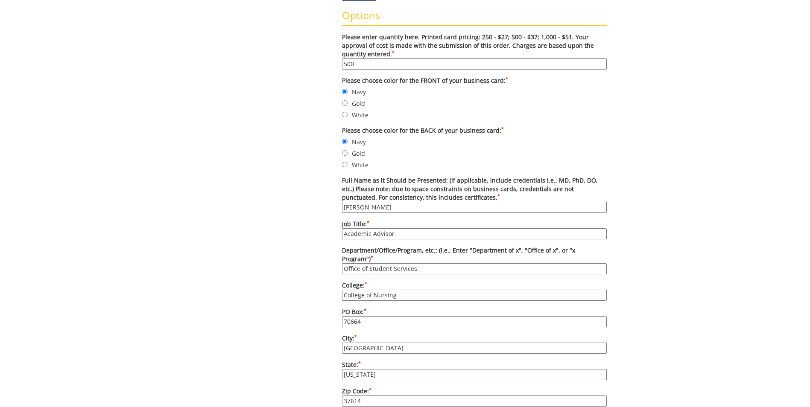
click at [436, 207] on input "Jessica Robinette-Looney" at bounding box center [474, 207] width 265 height 11
click at [435, 207] on input "Jessica Robinette-Looney" at bounding box center [474, 207] width 265 height 11
click at [434, 207] on input "Jessica Robinette-Looney" at bounding box center [474, 207] width 265 height 11
click at [433, 207] on input "Jessica Robinette-Looney" at bounding box center [474, 207] width 265 height 11
click at [434, 204] on input "Jessica Robinette-Looney" at bounding box center [474, 207] width 265 height 11
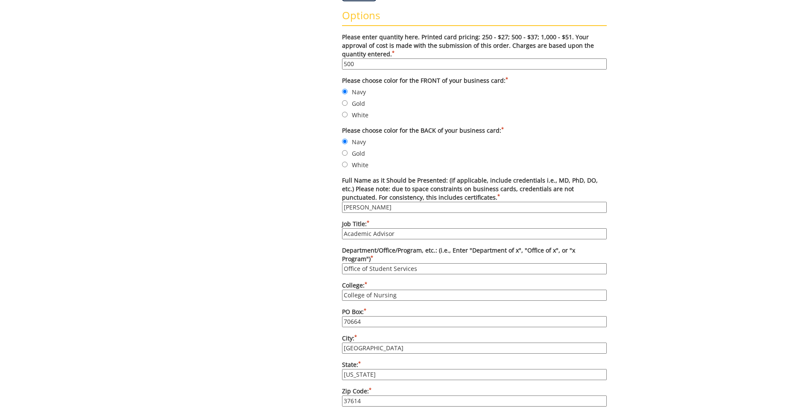
type input "Emily Dean"
click at [409, 231] on input "Academic Advisor" at bounding box center [474, 233] width 265 height 11
click at [409, 230] on input "Academic Advisor" at bounding box center [474, 233] width 265 height 11
click at [409, 229] on input "Academic Advisor" at bounding box center [474, 233] width 265 height 11
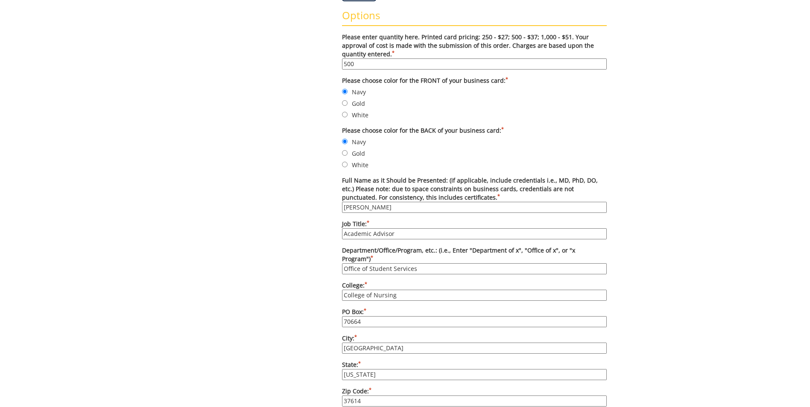
click at [409, 229] on input "Academic Advisor" at bounding box center [474, 233] width 265 height 11
type input "Recruiter"
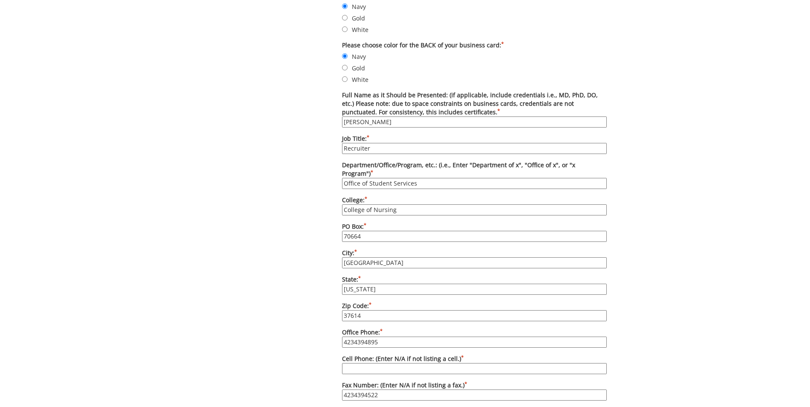
scroll to position [427, 0]
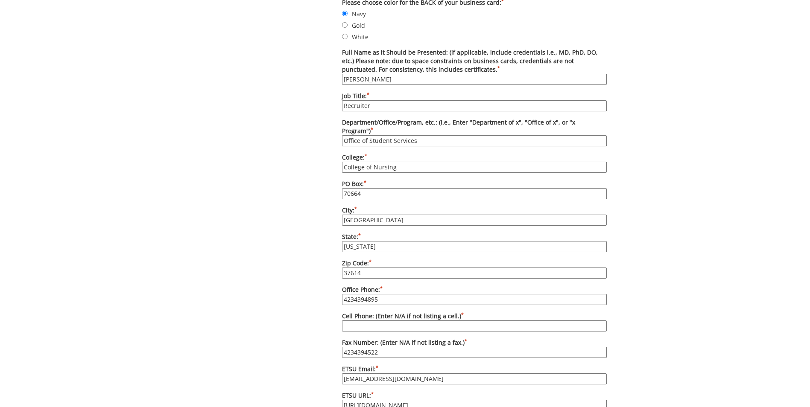
click at [416, 294] on input "4234394895" at bounding box center [474, 299] width 265 height 11
type input "4234397271"
click at [303, 274] on div "Some kind of message here. New Project Product Type Entity Specification Order …" at bounding box center [405, 157] width 416 height 991
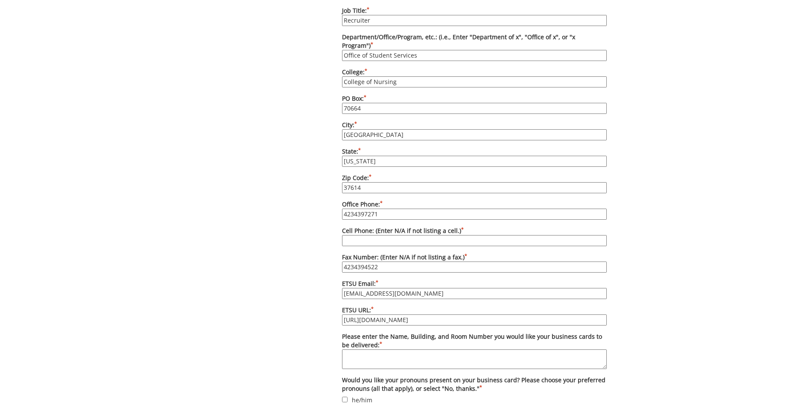
click at [427, 288] on input "robinettejb@etsu.edu" at bounding box center [474, 293] width 265 height 11
type input "DEANEL@mail.etsu.edu"
click at [307, 314] on div "Some kind of message here. New Project Product Type Entity Specification Order …" at bounding box center [405, 72] width 416 height 991
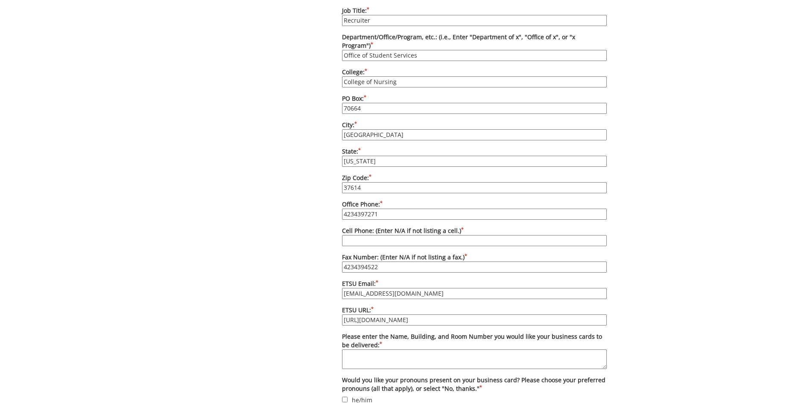
scroll to position [555, 0]
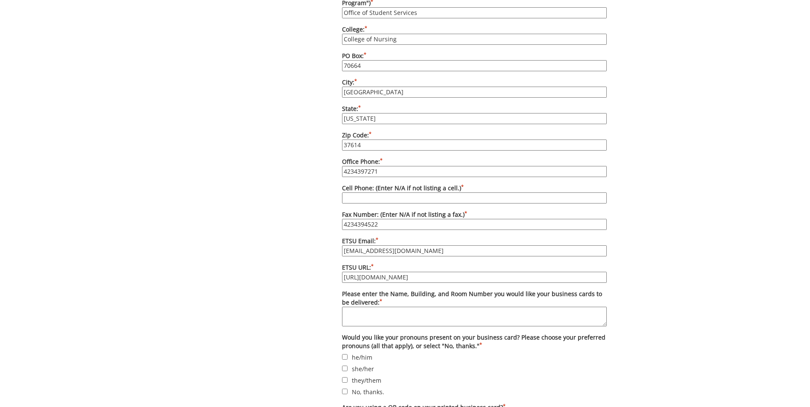
click at [368, 307] on textarea "Please enter the Name, Building, and Room Number you would like your business c…" at bounding box center [474, 317] width 265 height 20
type textarea "Rebecca Webb, Nick's Hall, Room #230"
click at [288, 293] on div "Some kind of message here. New Project Product Type Entity Specification Order …" at bounding box center [405, 29] width 416 height 991
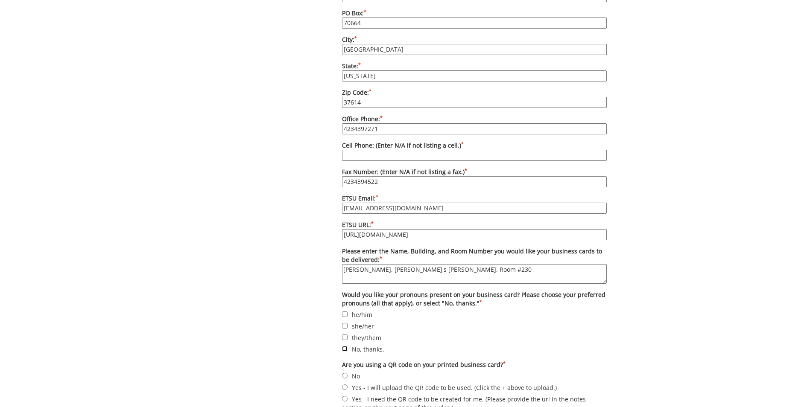
click at [343, 346] on input "No, thanks." at bounding box center [345, 349] width 6 height 6
checkbox input "true"
click at [344, 373] on input "No" at bounding box center [345, 376] width 6 height 6
radio input "true"
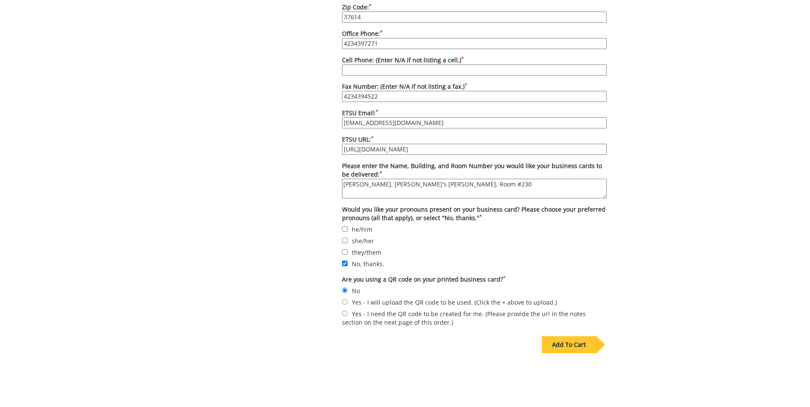
scroll to position [726, 0]
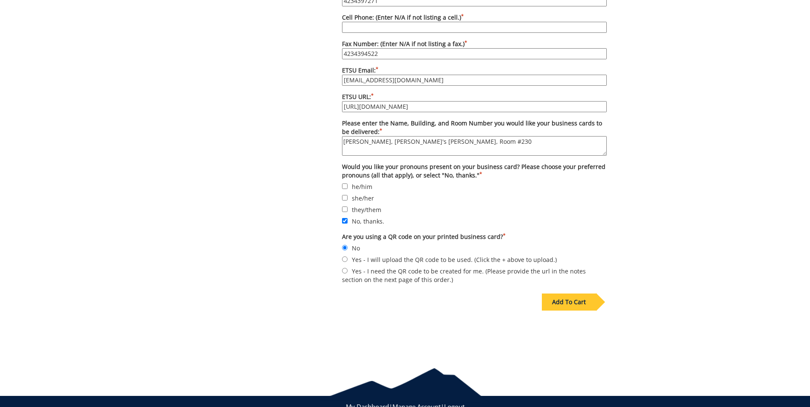
click at [561, 297] on div "Add To Cart" at bounding box center [569, 302] width 54 height 17
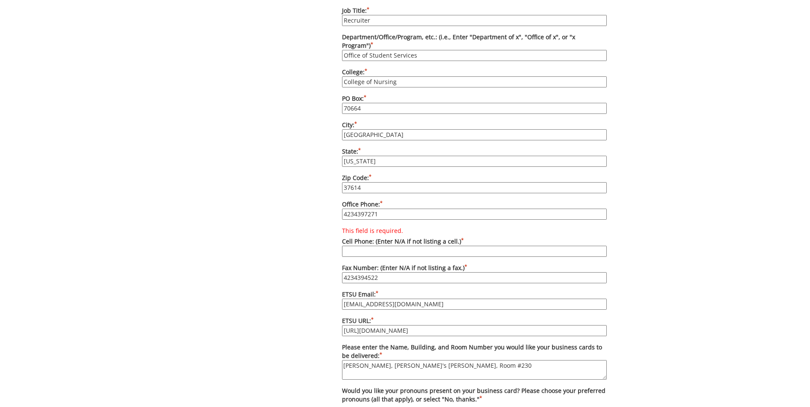
scroll to position [470, 0]
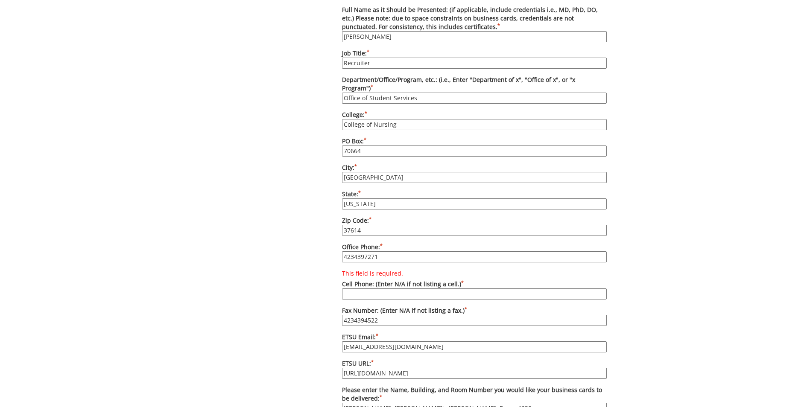
click at [452, 289] on input "This field is required. Cell Phone: (Enter N/A if not listing a cell.) *" at bounding box center [474, 294] width 265 height 11
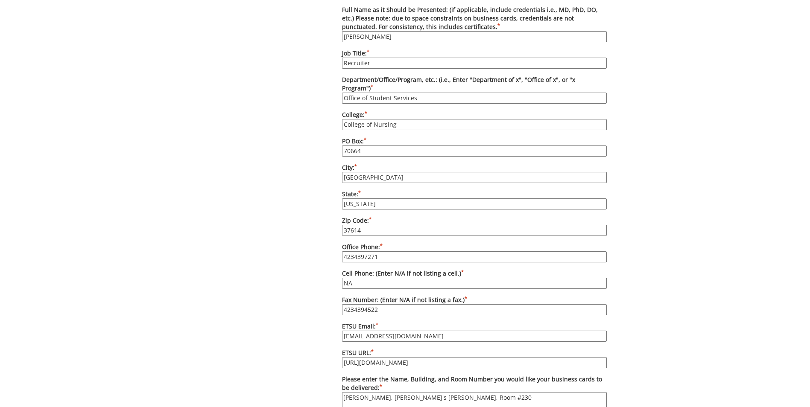
click at [349, 278] on input "NA" at bounding box center [474, 283] width 265 height 11
type input "N/A"
click at [731, 251] on div "Some kind of message here. New Project Product Type Entity Specification Order …" at bounding box center [405, 114] width 810 height 991
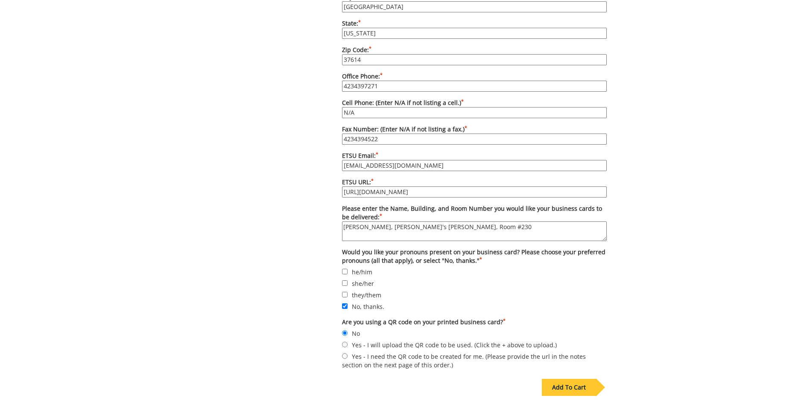
click at [589, 379] on div "Add To Cart" at bounding box center [569, 387] width 54 height 17
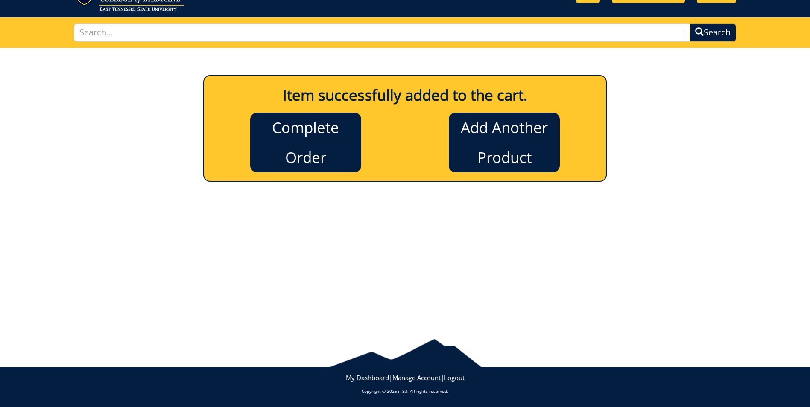
scroll to position [0, 0]
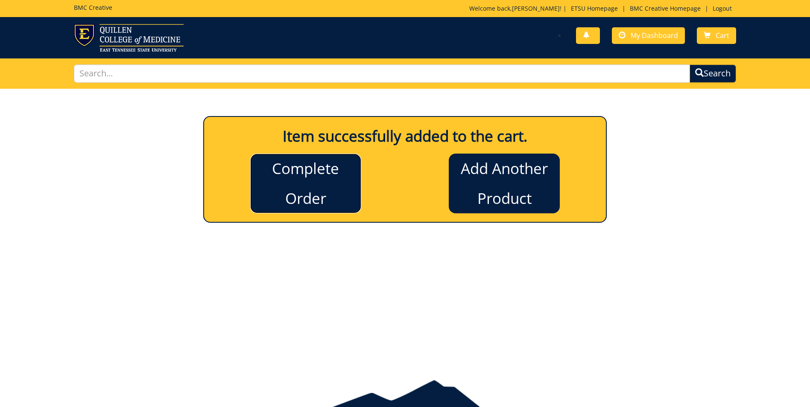
click at [294, 189] on link "Complete Order" at bounding box center [305, 184] width 111 height 60
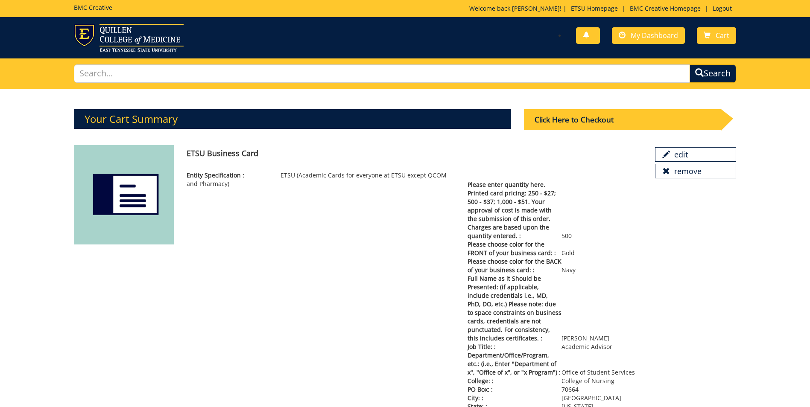
drag, startPoint x: 421, startPoint y: 287, endPoint x: 413, endPoint y: 77, distance: 210.2
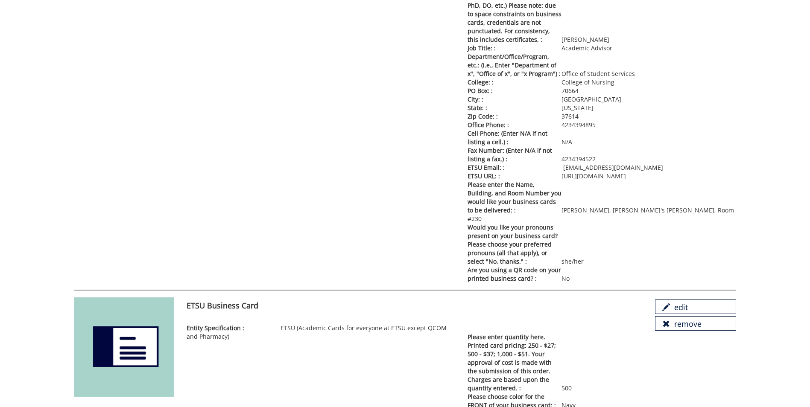
scroll to position [256, 0]
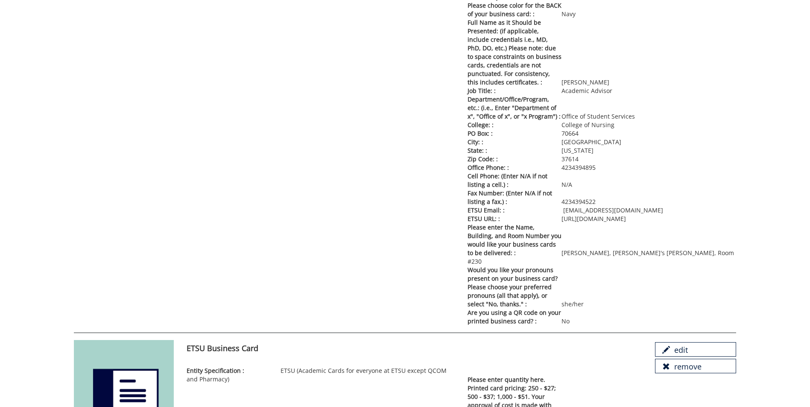
click at [592, 293] on p "Would you like your pronouns present on your business card? Please choose your …" at bounding box center [601, 287] width 268 height 43
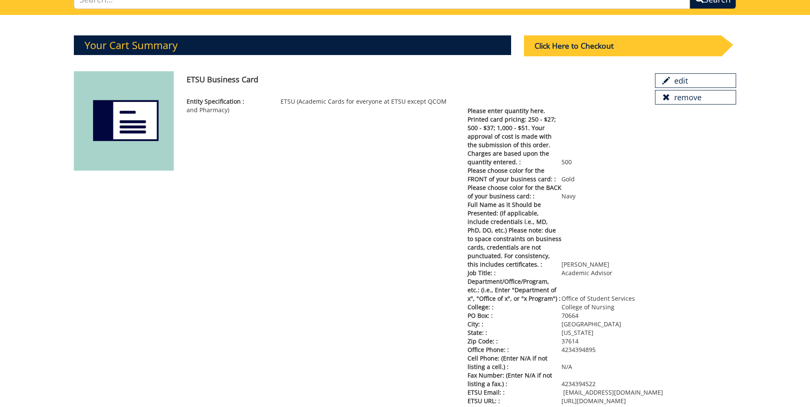
scroll to position [0, 0]
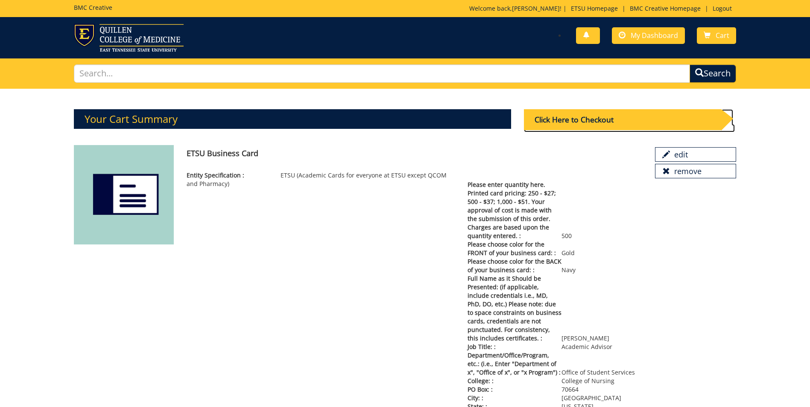
click at [607, 121] on div "Click Here to Checkout" at bounding box center [622, 119] width 197 height 21
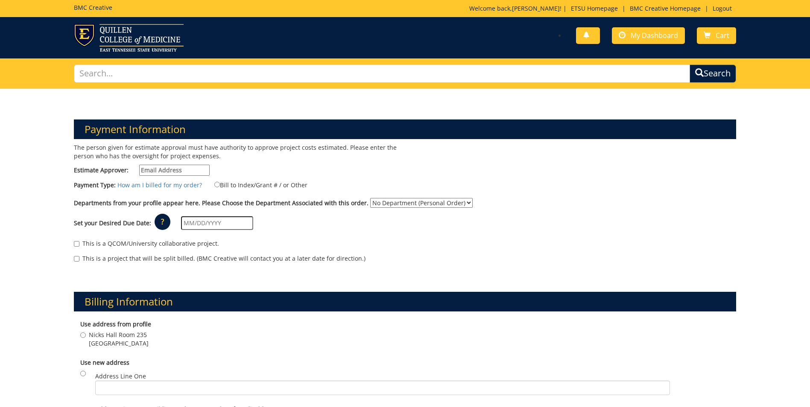
click at [165, 170] on input "Estimate Approver:" at bounding box center [174, 170] width 70 height 11
type input "[EMAIL_ADDRESS][DOMAIN_NAME]"
click at [214, 184] on input "Bill to Index/Grant # / or Other" at bounding box center [217, 185] width 6 height 6
radio input "true"
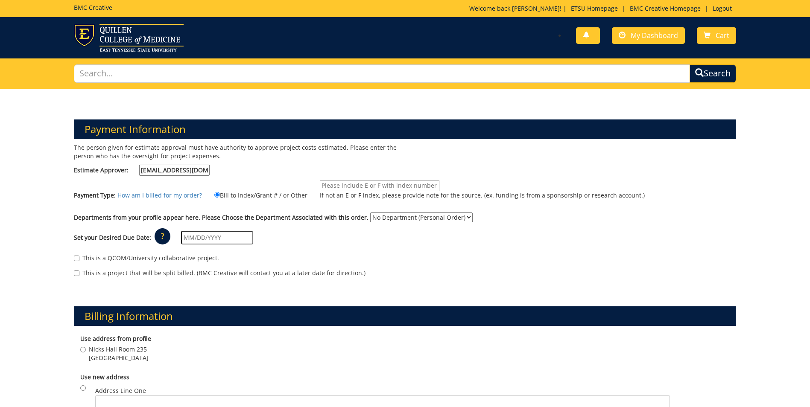
click at [349, 190] on input "If not an E or F index, please provide note for the source. (ex. funding is fro…" at bounding box center [380, 185] width 120 height 11
type input "E35600"
click at [347, 225] on div "Departments from your profile appear here. Please Choose the Department Associa…" at bounding box center [404, 220] width 675 height 14
click at [382, 221] on select "No Department (Personal Order) Student Support Services" at bounding box center [421, 218] width 102 height 10
click at [350, 237] on div "Set your Desired Due Date: ? × How long will my project take to finish? : Pleas…" at bounding box center [404, 237] width 675 height 23
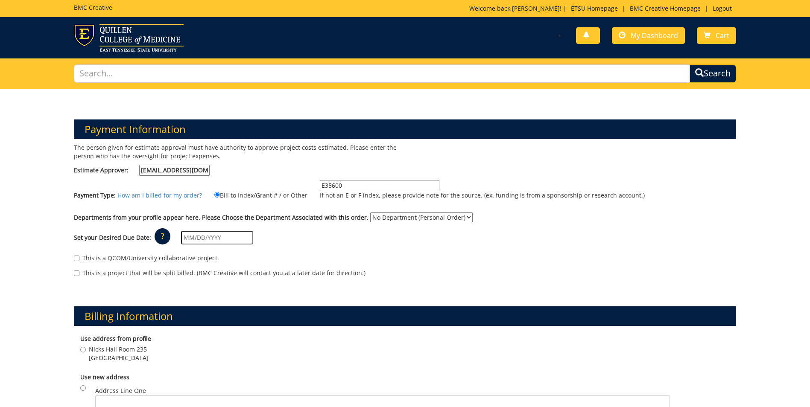
click at [427, 216] on select "No Department (Personal Order) Student Support Services" at bounding box center [421, 218] width 102 height 10
click at [310, 247] on div "Set your Desired Due Date: ? × How long will my project take to finish? : Pleas…" at bounding box center [404, 237] width 675 height 23
click at [393, 222] on select "No Department (Personal Order) Student Support Services" at bounding box center [421, 218] width 102 height 10
click at [370, 213] on select "No Department (Personal Order) Student Support Services" at bounding box center [421, 218] width 102 height 10
click at [376, 231] on div "Set your Desired Due Date: ? × How long will my project take to finish? : Pleas…" at bounding box center [404, 237] width 675 height 23
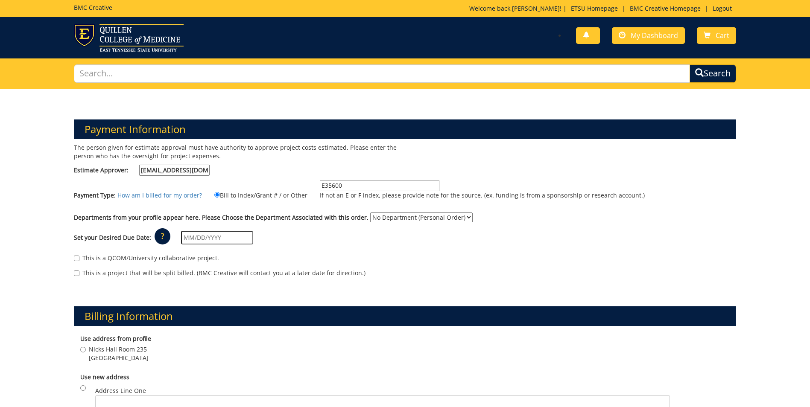
click at [225, 238] on input "text" at bounding box center [217, 238] width 72 height 14
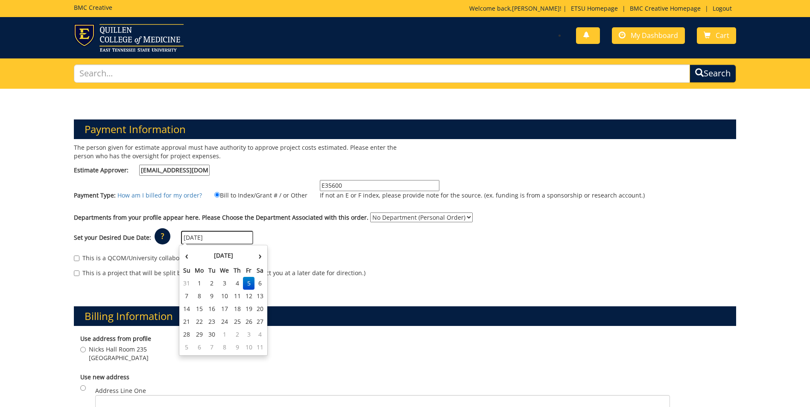
type input "[DATE]"
click at [277, 244] on div "Set your Desired Due Date: ? × How long will my project take to finish? : Pleas…" at bounding box center [404, 237] width 675 height 23
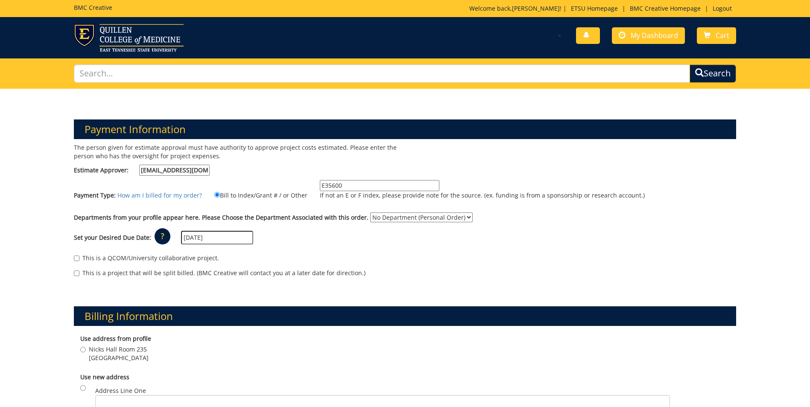
click at [168, 283] on div "This is a QCOM/University collaborative project. This is a project that will be…" at bounding box center [404, 268] width 675 height 36
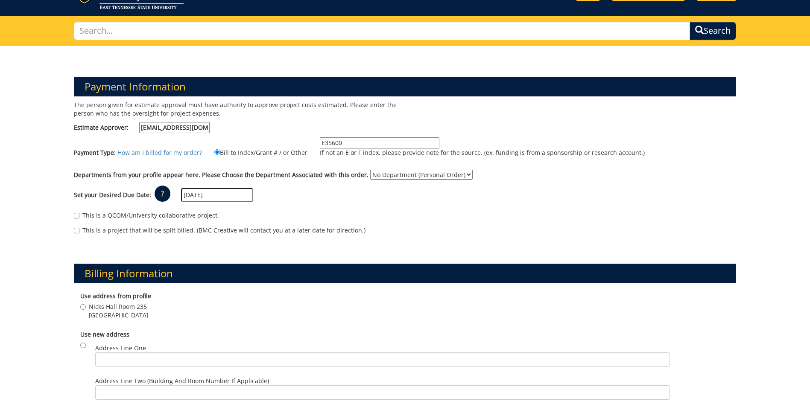
click at [438, 173] on select "No Department (Personal Order) Student Support Services" at bounding box center [421, 175] width 102 height 10
click at [445, 178] on select "No Department (Personal Order) Student Support Services" at bounding box center [421, 175] width 102 height 10
select select "175"
click at [370, 170] on select "No Department (Personal Order) Student Support Services" at bounding box center [421, 175] width 102 height 10
click at [435, 175] on select "No Department (Personal Order) Student Support Services" at bounding box center [421, 175] width 102 height 10
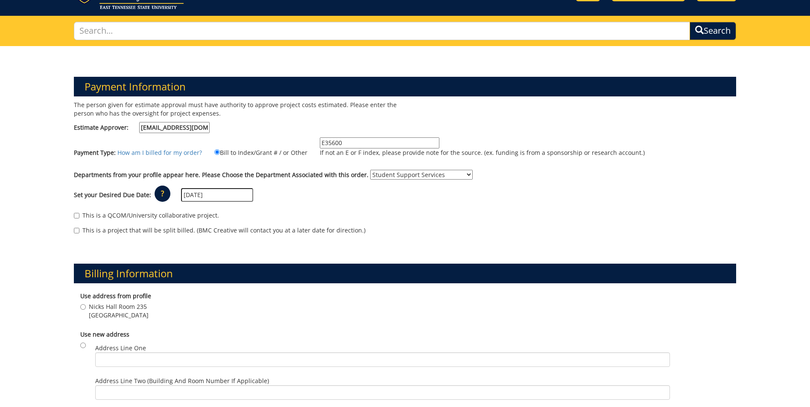
click at [370, 170] on select "No Department (Personal Order) Student Support Services" at bounding box center [421, 175] width 102 height 10
click at [392, 200] on div "Set your Desired Due Date: ? × How long will my project take to finish? : Pleas…" at bounding box center [404, 195] width 675 height 23
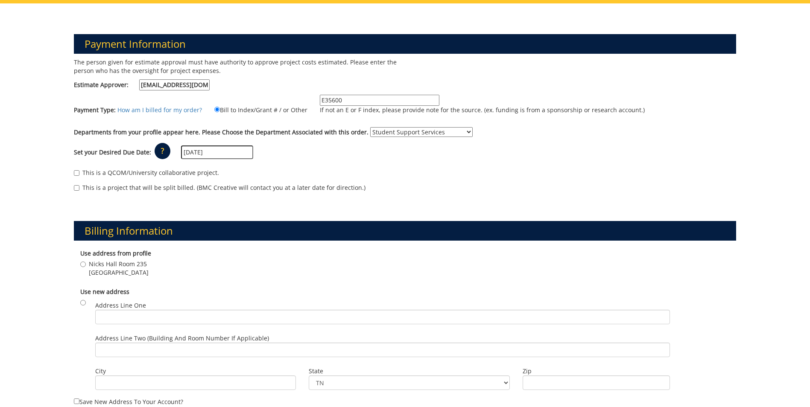
scroll to position [128, 0]
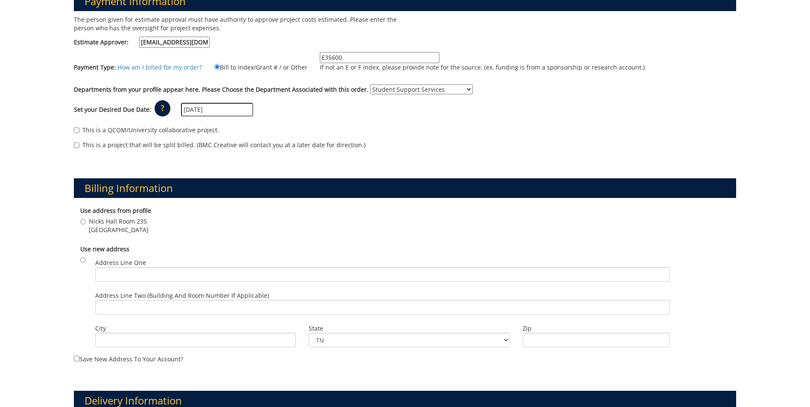
click at [79, 223] on div "Use address from profile [GEOGRAPHIC_DATA] [STREET_ADDRESS]" at bounding box center [405, 221] width 662 height 38
click at [82, 223] on input "Nicks Hall Room [STREET_ADDRESS]" at bounding box center [83, 222] width 6 height 6
radio input "true"
click at [203, 228] on div "Nicks Hall Room [STREET_ADDRESS]" at bounding box center [404, 226] width 649 height 19
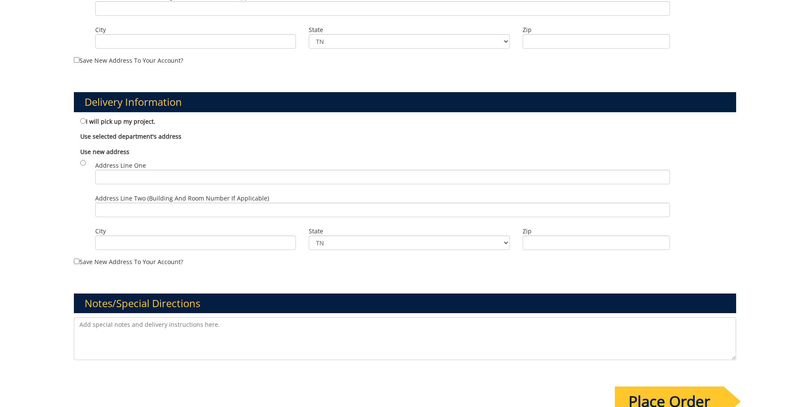
scroll to position [256, 0]
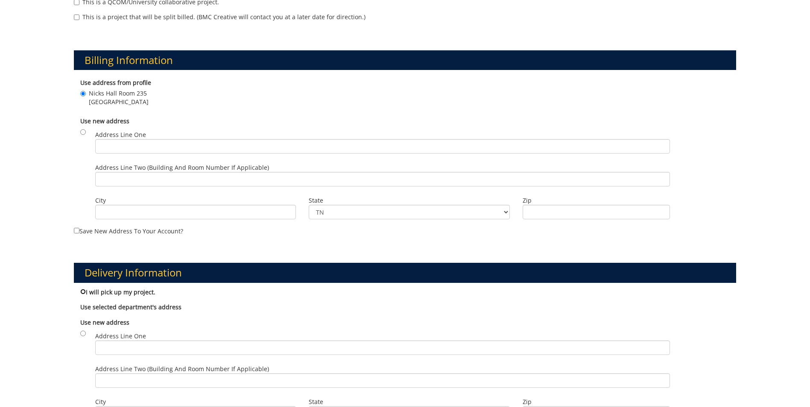
click at [83, 290] on input "I will pick up my project." at bounding box center [83, 292] width 6 height 6
radio input "true"
click at [81, 334] on input "radio" at bounding box center [83, 334] width 6 height 6
radio input "true"
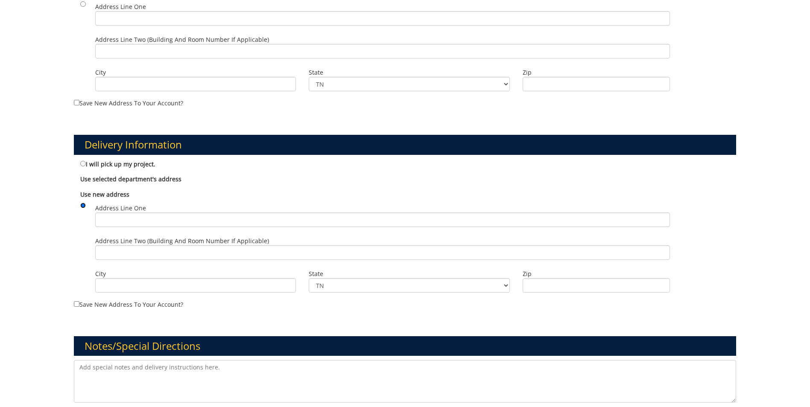
scroll to position [213, 0]
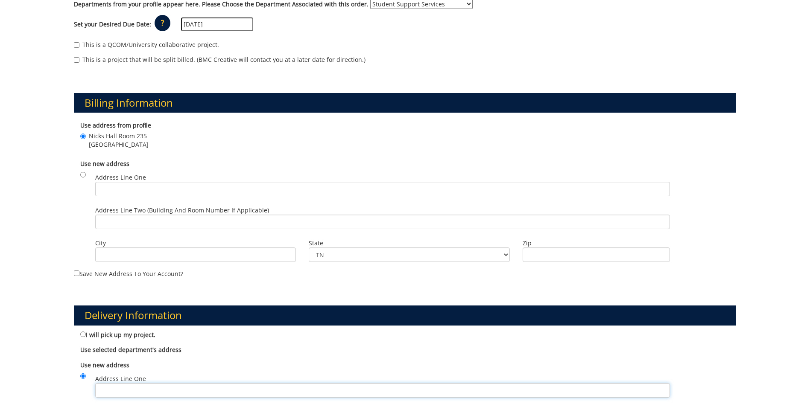
click at [137, 389] on input "Address Line One" at bounding box center [382, 390] width 575 height 15
type input "[PERSON_NAME]'s Hall Room 230"
click at [263, 358] on div "Use new address Address Line One [PERSON_NAME]'s Hall Room 230 Address Line Two…" at bounding box center [405, 414] width 662 height 114
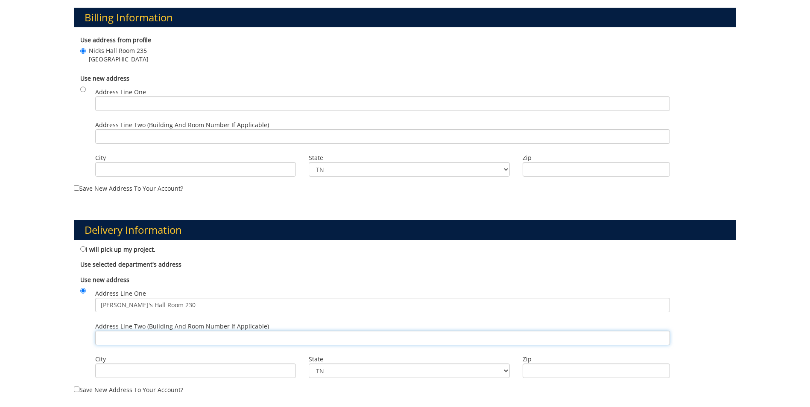
click at [183, 341] on input "Address Line Two (Building and Room Number if applicable)" at bounding box center [382, 338] width 575 height 15
click at [174, 374] on input "City" at bounding box center [195, 371] width 201 height 15
type input "[GEOGRAPHIC_DATA]"
click at [547, 362] on label "Zip" at bounding box center [595, 359] width 147 height 9
click at [547, 364] on input "Zip" at bounding box center [595, 371] width 147 height 15
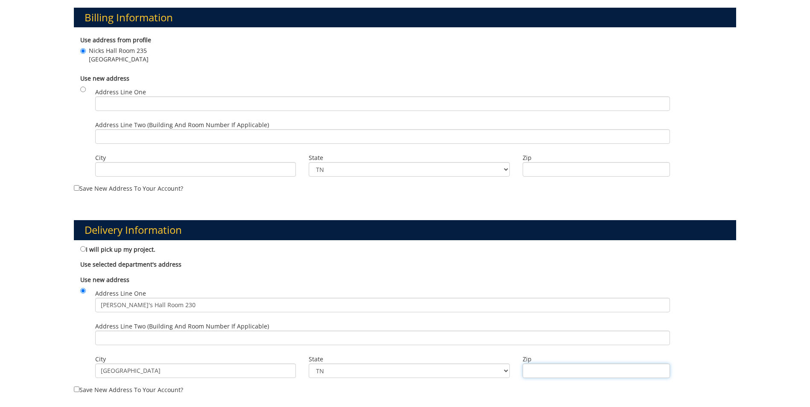
click at [550, 373] on input "Zip" at bounding box center [595, 371] width 147 height 15
type input "37614"
click at [741, 303] on div "Delivery Information I will pick up my project. Use selected department's addre…" at bounding box center [404, 300] width 675 height 201
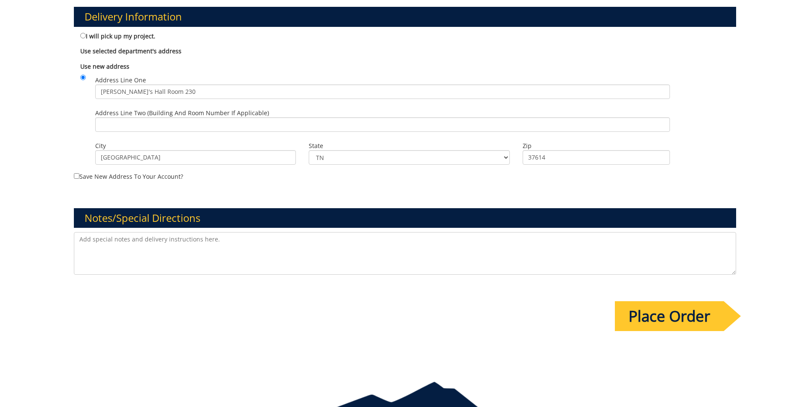
scroll to position [555, 0]
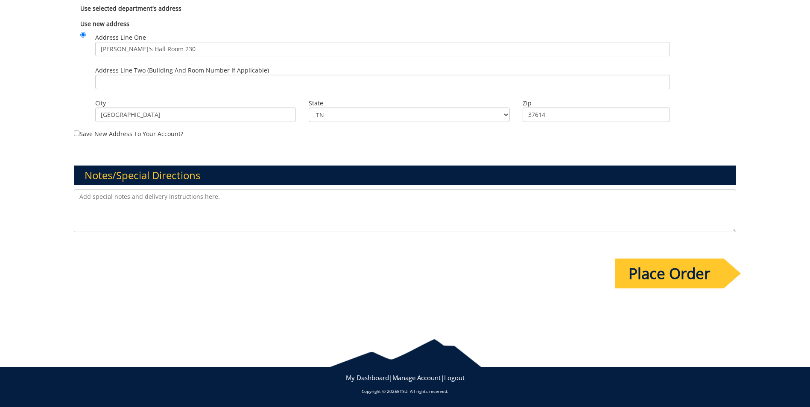
click at [617, 279] on input "Place Order" at bounding box center [669, 274] width 109 height 30
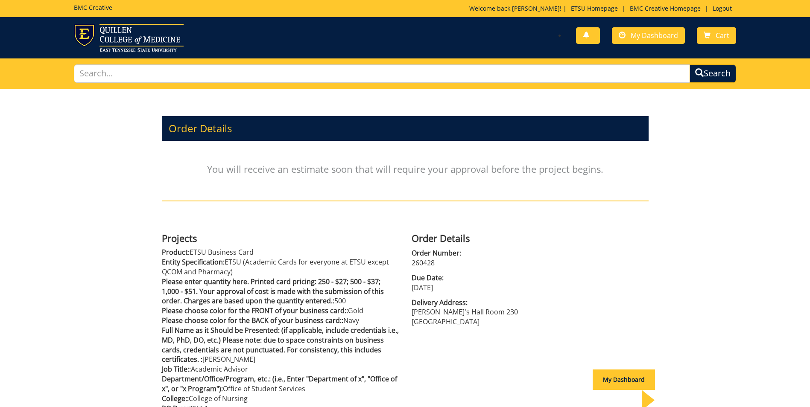
scroll to position [128, 0]
